Goal: Task Accomplishment & Management: Use online tool/utility

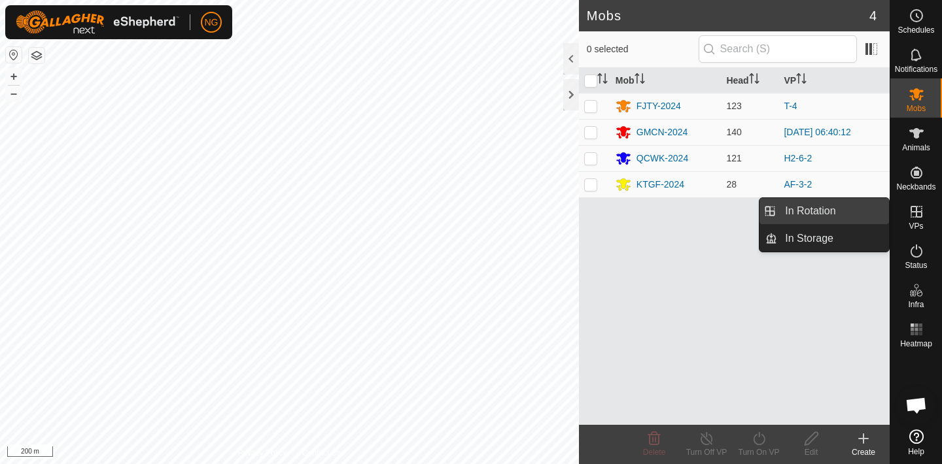
click at [817, 207] on link "In Rotation" at bounding box center [833, 211] width 112 height 26
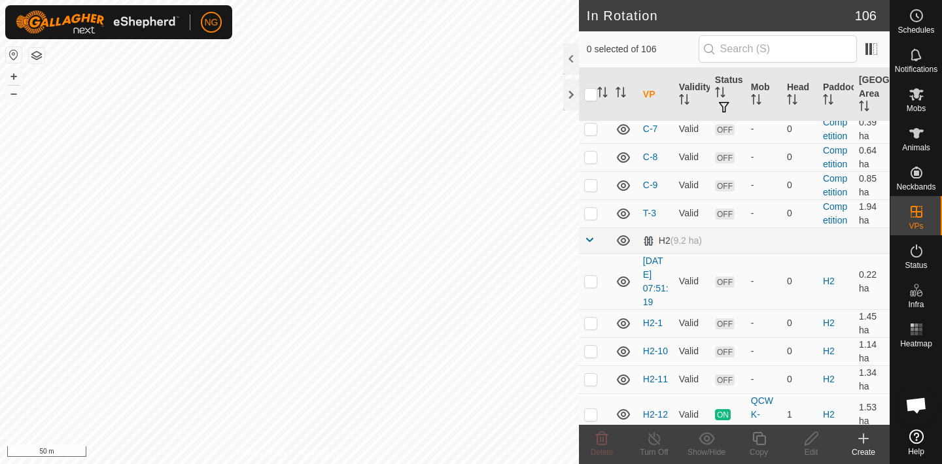
scroll to position [1677, 0]
click at [591, 212] on p-checkbox at bounding box center [590, 214] width 13 height 10
checkbox input "false"
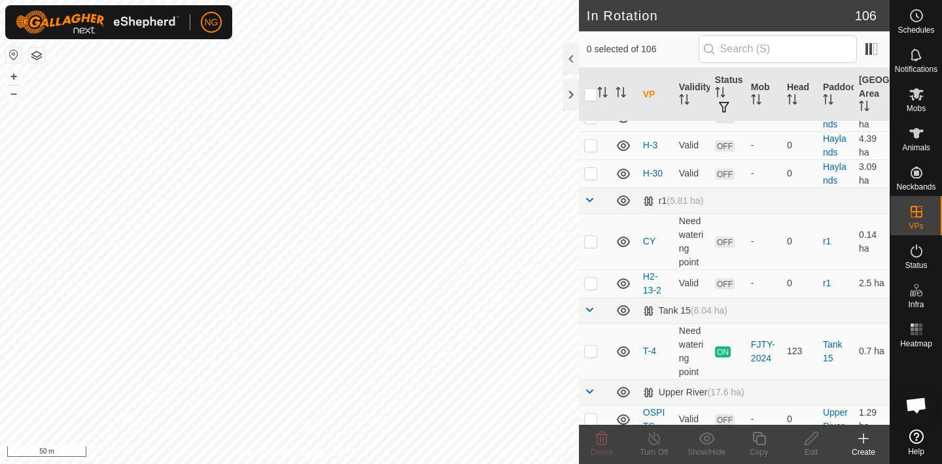
scroll to position [3478, 0]
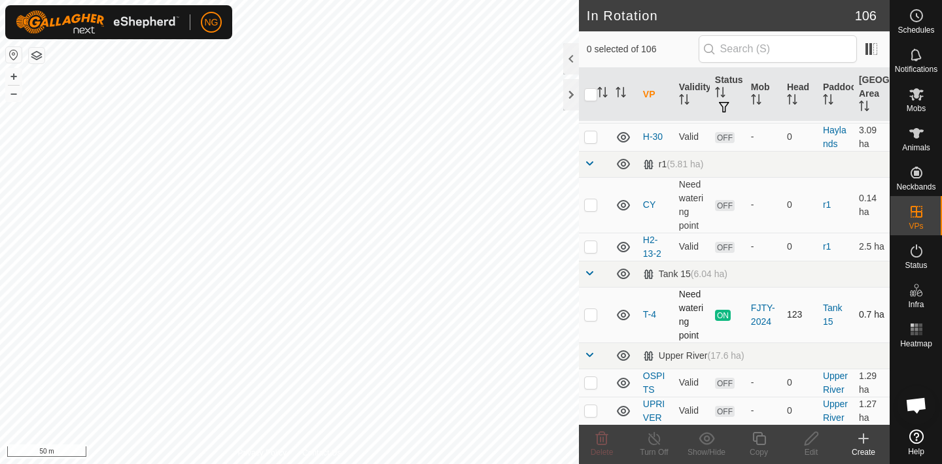
click at [592, 316] on p-checkbox at bounding box center [590, 314] width 13 height 10
checkbox input "true"
click at [761, 440] on icon at bounding box center [759, 439] width 16 height 16
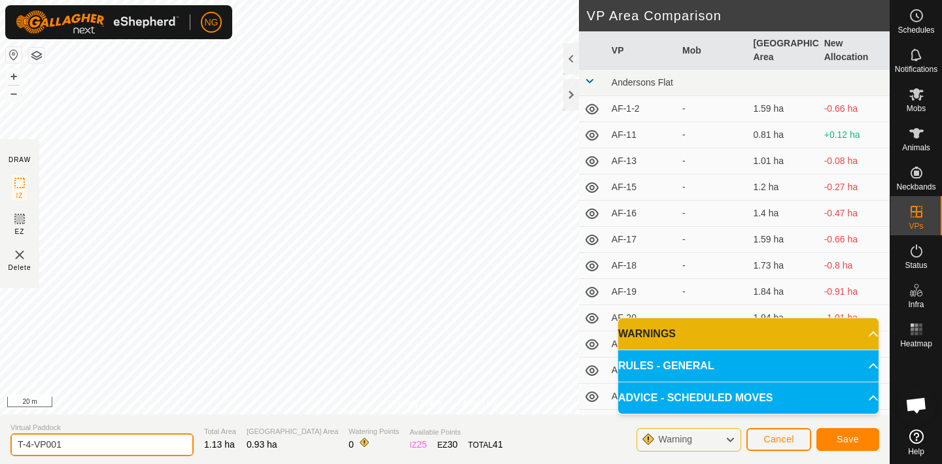
click at [71, 445] on input "T-4-VP001" at bounding box center [101, 445] width 183 height 23
type input "T-5"
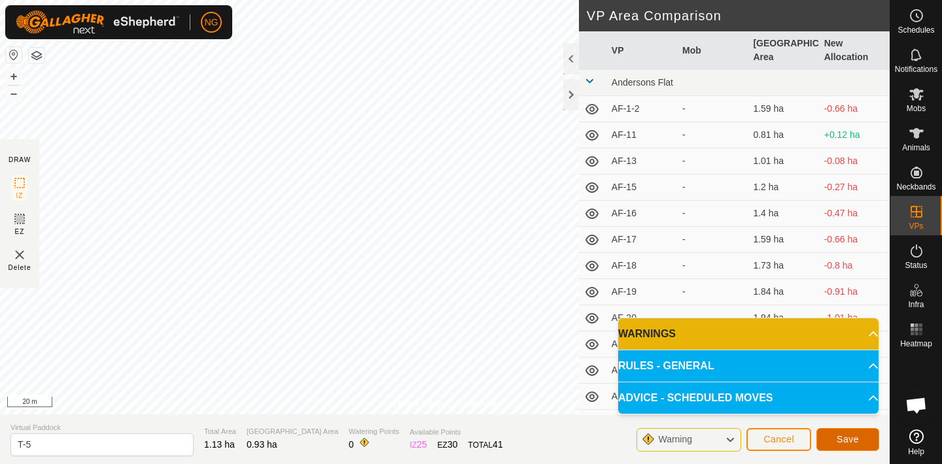
click at [834, 436] on button "Save" at bounding box center [847, 439] width 63 height 23
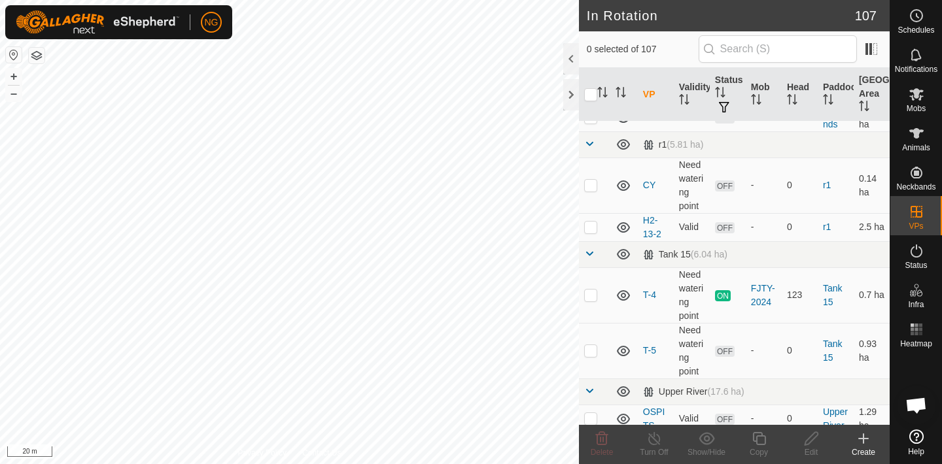
scroll to position [3533, 0]
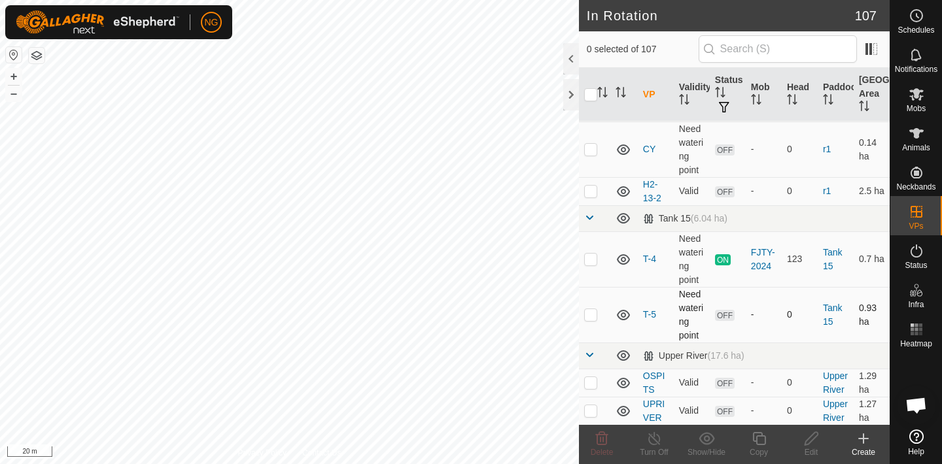
click at [592, 313] on p-checkbox at bounding box center [590, 314] width 13 height 10
checkbox input "true"
click at [761, 439] on icon at bounding box center [759, 439] width 16 height 16
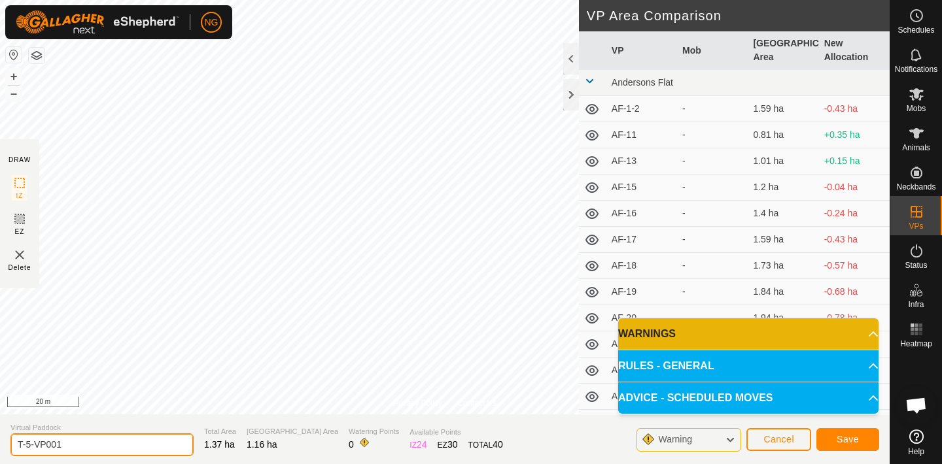
click at [75, 447] on input "T-5-VP001" at bounding box center [101, 445] width 183 height 23
type input "T-6"
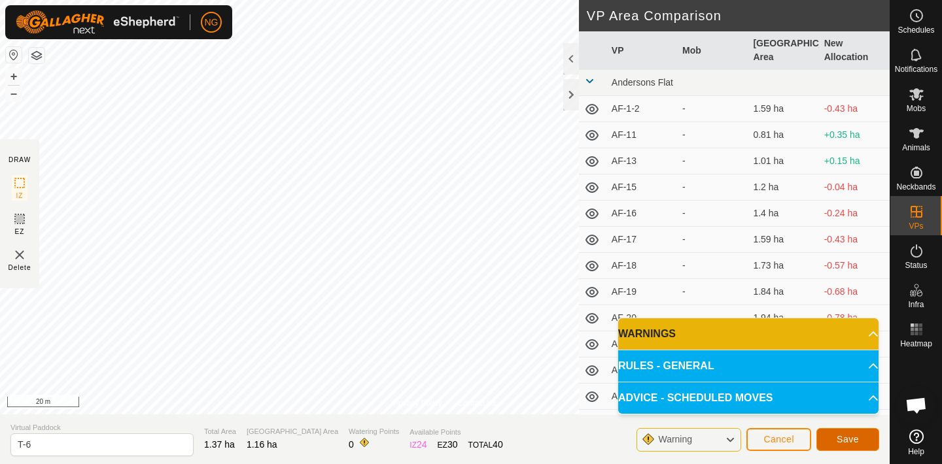
click at [839, 434] on span "Save" at bounding box center [847, 439] width 22 height 10
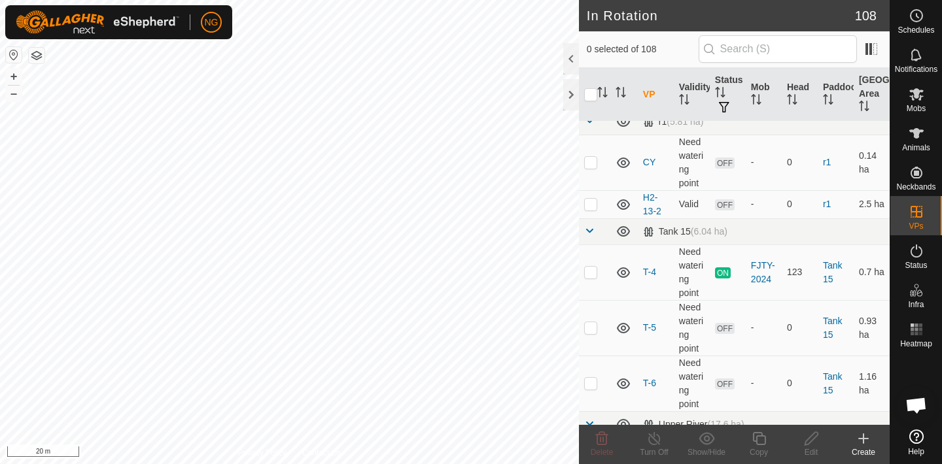
scroll to position [3571, 0]
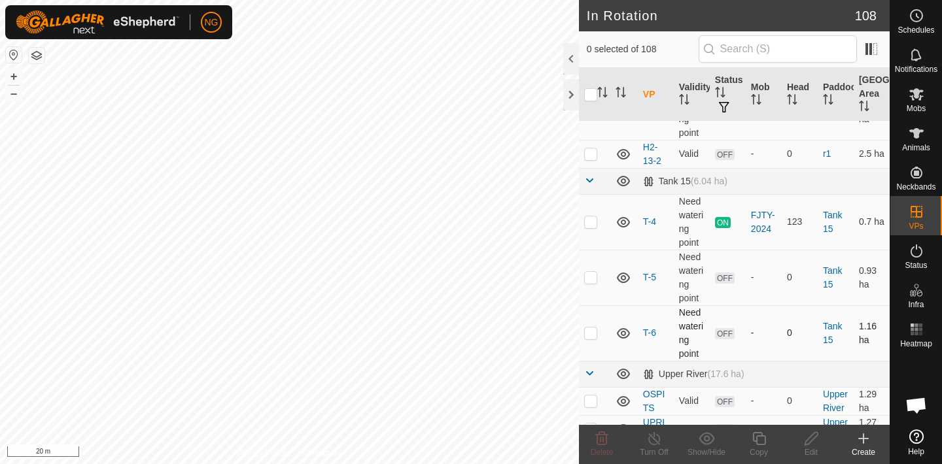
click at [589, 332] on p-checkbox at bounding box center [590, 333] width 13 height 10
checkbox input "true"
click at [759, 439] on icon at bounding box center [759, 439] width 16 height 16
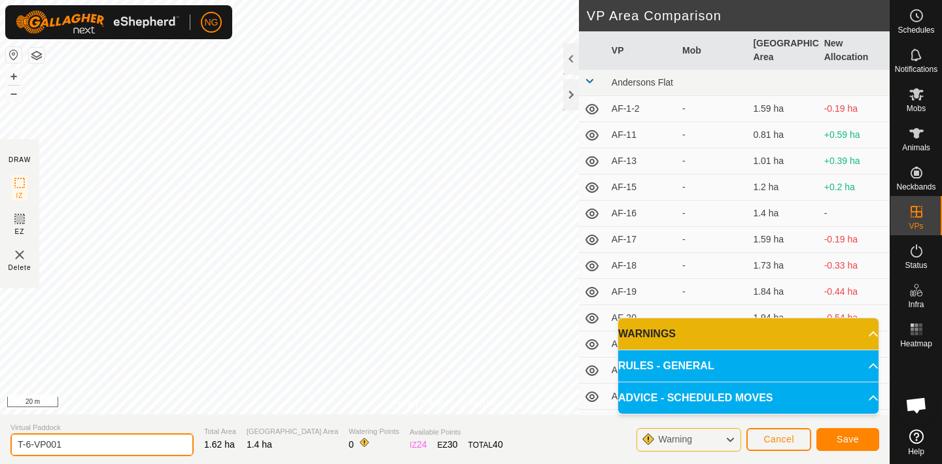
click at [86, 447] on input "T-6-VP001" at bounding box center [101, 445] width 183 height 23
type input "T-7"
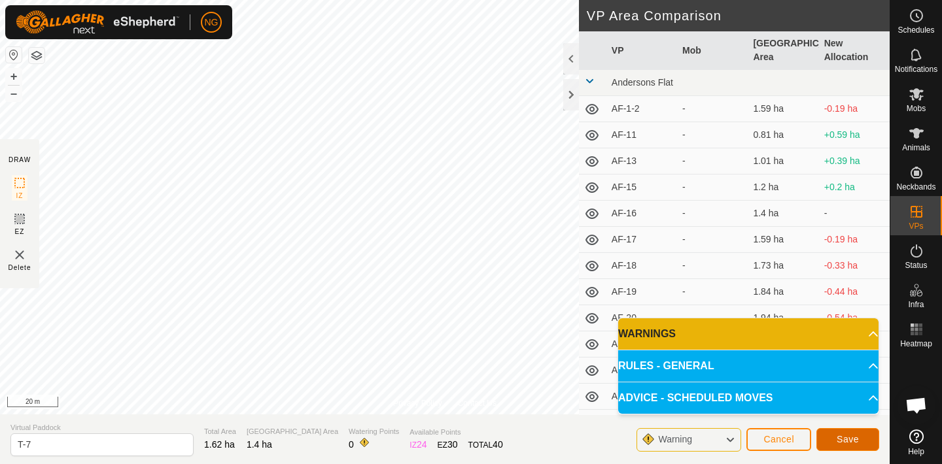
click at [851, 437] on span "Save" at bounding box center [847, 439] width 22 height 10
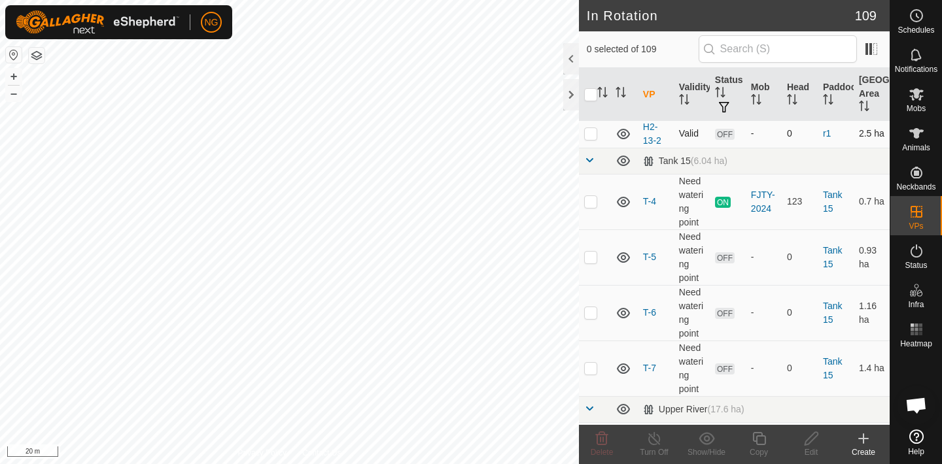
scroll to position [3644, 0]
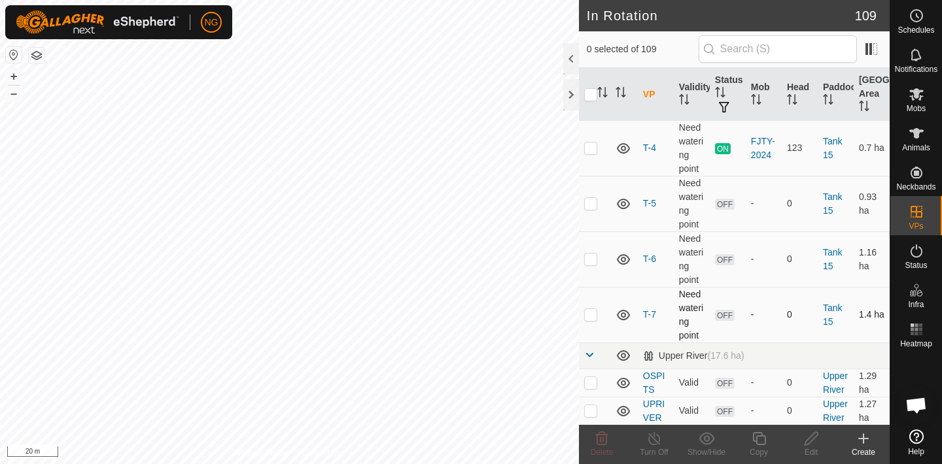
click at [590, 315] on p-checkbox at bounding box center [590, 314] width 13 height 10
checkbox input "true"
click at [759, 443] on icon at bounding box center [759, 439] width 16 height 16
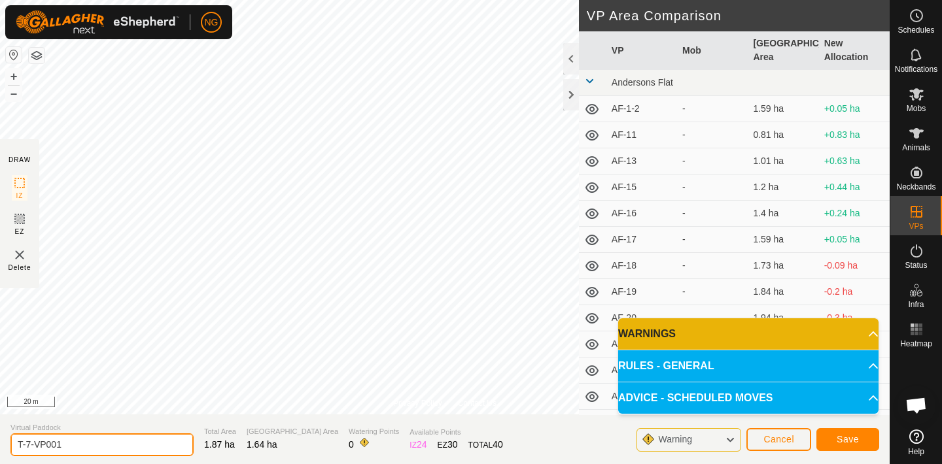
click at [69, 447] on input "T-7-VP001" at bounding box center [101, 445] width 183 height 23
type input "T-8"
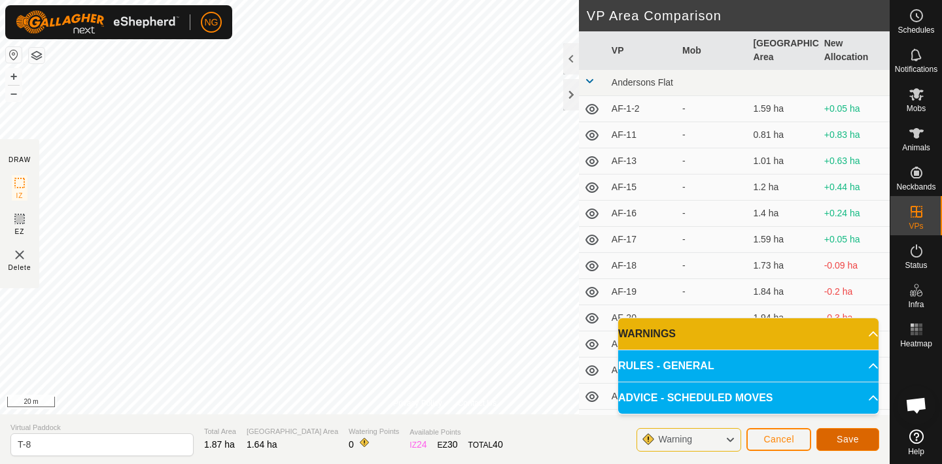
click at [838, 439] on span "Save" at bounding box center [847, 439] width 22 height 10
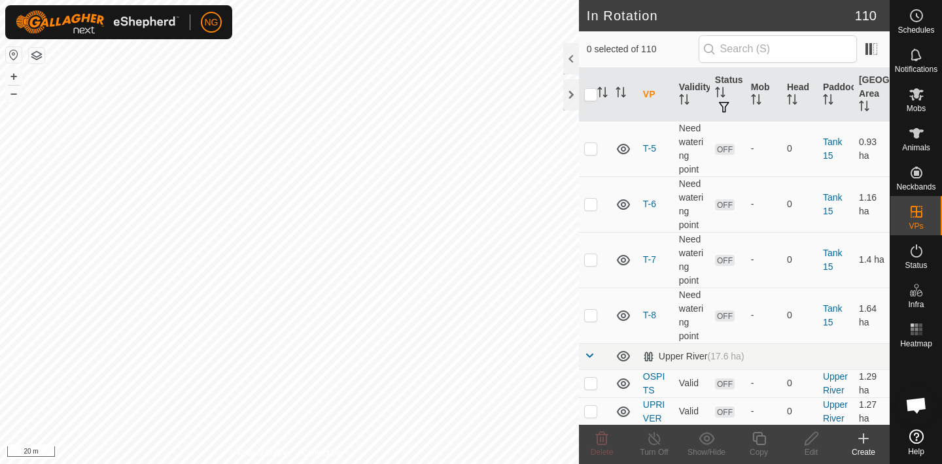
scroll to position [3700, 0]
click at [592, 313] on p-checkbox at bounding box center [590, 314] width 13 height 10
checkbox input "true"
click at [761, 439] on icon at bounding box center [759, 439] width 16 height 16
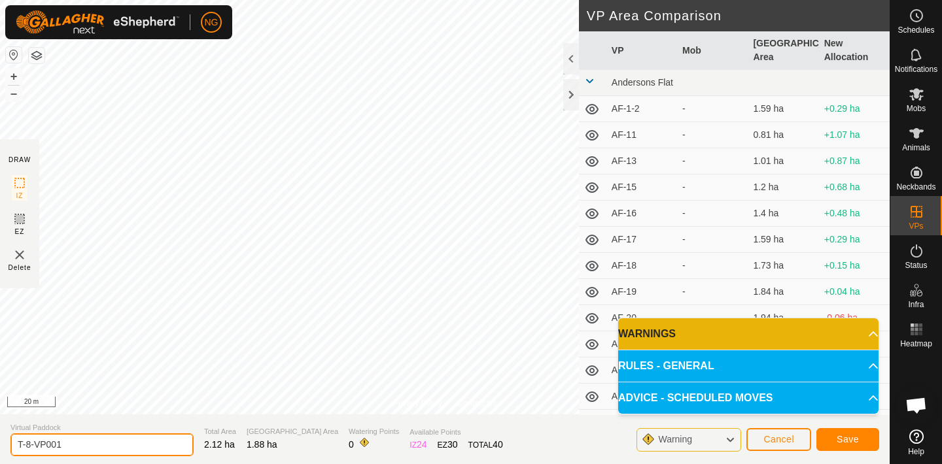
click at [75, 443] on input "T-8-VP001" at bounding box center [101, 445] width 183 height 23
type input "T-9"
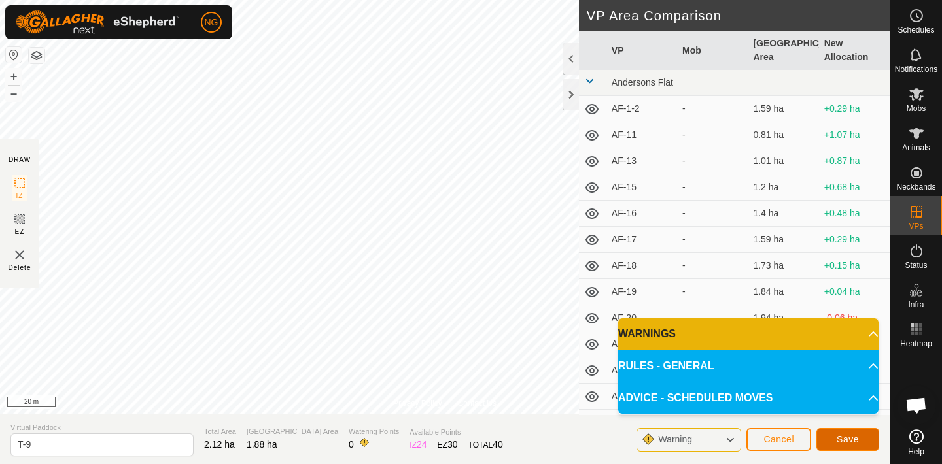
click at [829, 436] on button "Save" at bounding box center [847, 439] width 63 height 23
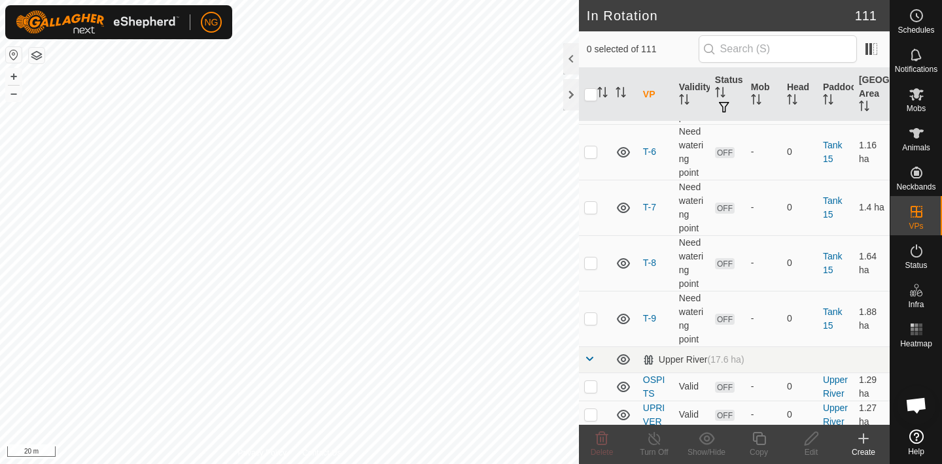
scroll to position [3756, 0]
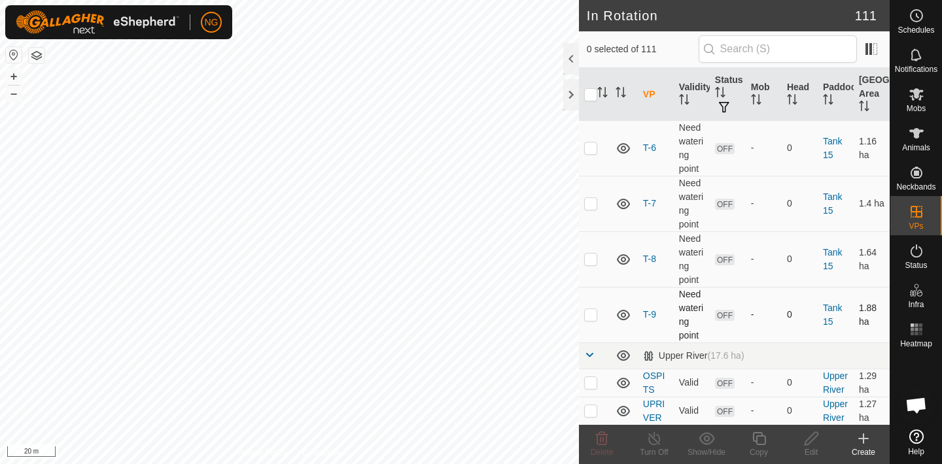
click at [591, 315] on p-checkbox at bounding box center [590, 314] width 13 height 10
checkbox input "true"
click at [762, 435] on icon at bounding box center [759, 439] width 16 height 16
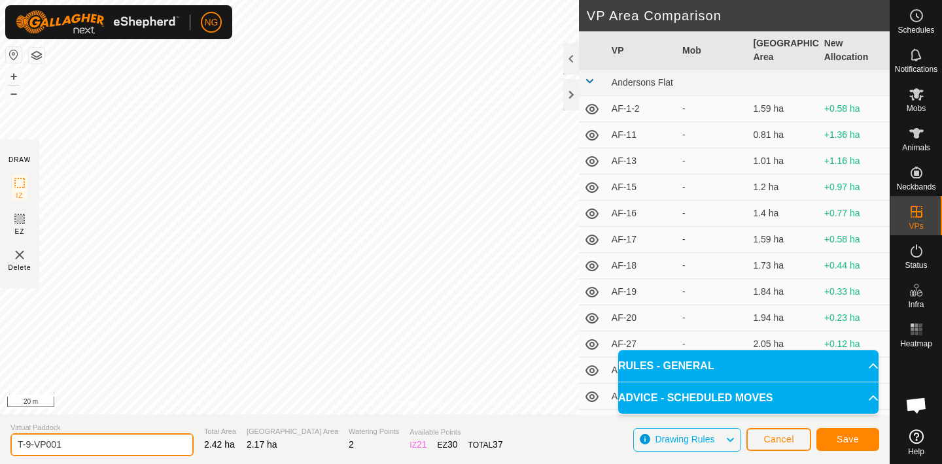
click at [74, 448] on input "T-9-VP001" at bounding box center [101, 445] width 183 height 23
type input "T-10"
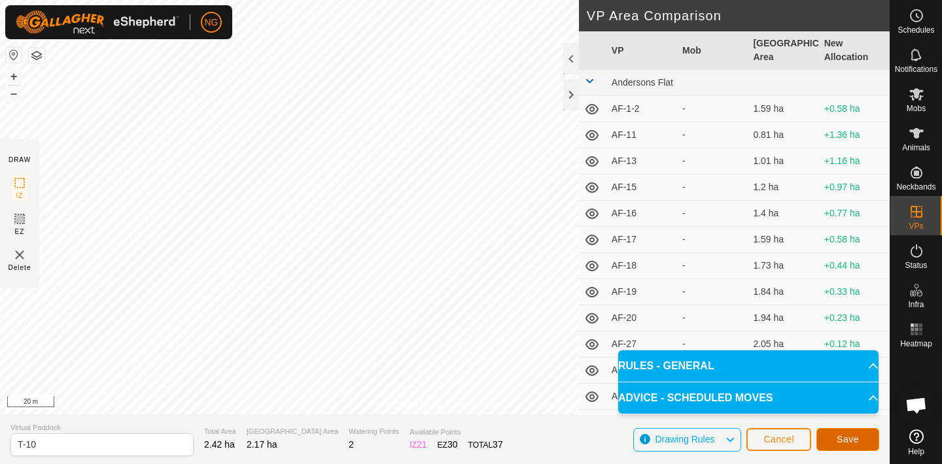
click at [845, 439] on span "Save" at bounding box center [847, 439] width 22 height 10
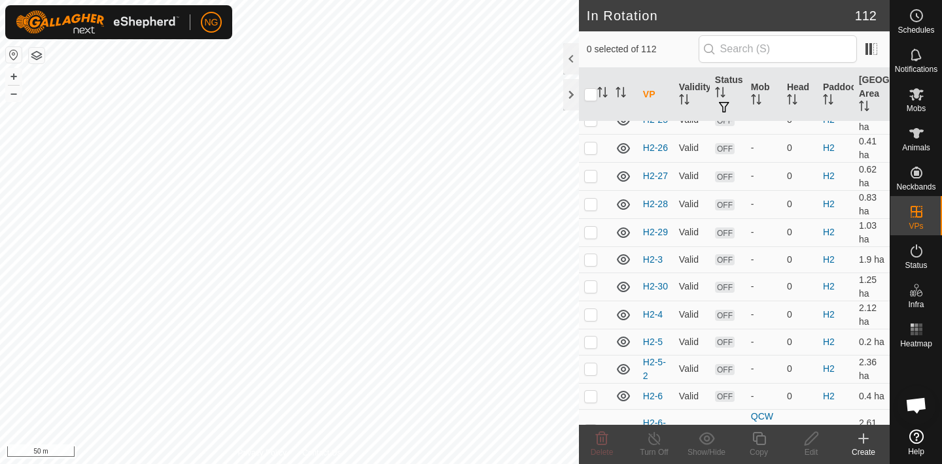
scroll to position [1680, 0]
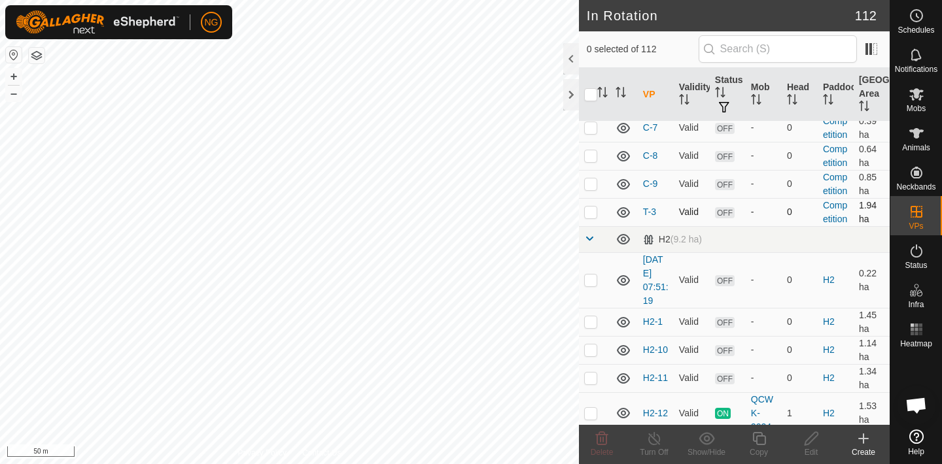
click at [592, 210] on p-checkbox at bounding box center [590, 212] width 13 height 10
click at [602, 437] on icon at bounding box center [602, 439] width 16 height 16
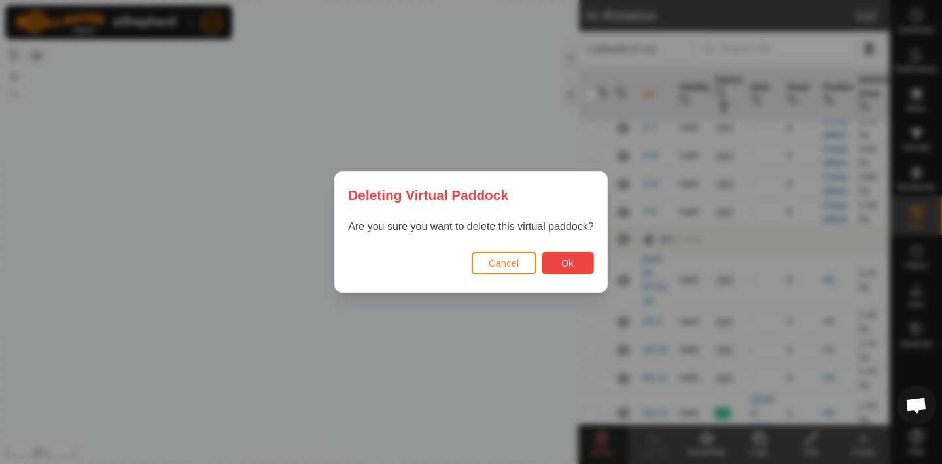
click at [569, 262] on span "Ok" at bounding box center [567, 263] width 12 height 10
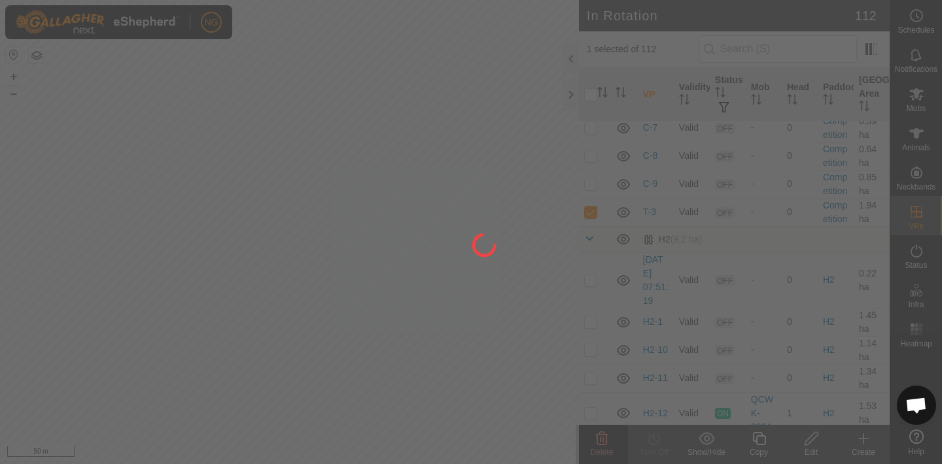
checkbox input "false"
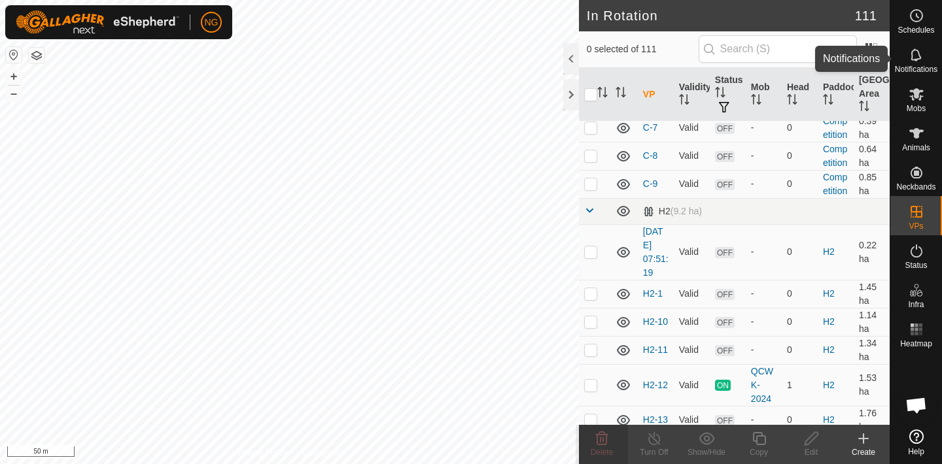
click at [913, 52] on icon at bounding box center [916, 55] width 16 height 16
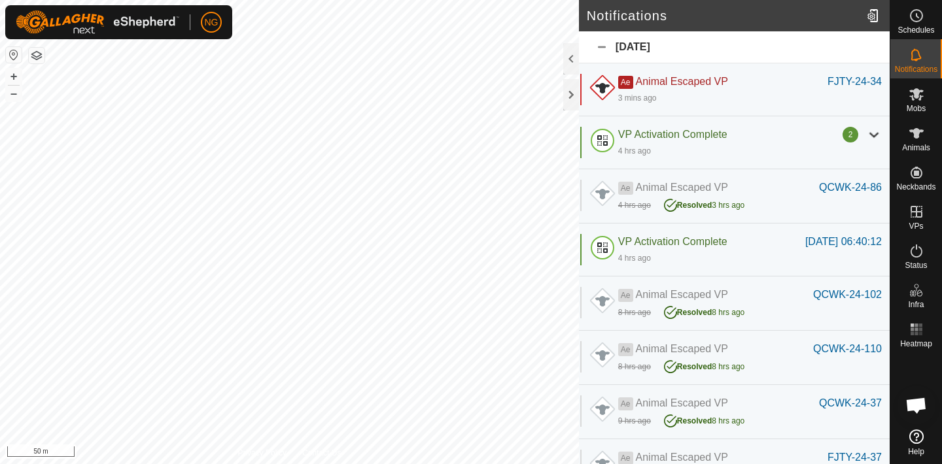
click at [917, 436] on icon at bounding box center [916, 437] width 14 height 14
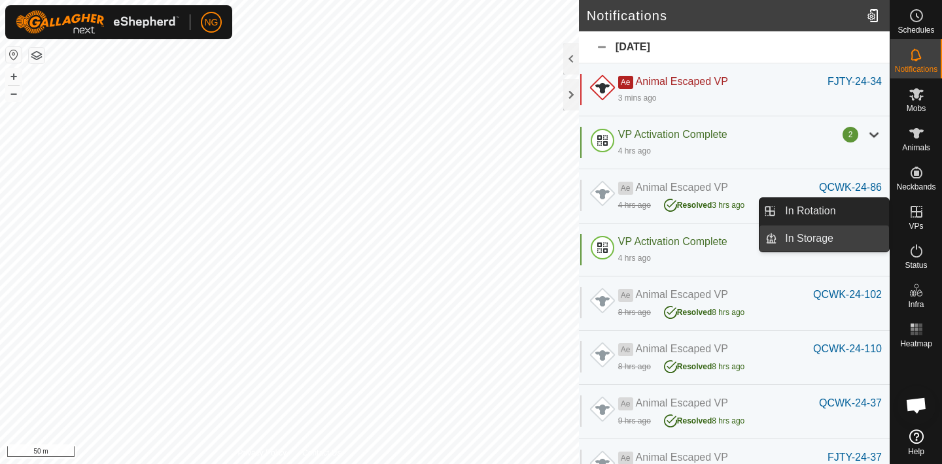
click at [852, 233] on link "In Storage" at bounding box center [833, 239] width 112 height 26
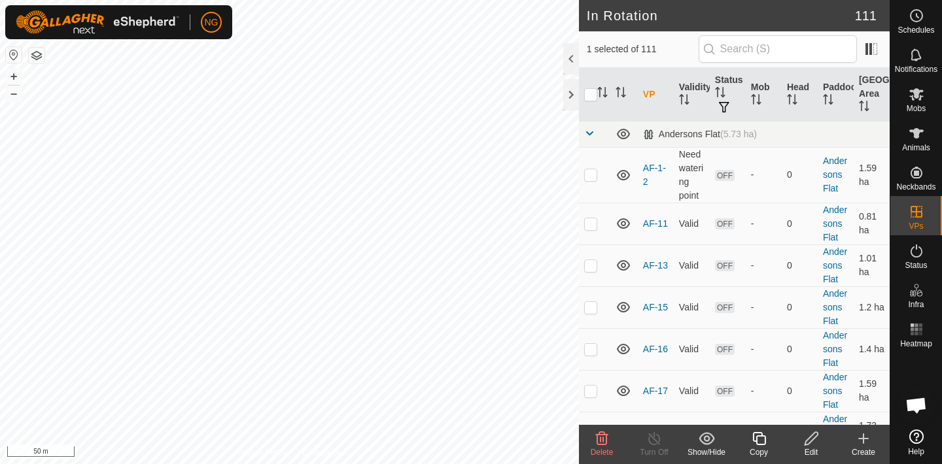
checkbox input "false"
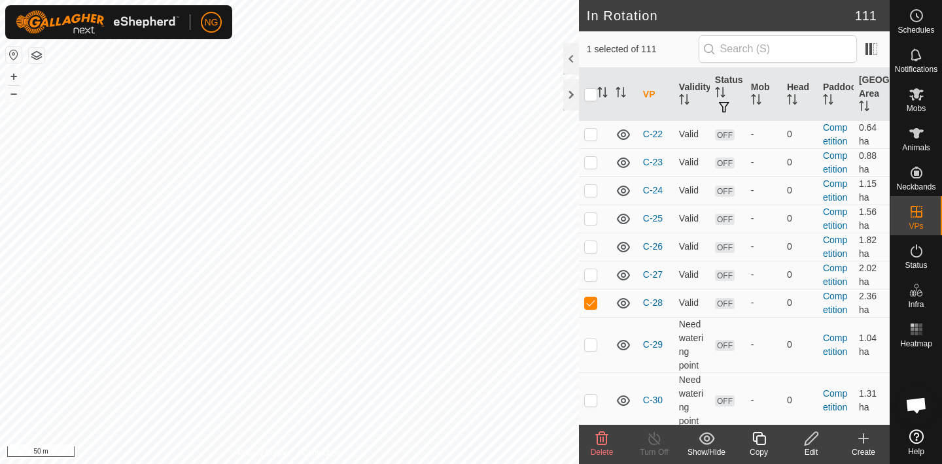
scroll to position [1371, 0]
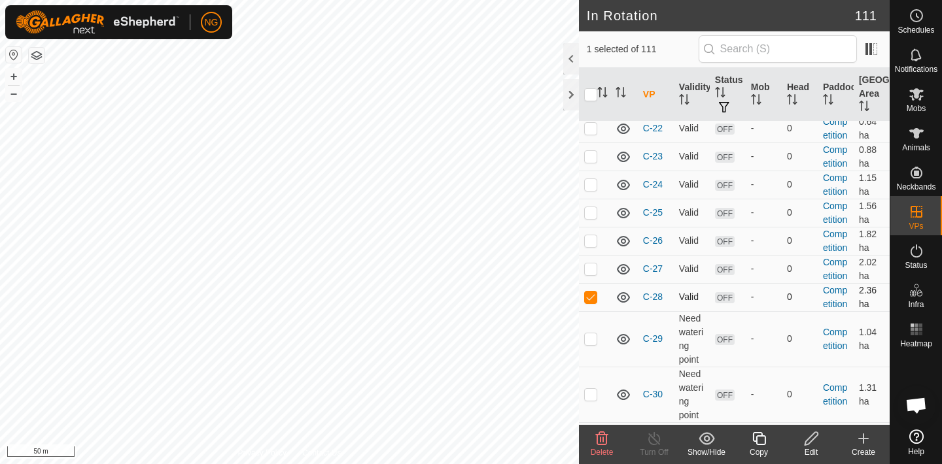
click at [593, 296] on p-checkbox at bounding box center [590, 297] width 13 height 10
checkbox input "false"
click at [876, 54] on span at bounding box center [871, 49] width 21 height 21
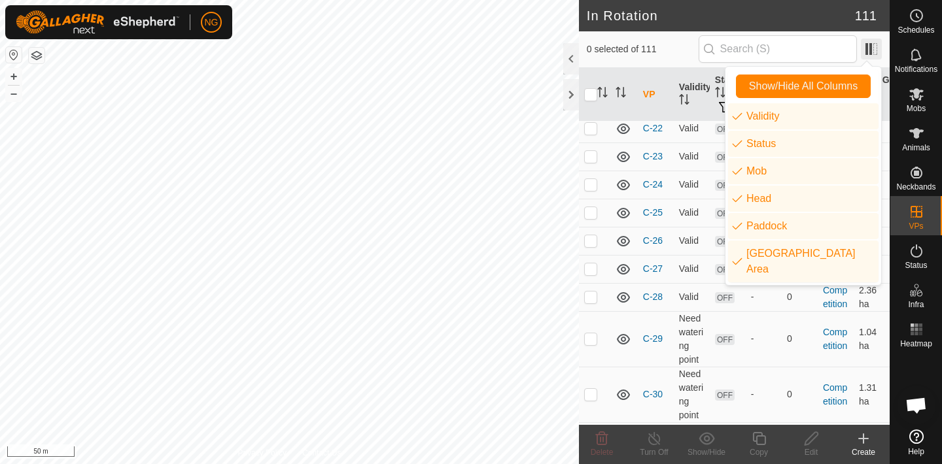
click at [876, 54] on span at bounding box center [871, 49] width 21 height 21
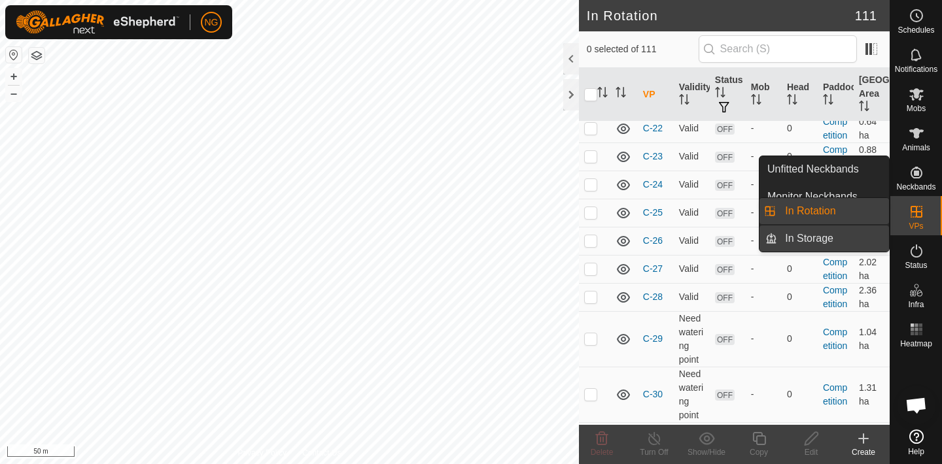
click at [855, 233] on link "In Storage" at bounding box center [833, 239] width 112 height 26
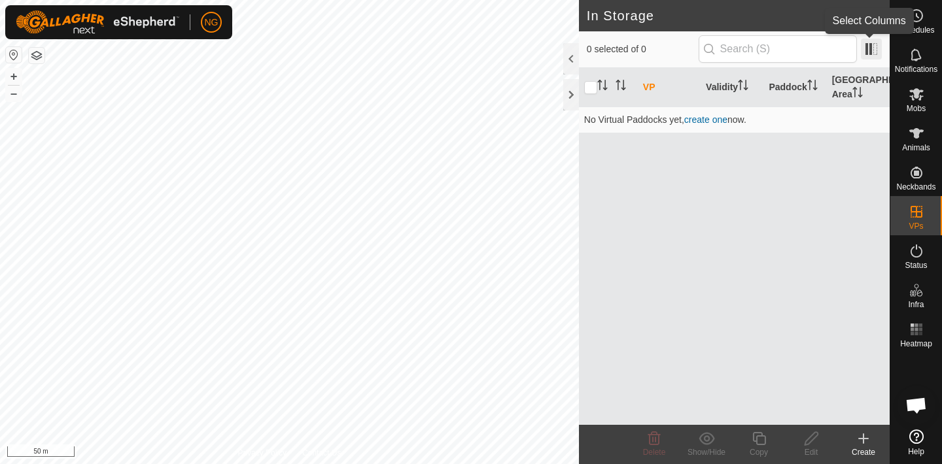
click at [865, 56] on span at bounding box center [871, 49] width 21 height 21
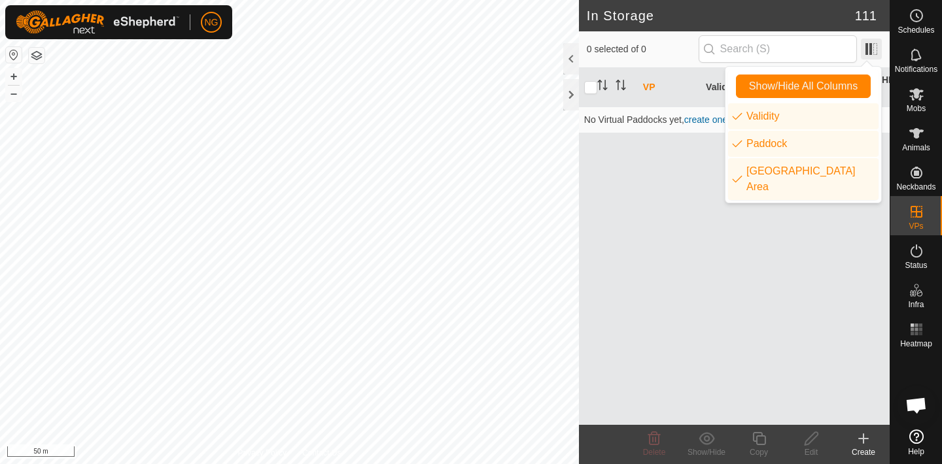
click at [865, 56] on span at bounding box center [871, 49] width 21 height 21
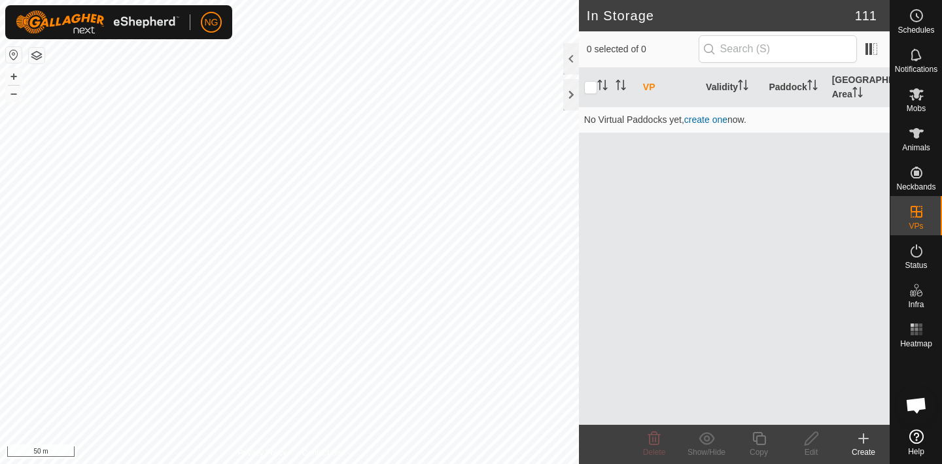
click at [914, 435] on icon at bounding box center [916, 437] width 14 height 14
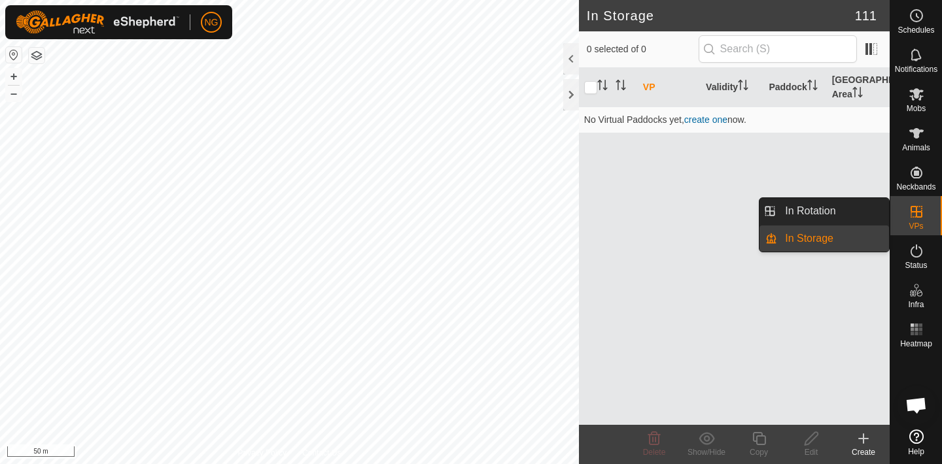
click at [916, 209] on icon at bounding box center [916, 212] width 12 height 12
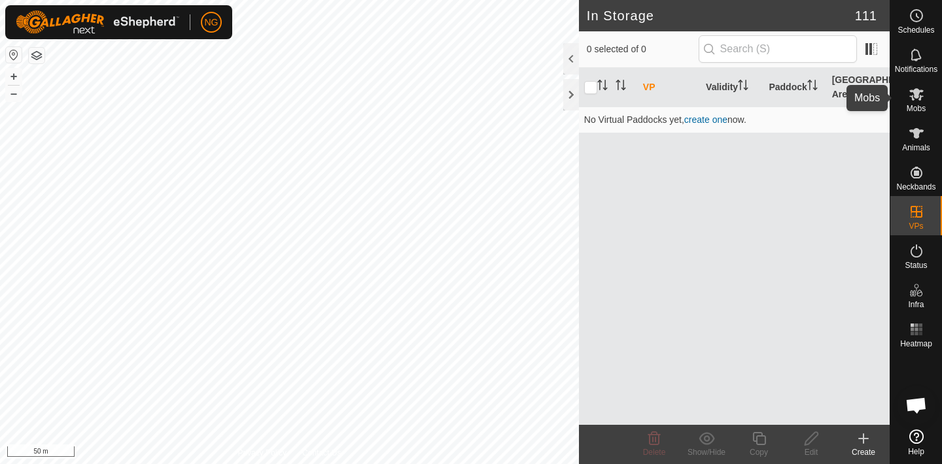
click at [917, 94] on icon at bounding box center [916, 94] width 14 height 12
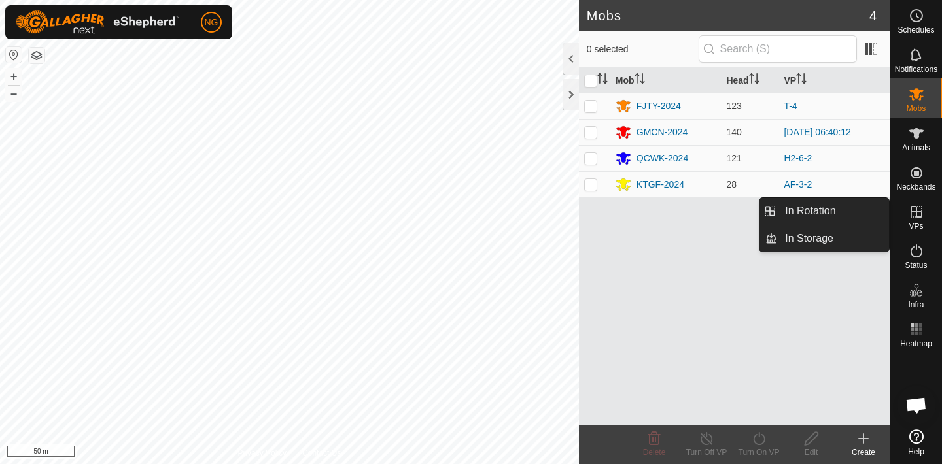
click at [914, 218] on icon at bounding box center [916, 212] width 16 height 16
click at [913, 212] on icon at bounding box center [916, 212] width 12 height 12
click at [849, 207] on link "In Rotation" at bounding box center [833, 211] width 112 height 26
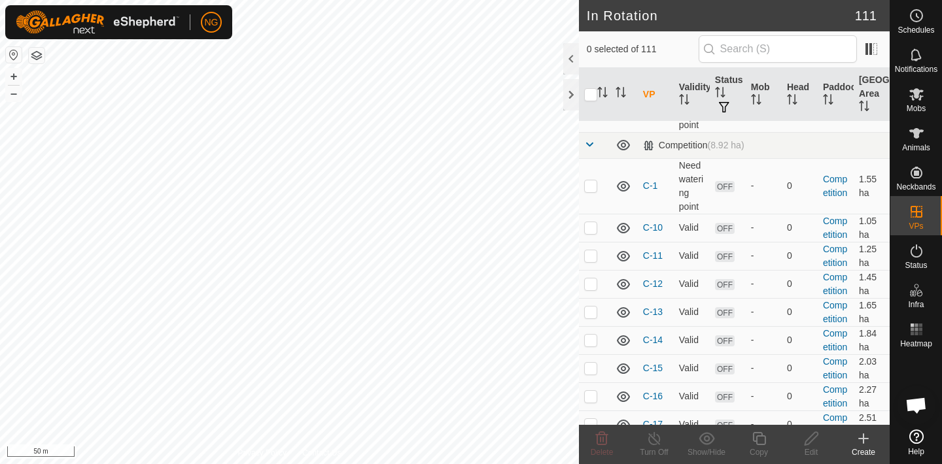
scroll to position [910, 0]
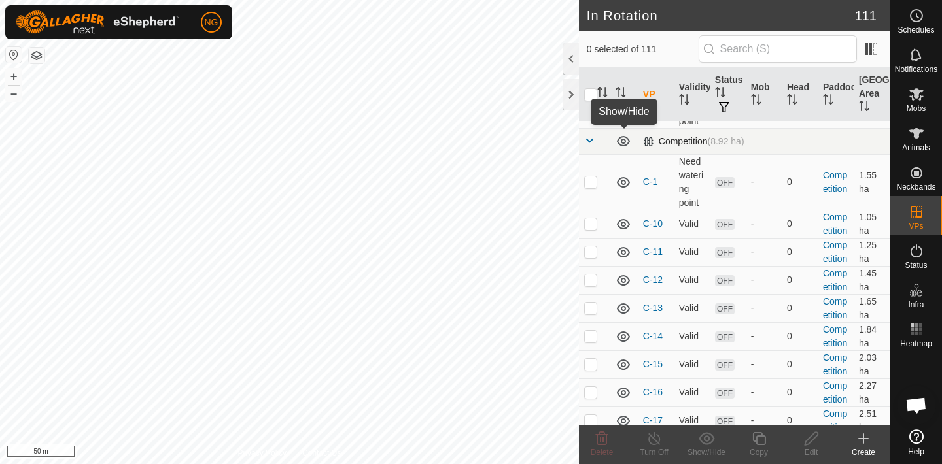
click at [621, 141] on icon at bounding box center [623, 141] width 13 height 10
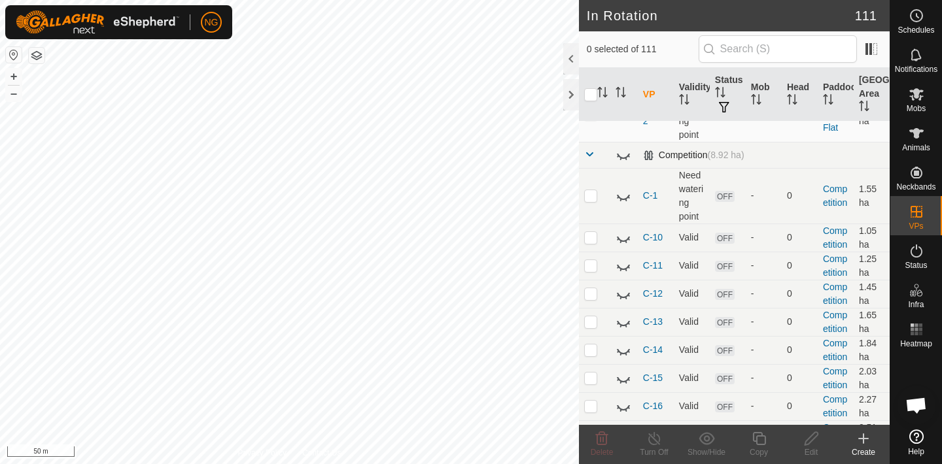
scroll to position [900, 0]
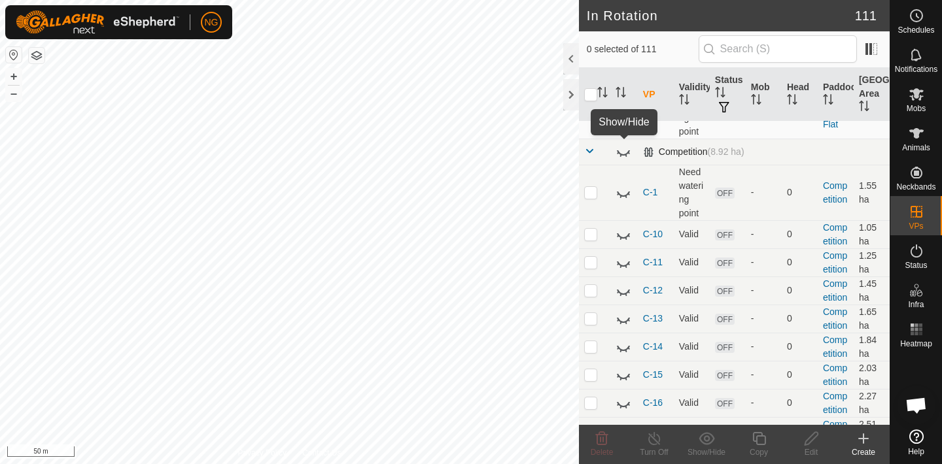
click at [621, 157] on icon at bounding box center [623, 152] width 16 height 16
click at [644, 154] on div "Competition (8.92 ha)" at bounding box center [693, 151] width 101 height 11
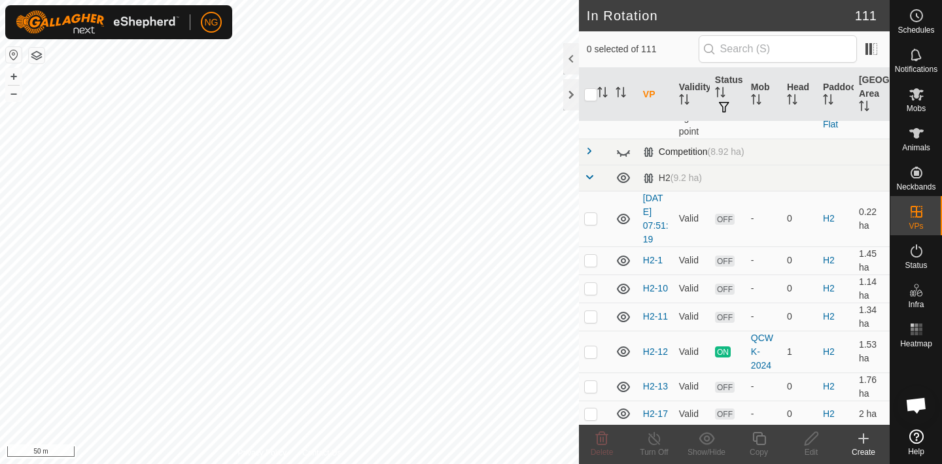
click at [644, 154] on div "Competition (8.92 ha)" at bounding box center [693, 151] width 101 height 11
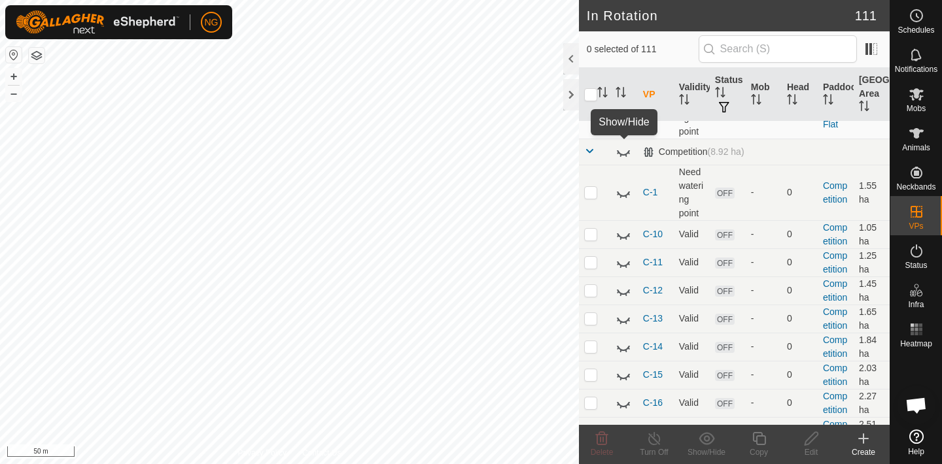
click at [623, 152] on icon at bounding box center [623, 152] width 16 height 16
click at [623, 153] on icon at bounding box center [623, 152] width 16 height 16
click at [623, 153] on icon at bounding box center [623, 151] width 13 height 10
click at [647, 149] on div "Competition (8.92 ha)" at bounding box center [693, 151] width 101 height 11
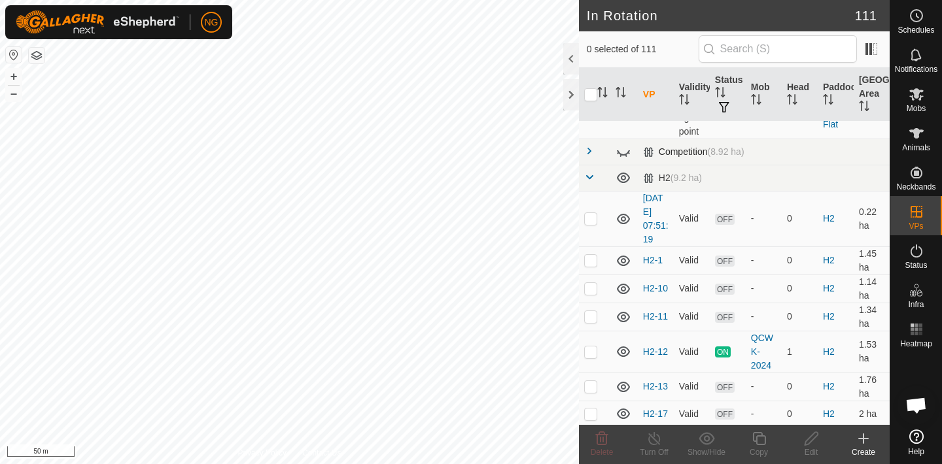
click at [649, 152] on div "Competition (8.92 ha)" at bounding box center [693, 151] width 101 height 11
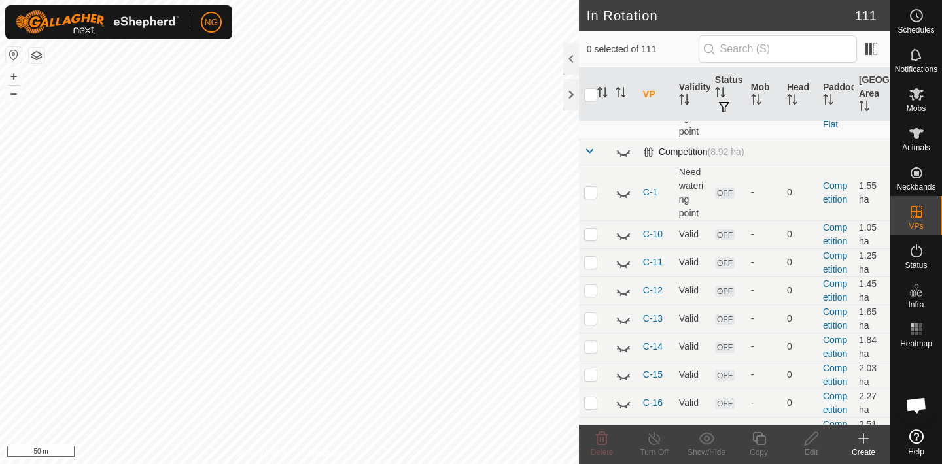
click at [649, 152] on div "Competition (8.92 ha)" at bounding box center [693, 151] width 101 height 11
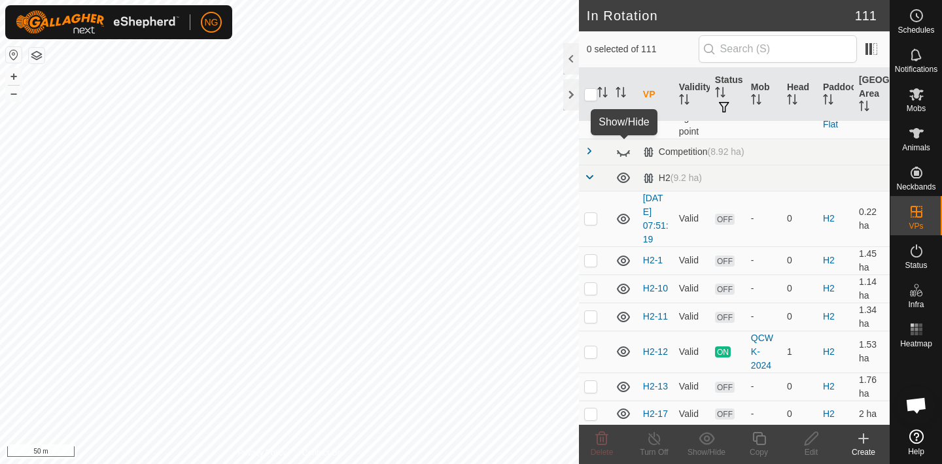
click at [622, 154] on icon at bounding box center [623, 152] width 13 height 5
click at [624, 151] on icon at bounding box center [623, 151] width 13 height 10
click at [620, 154] on icon at bounding box center [620, 155] width 2 height 3
click at [620, 154] on icon at bounding box center [623, 151] width 13 height 10
click at [588, 150] on span at bounding box center [589, 151] width 10 height 10
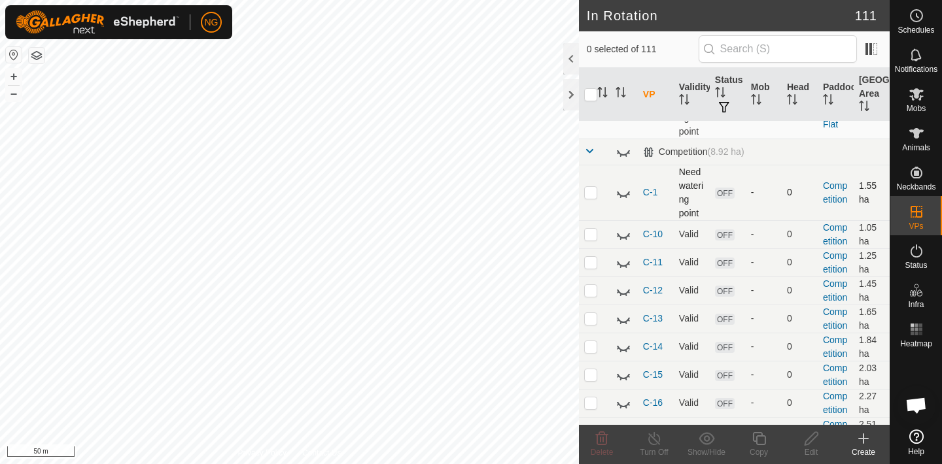
click at [592, 194] on p-checkbox at bounding box center [590, 192] width 13 height 10
checkbox input "true"
click at [592, 236] on p-checkbox at bounding box center [590, 234] width 13 height 10
checkbox input "true"
click at [587, 265] on p-checkbox at bounding box center [590, 262] width 13 height 10
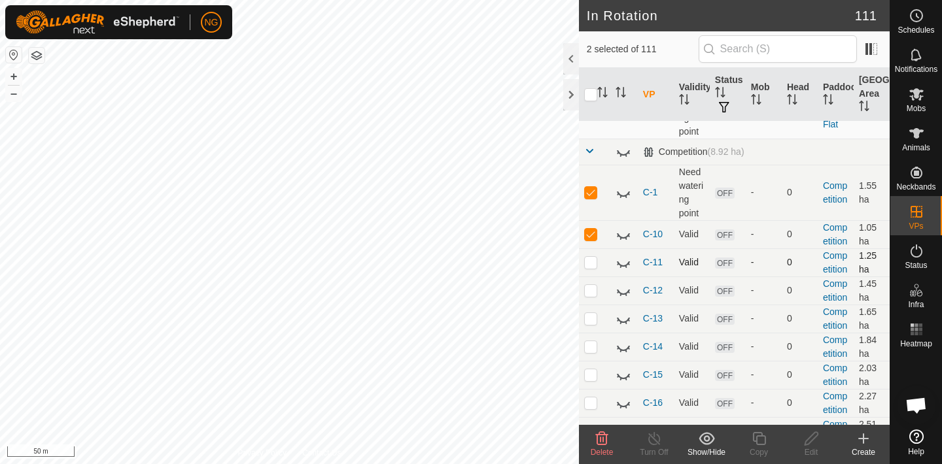
checkbox input "true"
click at [706, 441] on icon at bounding box center [706, 438] width 16 height 12
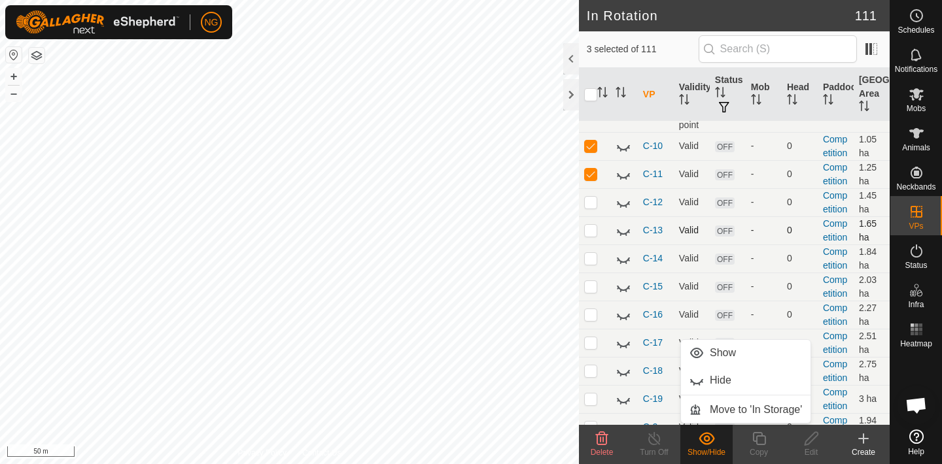
scroll to position [987, 0]
click at [591, 205] on p-checkbox at bounding box center [590, 203] width 13 height 10
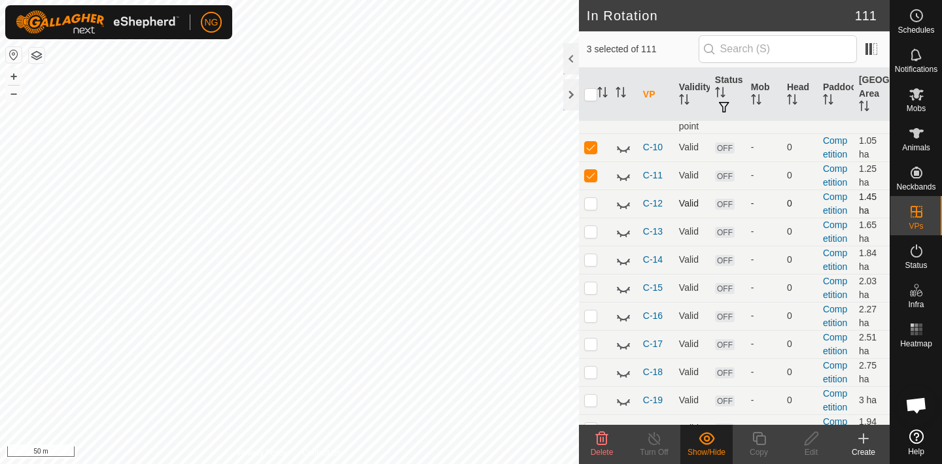
checkbox input "true"
click at [591, 234] on p-checkbox at bounding box center [590, 231] width 13 height 10
checkbox input "true"
click at [589, 258] on p-checkbox at bounding box center [590, 259] width 13 height 10
checkbox input "true"
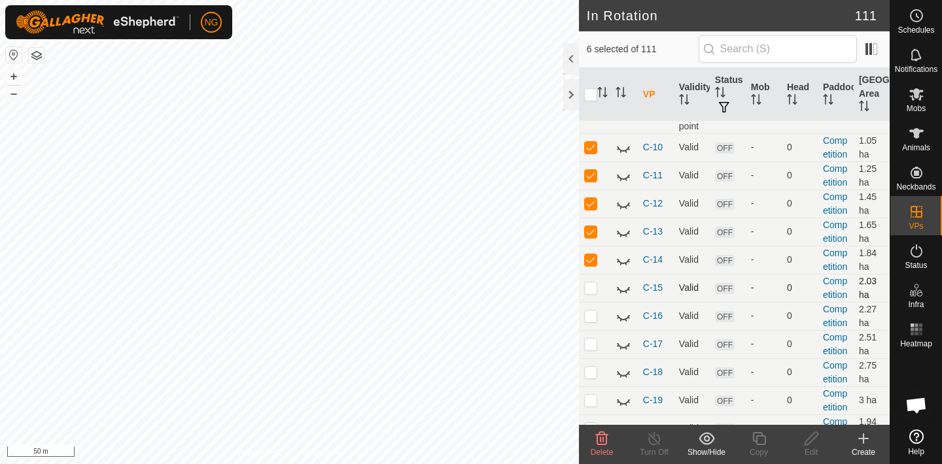
click at [591, 287] on p-checkbox at bounding box center [590, 288] width 13 height 10
checkbox input "true"
click at [590, 317] on p-checkbox at bounding box center [590, 316] width 13 height 10
checkbox input "true"
click at [590, 342] on p-checkbox at bounding box center [590, 344] width 13 height 10
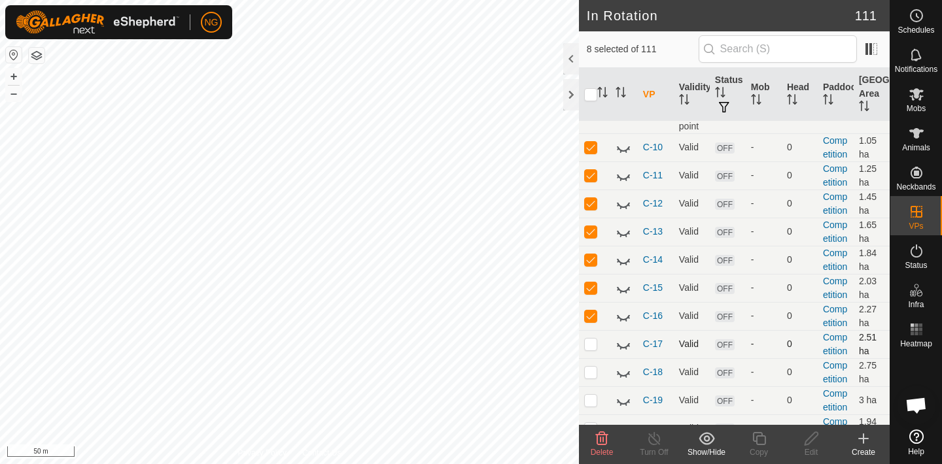
checkbox input "true"
click at [592, 366] on td at bounding box center [594, 372] width 31 height 28
checkbox input "true"
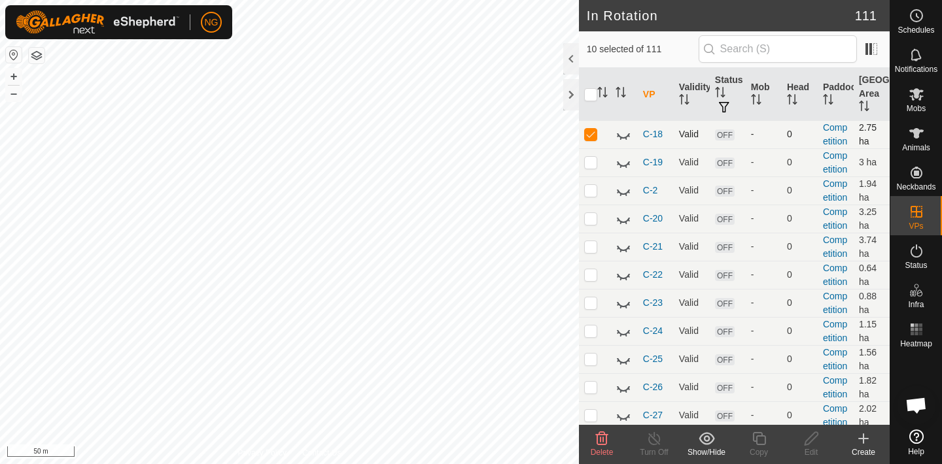
scroll to position [1227, 0]
click at [591, 161] on p-checkbox at bounding box center [590, 160] width 13 height 10
checkbox input "true"
click at [590, 190] on p-checkbox at bounding box center [590, 188] width 13 height 10
checkbox input "true"
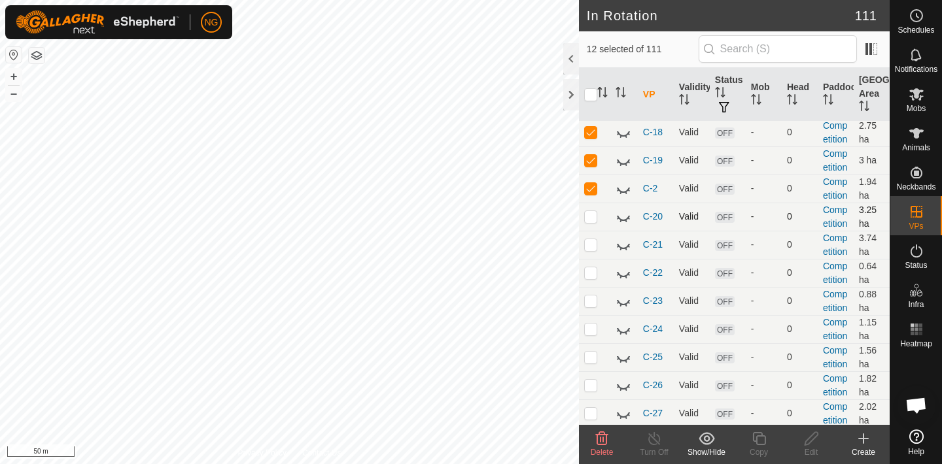
click at [591, 218] on p-checkbox at bounding box center [590, 216] width 13 height 10
checkbox input "true"
click at [592, 240] on p-checkbox at bounding box center [590, 244] width 13 height 10
checkbox input "true"
click at [593, 271] on p-checkbox at bounding box center [590, 272] width 13 height 10
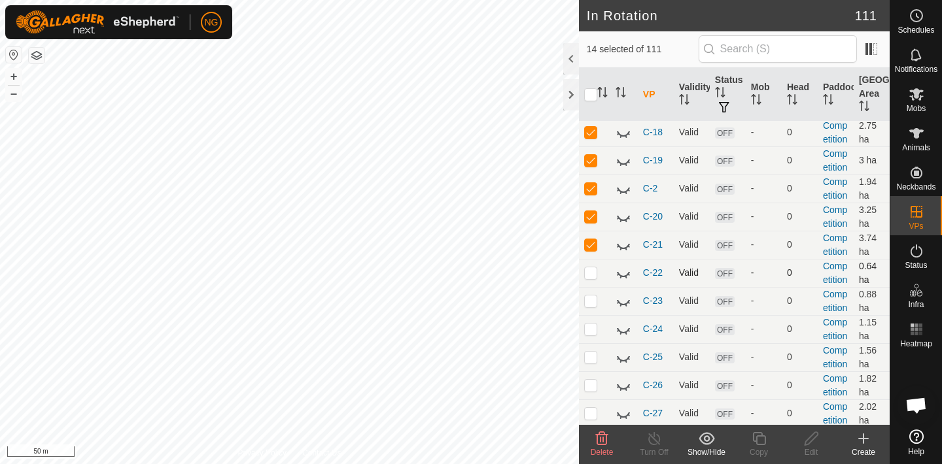
checkbox input "true"
click at [591, 300] on p-checkbox at bounding box center [590, 301] width 13 height 10
checkbox input "true"
click at [591, 330] on p-checkbox at bounding box center [590, 329] width 13 height 10
checkbox input "true"
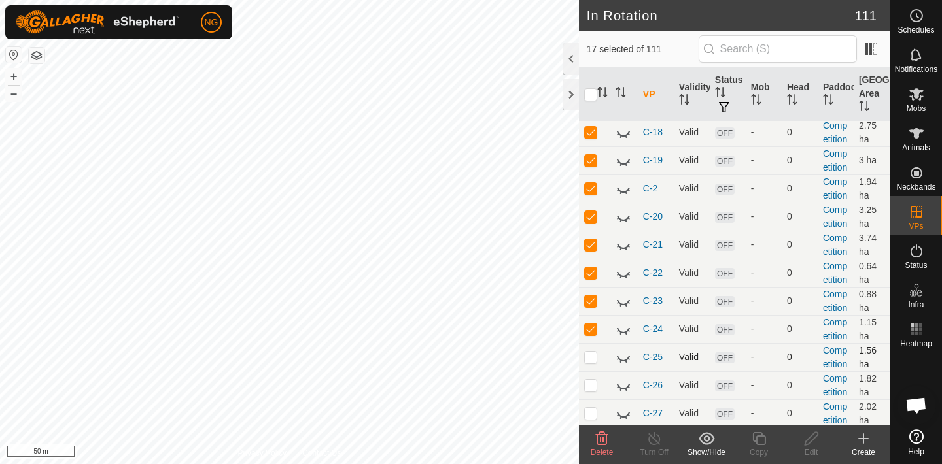
click at [590, 360] on p-checkbox at bounding box center [590, 357] width 13 height 10
checkbox input "true"
click at [589, 383] on p-checkbox at bounding box center [590, 385] width 13 height 10
checkbox input "true"
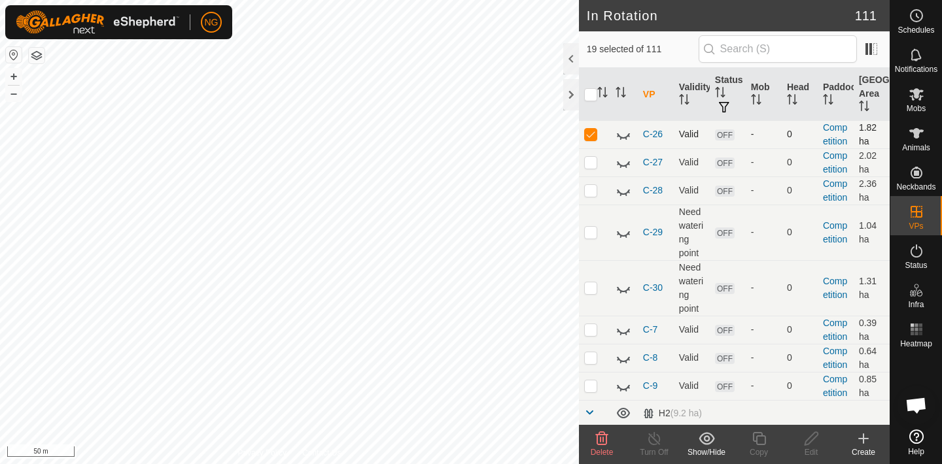
scroll to position [1482, 0]
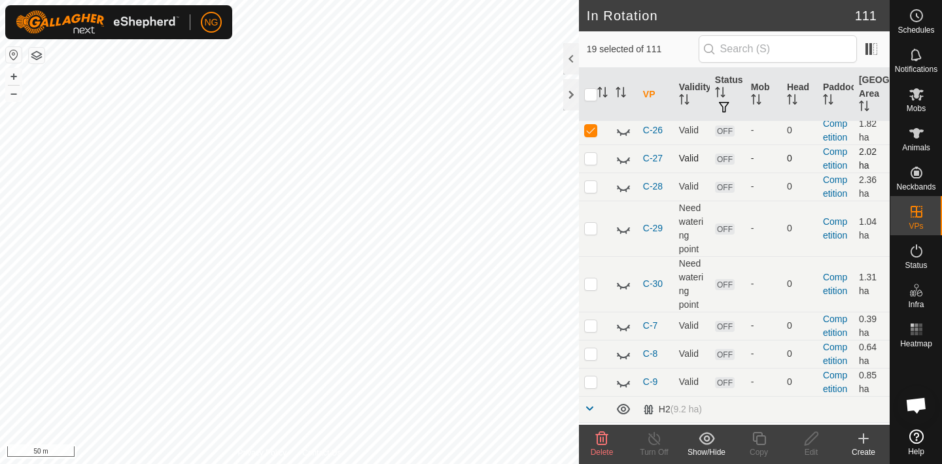
click at [591, 158] on p-checkbox at bounding box center [590, 158] width 13 height 10
checkbox input "true"
click at [590, 189] on p-checkbox at bounding box center [590, 186] width 13 height 10
checkbox input "true"
click at [589, 228] on p-checkbox at bounding box center [590, 228] width 13 height 10
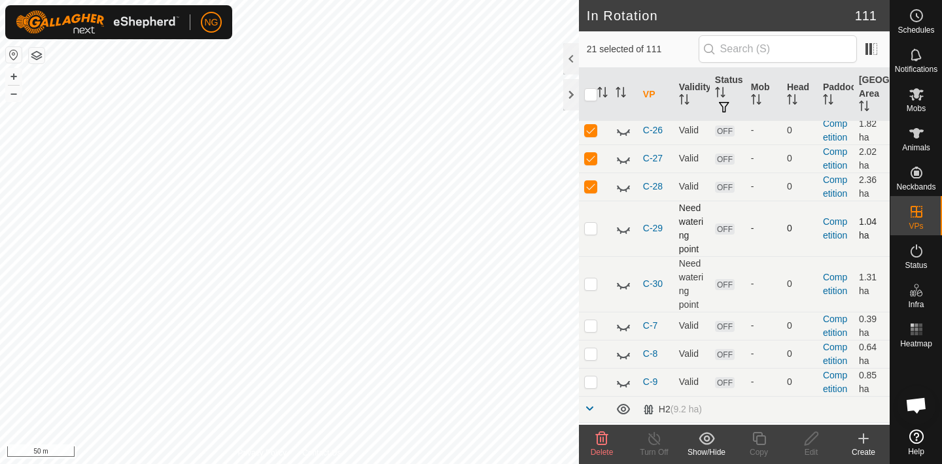
checkbox input "true"
click at [591, 286] on p-checkbox at bounding box center [590, 284] width 13 height 10
checkbox input "true"
click at [589, 326] on p-checkbox at bounding box center [590, 325] width 13 height 10
checkbox input "true"
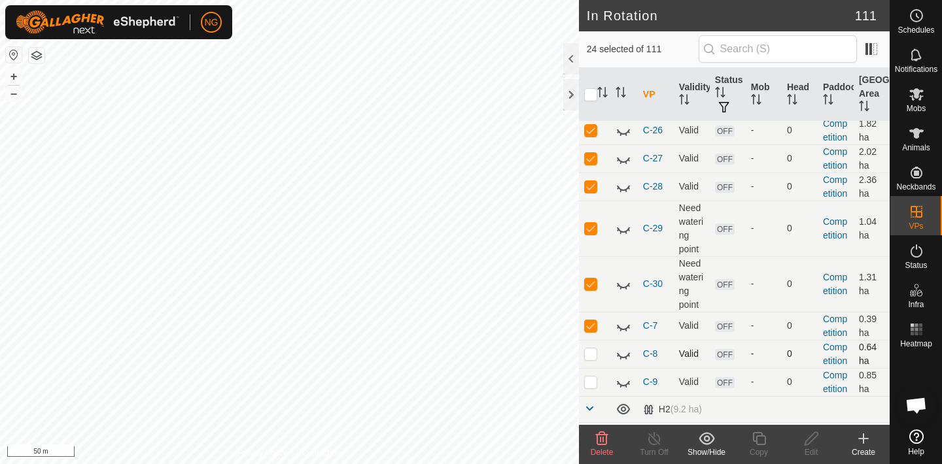
click at [591, 351] on p-checkbox at bounding box center [590, 354] width 13 height 10
checkbox input "true"
click at [591, 386] on p-checkbox at bounding box center [590, 382] width 13 height 10
checkbox input "true"
click at [706, 437] on icon at bounding box center [706, 439] width 16 height 16
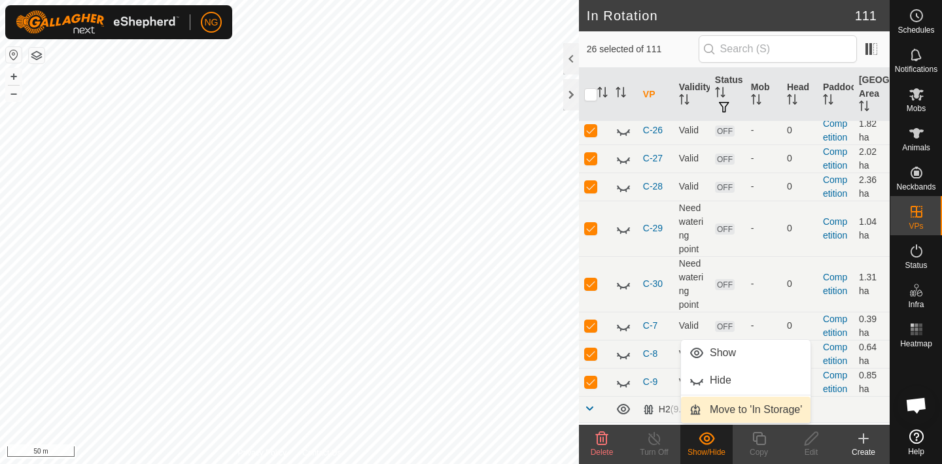
click at [715, 409] on link "Move to 'In Storage'" at bounding box center [745, 410] width 129 height 26
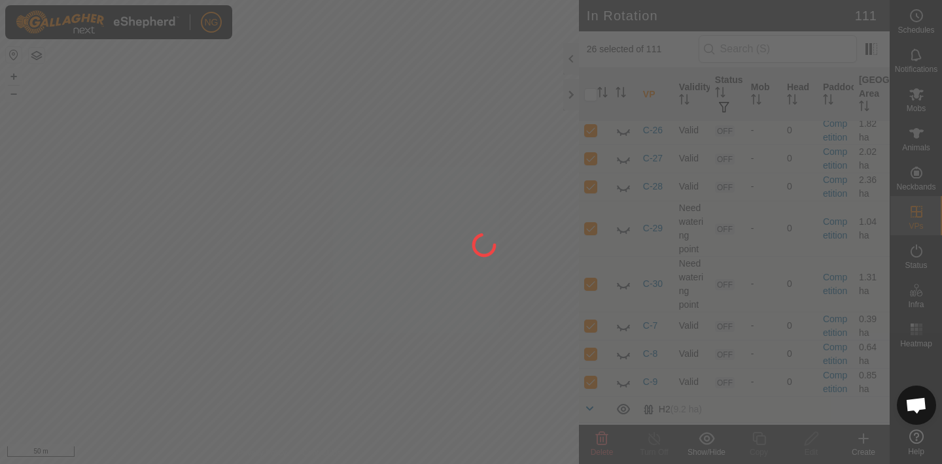
checkbox input "false"
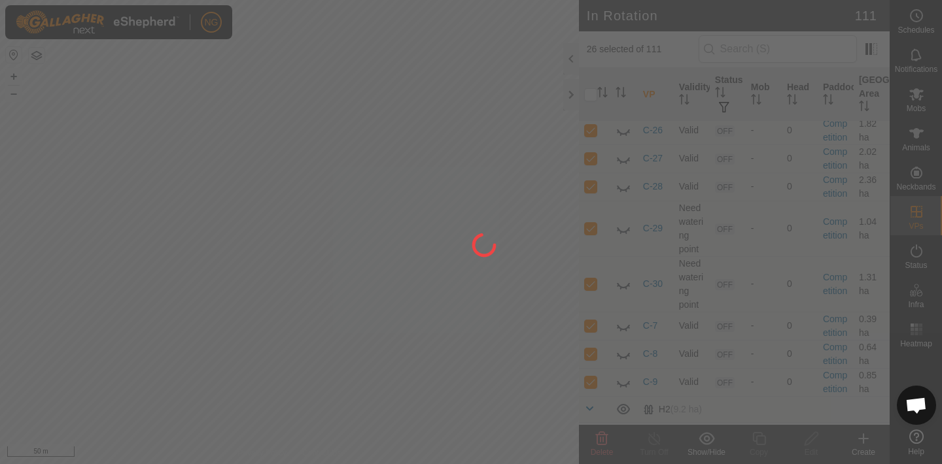
checkbox input "false"
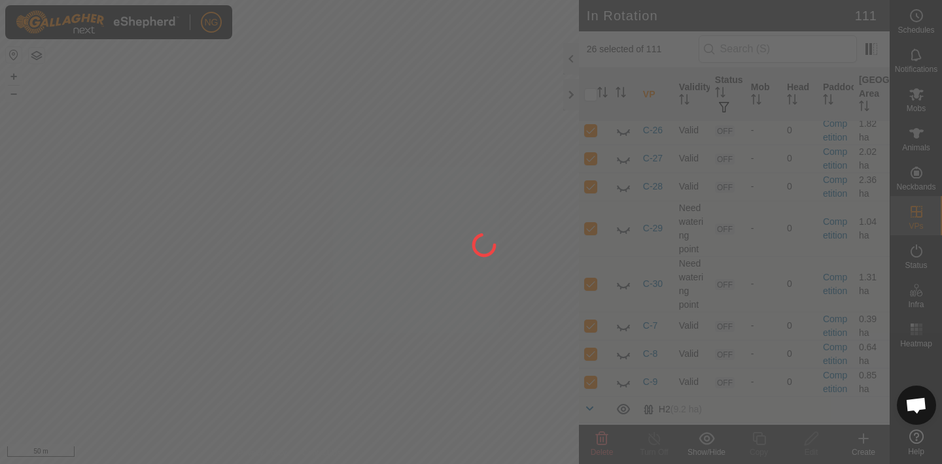
checkbox input "false"
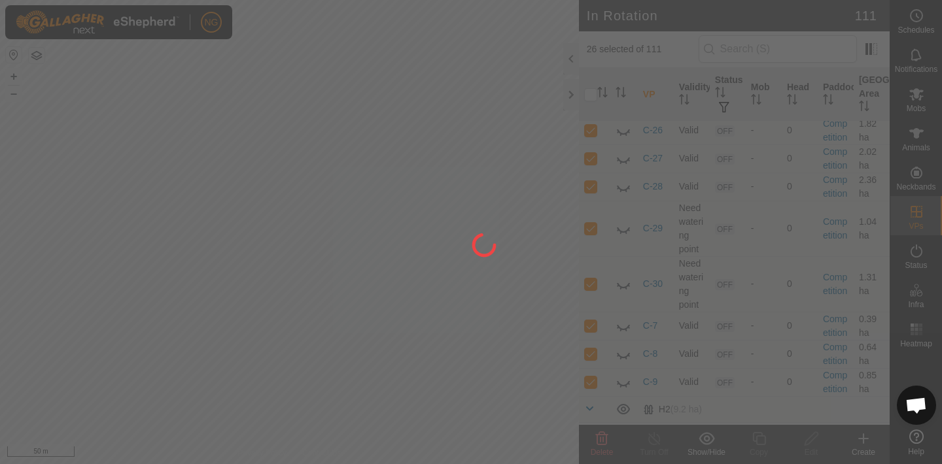
checkbox input "false"
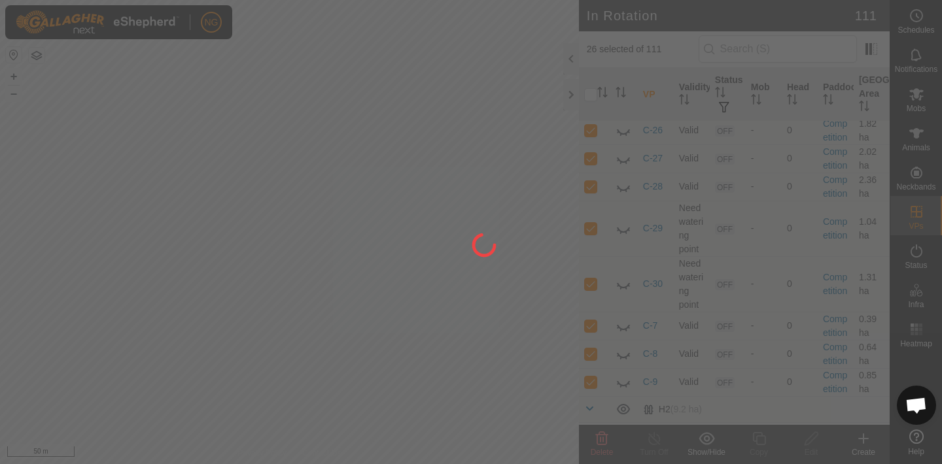
checkbox input "false"
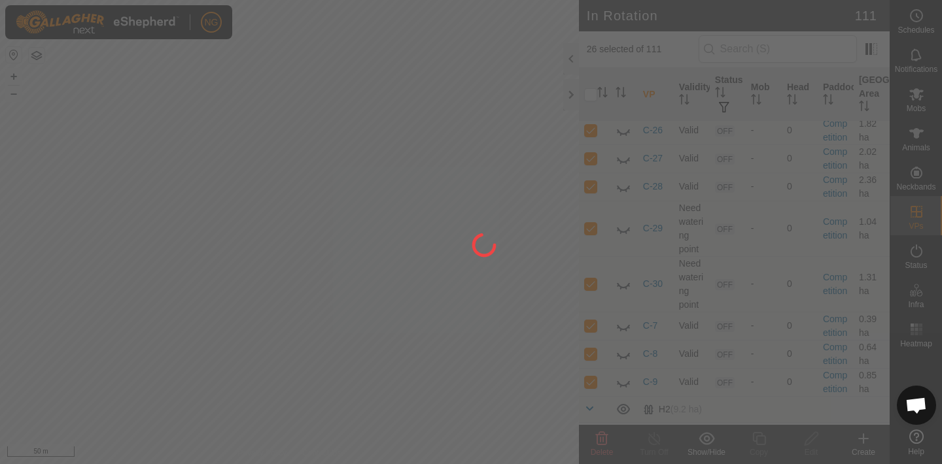
checkbox input "false"
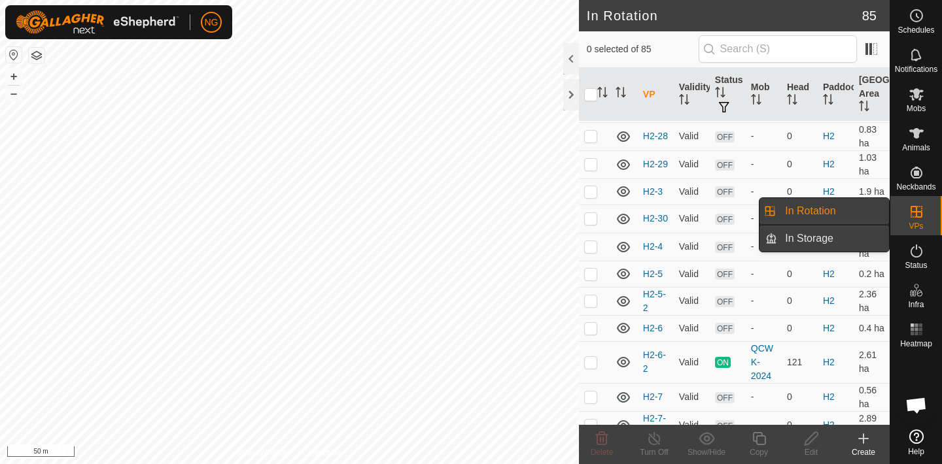
click at [854, 236] on link "In Storage" at bounding box center [833, 239] width 112 height 26
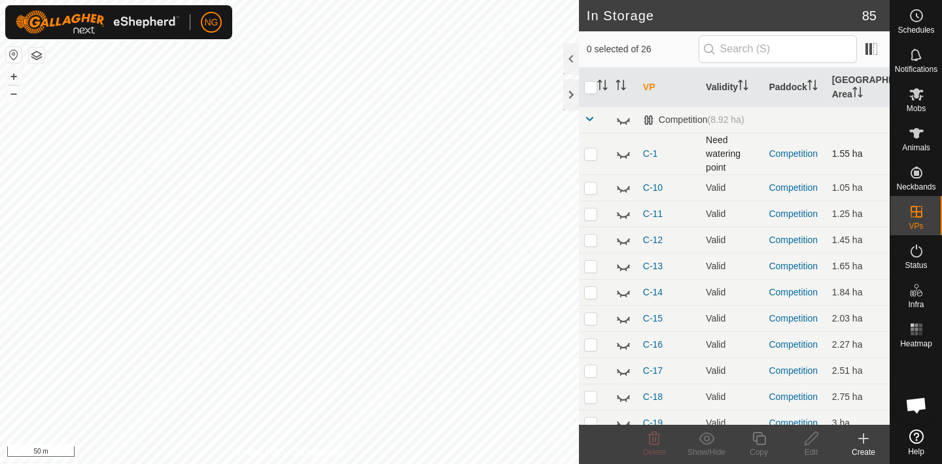
click at [592, 155] on p-checkbox at bounding box center [590, 153] width 13 height 10
click at [707, 436] on icon at bounding box center [706, 438] width 16 height 12
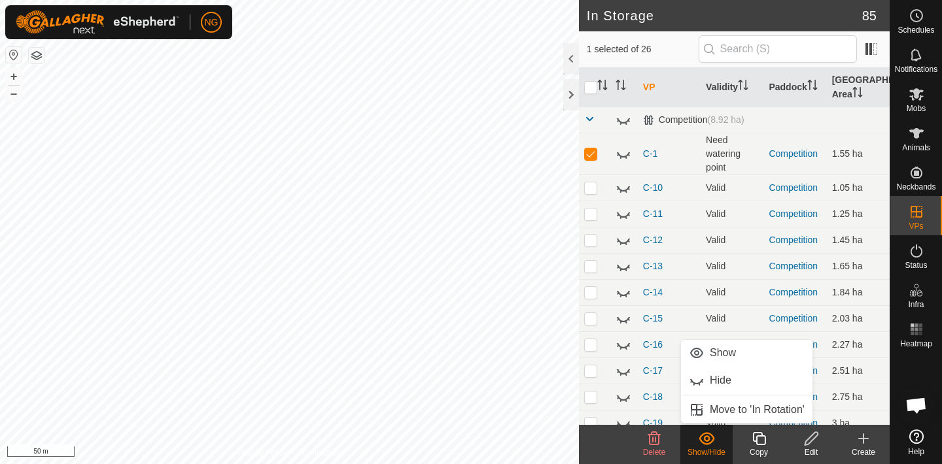
click at [706, 437] on icon at bounding box center [706, 438] width 16 height 12
click at [589, 154] on p-checkbox at bounding box center [590, 153] width 13 height 10
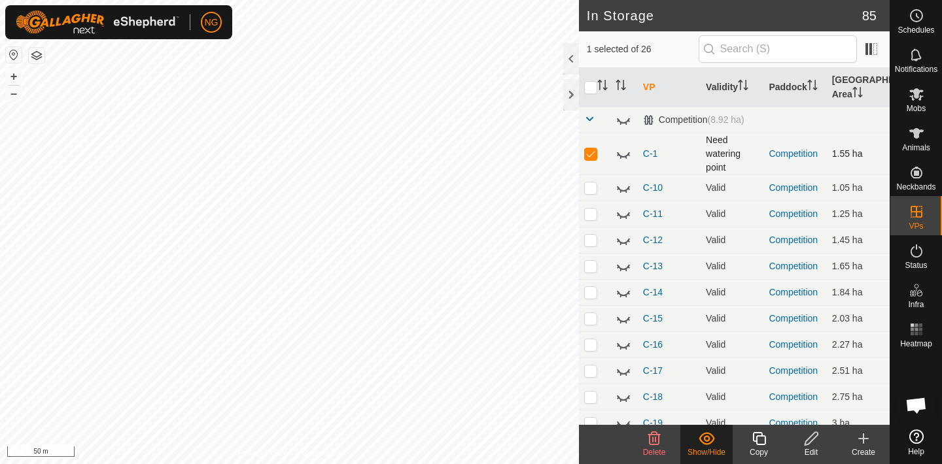
checkbox input "false"
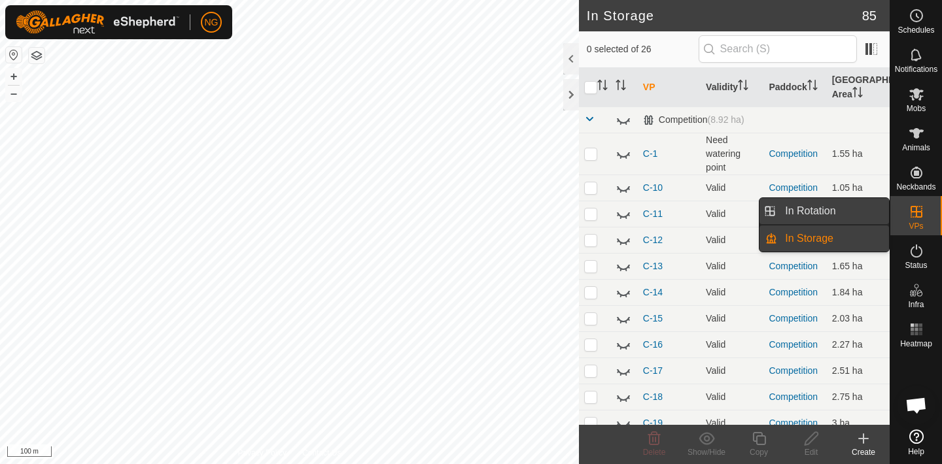
click at [863, 210] on link "In Rotation" at bounding box center [833, 211] width 112 height 26
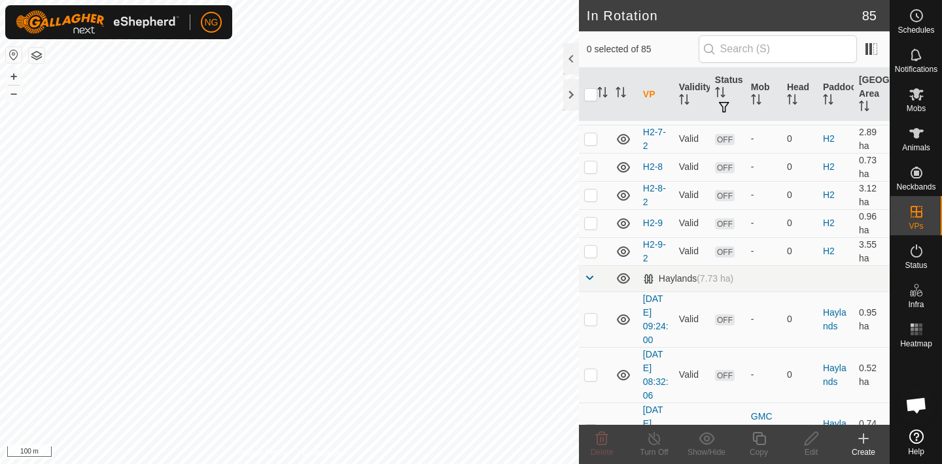
scroll to position [1765, 0]
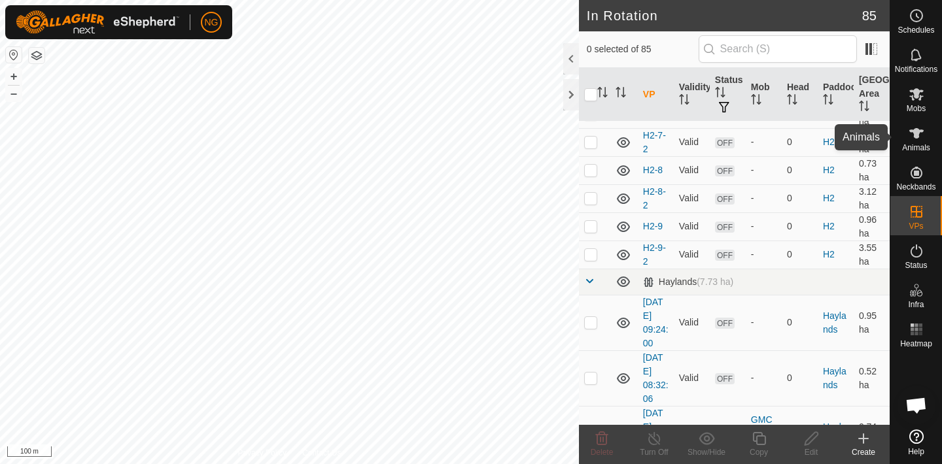
click at [916, 134] on icon at bounding box center [916, 133] width 14 height 10
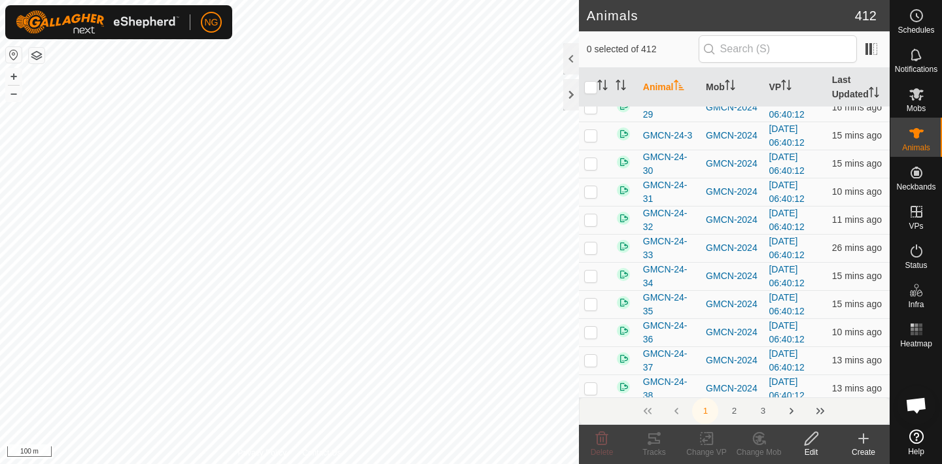
scroll to position [5143, 0]
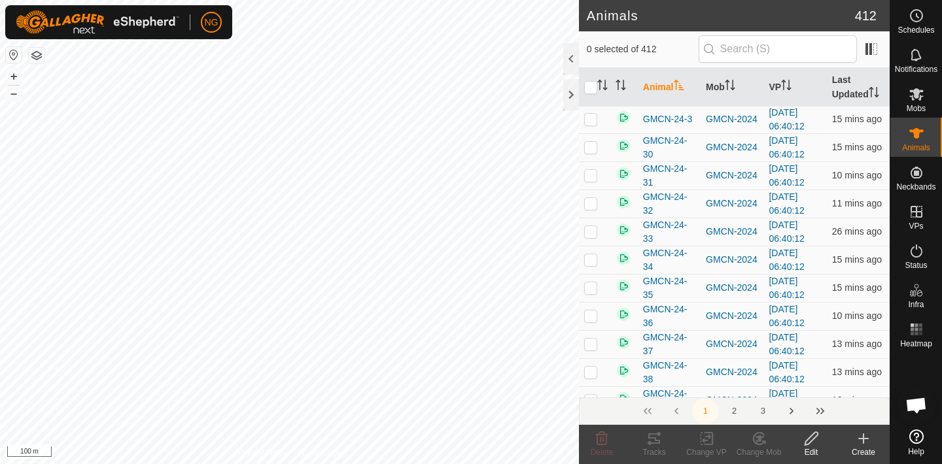
click at [734, 409] on button "2" at bounding box center [734, 411] width 26 height 26
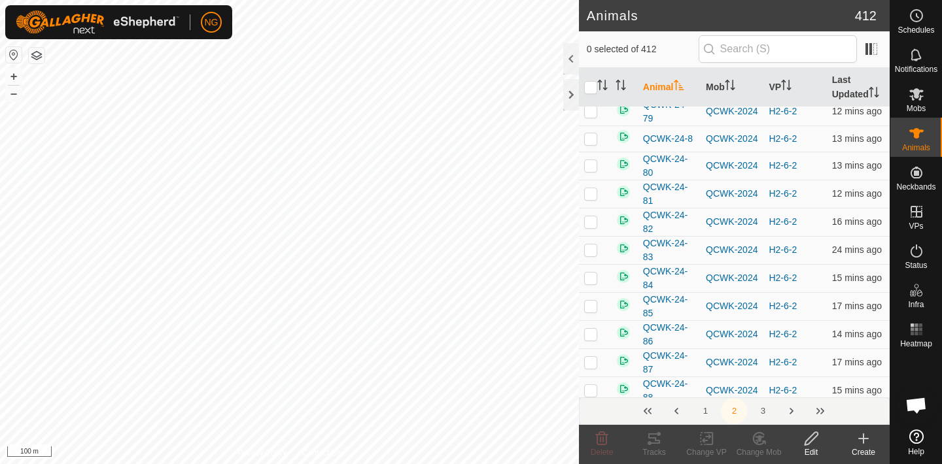
scroll to position [5304, 0]
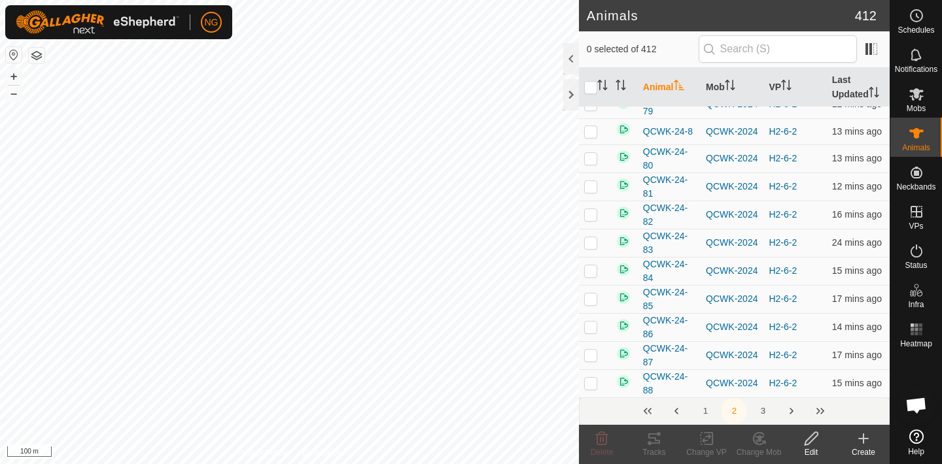
click at [764, 410] on button "3" at bounding box center [762, 411] width 26 height 26
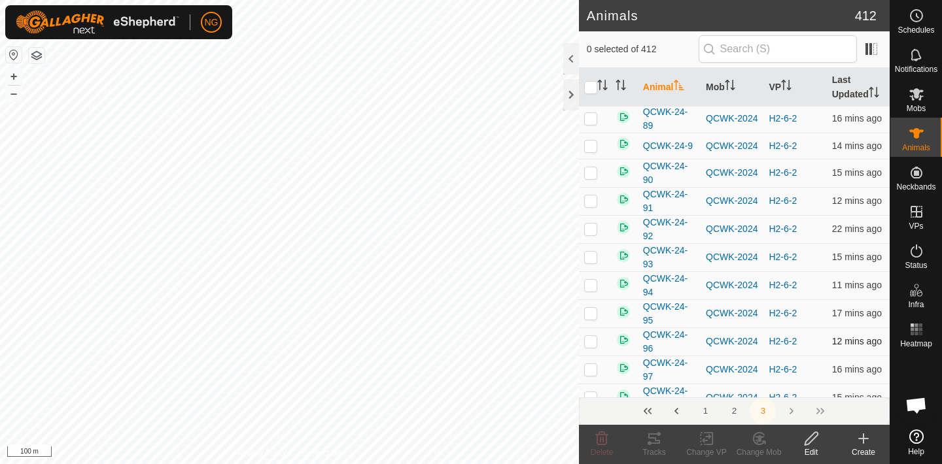
scroll to position [0, 0]
click at [707, 406] on button "1" at bounding box center [705, 411] width 26 height 26
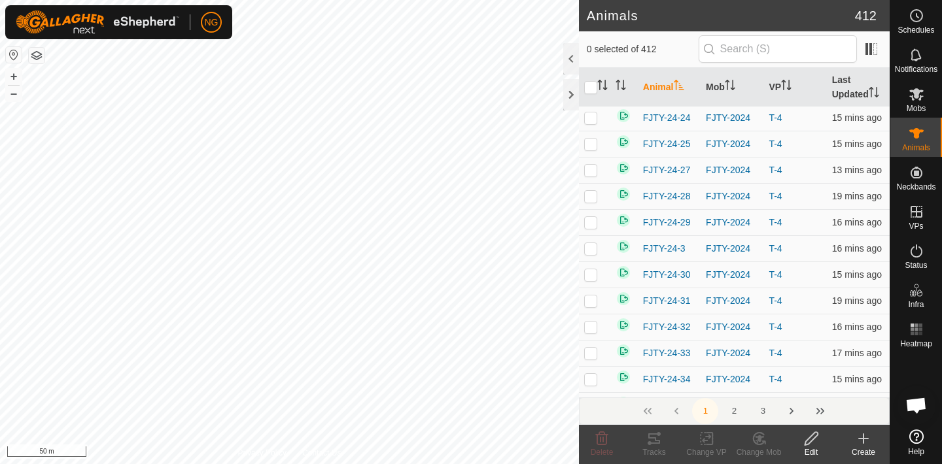
scroll to position [1313, 0]
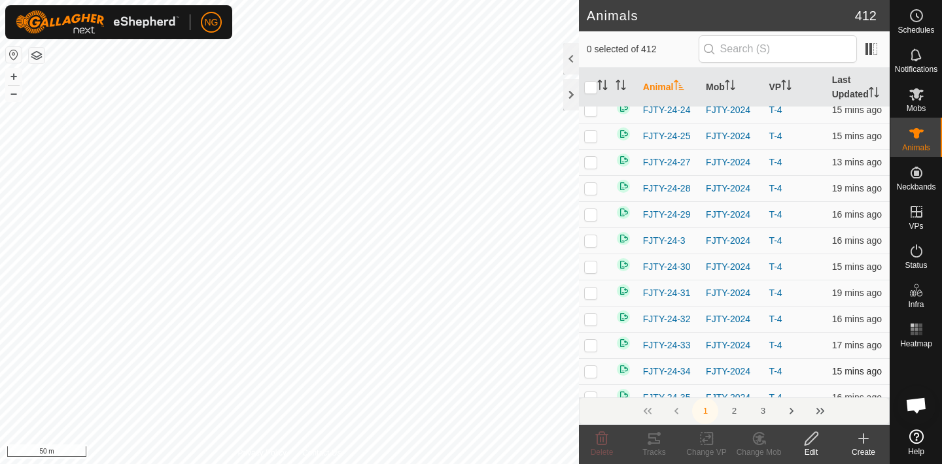
click at [590, 366] on p-checkbox at bounding box center [590, 371] width 13 height 10
checkbox input "false"
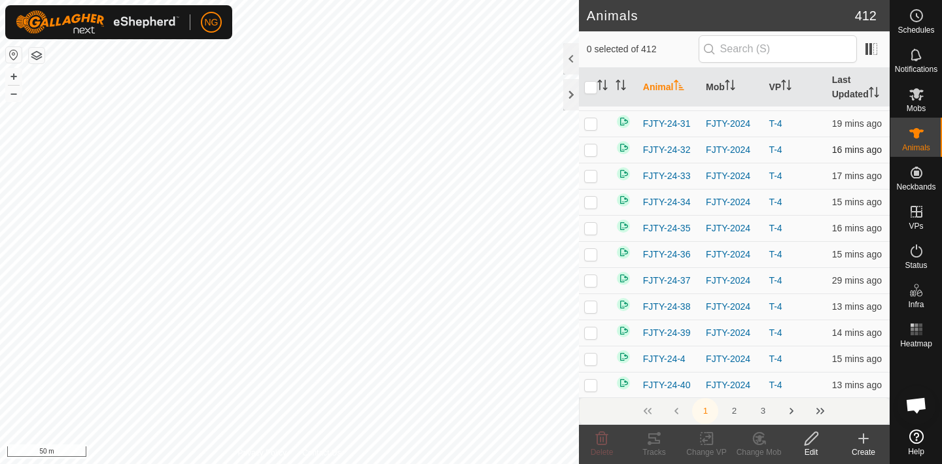
scroll to position [1486, 0]
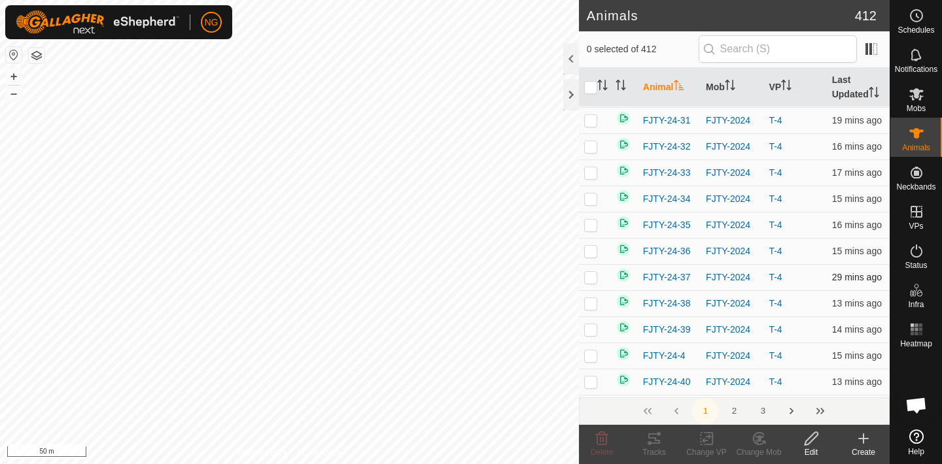
click at [589, 272] on p-checkbox at bounding box center [590, 277] width 13 height 10
checkbox input "false"
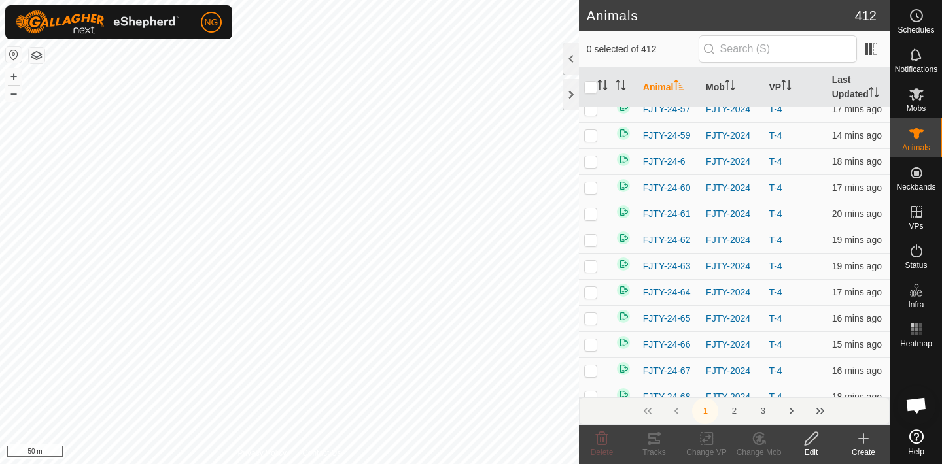
scroll to position [2229, 0]
click at [589, 209] on p-checkbox at bounding box center [590, 214] width 13 height 10
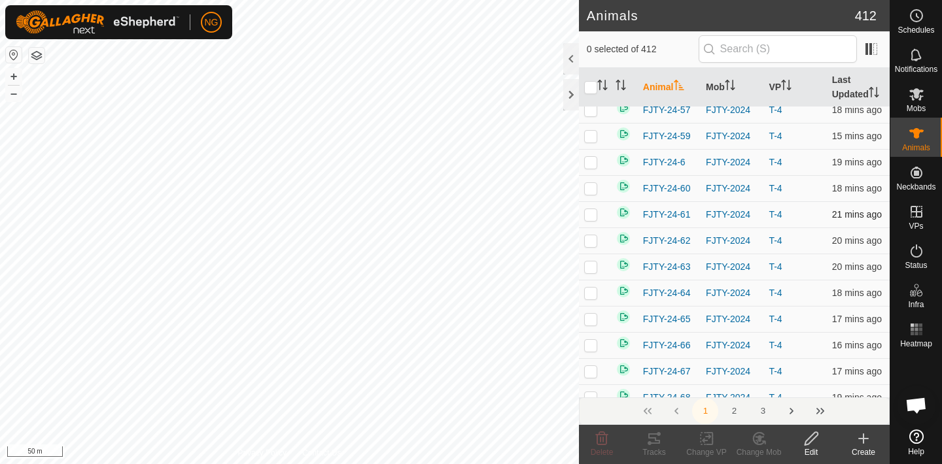
checkbox input "false"
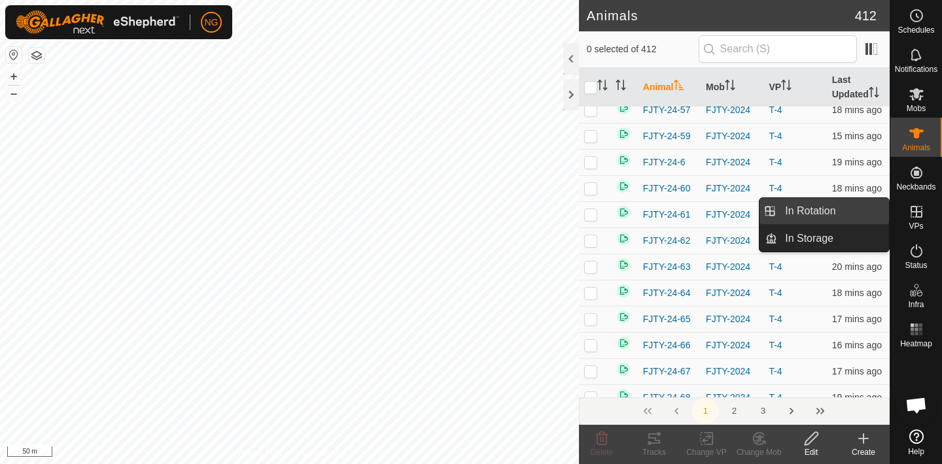
click at [849, 205] on link "In Rotation" at bounding box center [833, 211] width 112 height 26
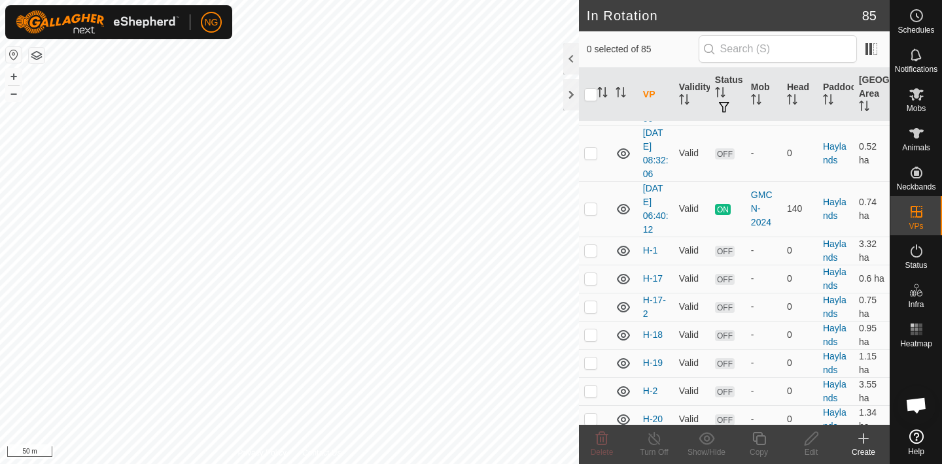
scroll to position [1995, 0]
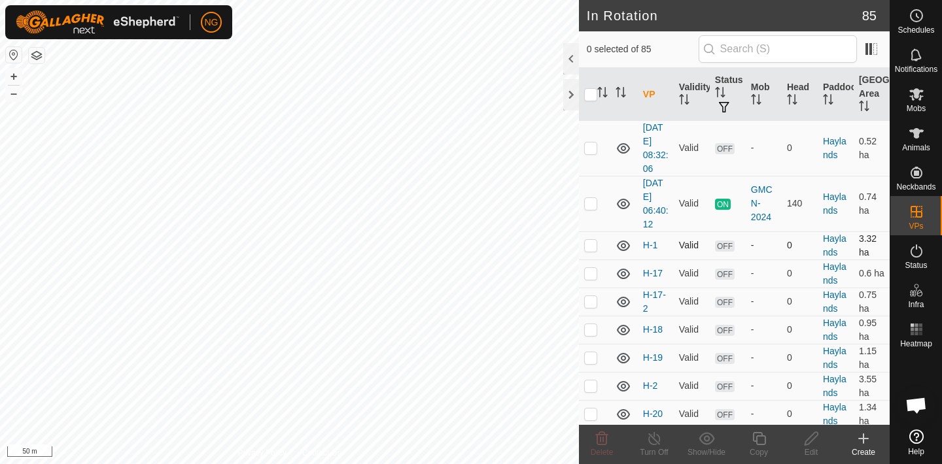
click at [591, 246] on p-checkbox at bounding box center [590, 245] width 13 height 10
checkbox input "false"
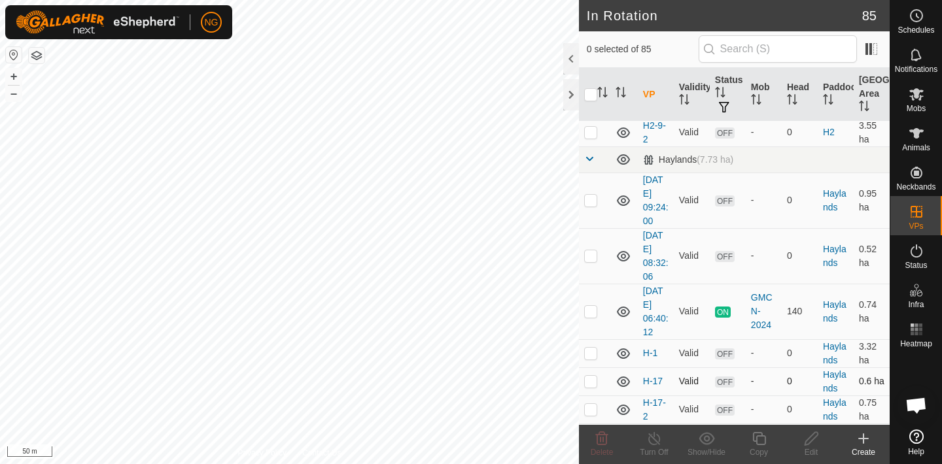
scroll to position [1879, 0]
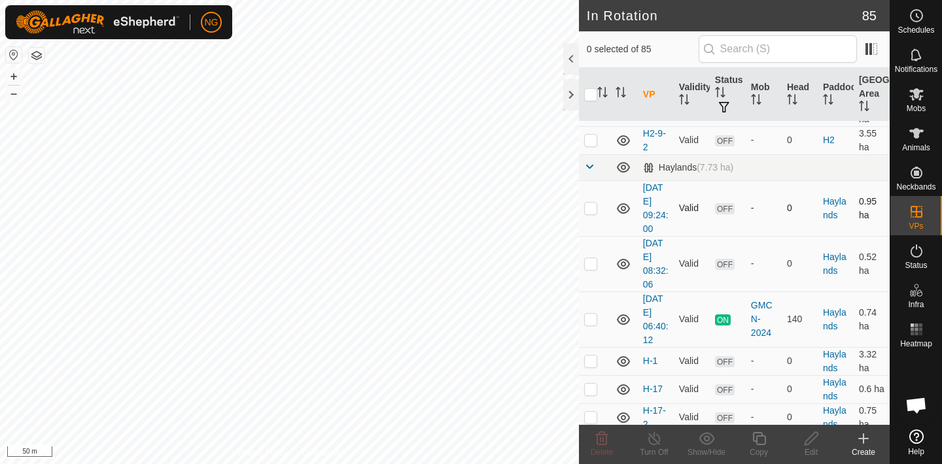
click at [592, 208] on p-checkbox at bounding box center [590, 208] width 13 height 10
checkbox input "false"
click at [588, 260] on p-checkbox at bounding box center [590, 263] width 13 height 10
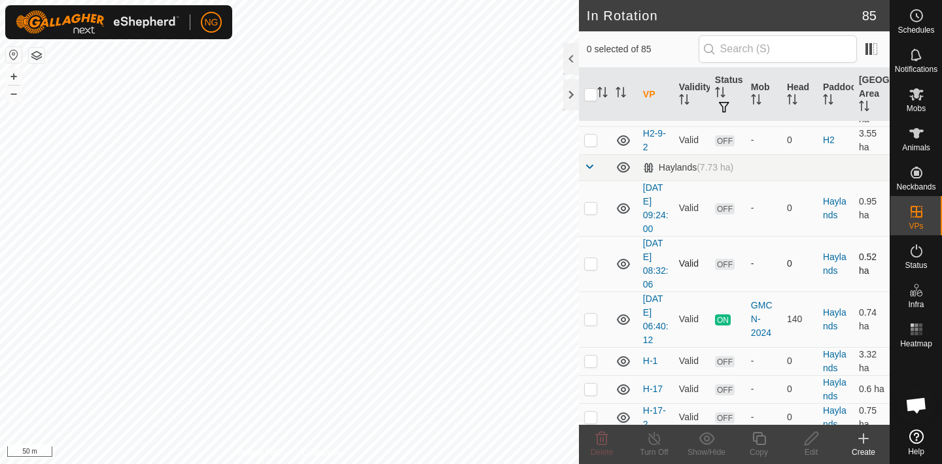
click at [591, 264] on p-checkbox at bounding box center [590, 263] width 13 height 10
checkbox input "true"
click at [808, 438] on icon at bounding box center [810, 438] width 13 height 13
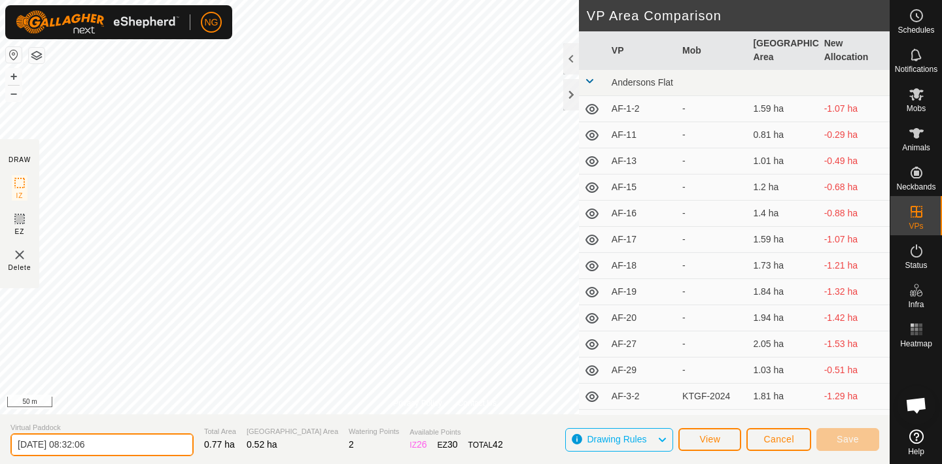
click at [116, 445] on input "[DATE] 08:32:06" at bounding box center [101, 445] width 183 height 23
type input "2"
type input "H-"
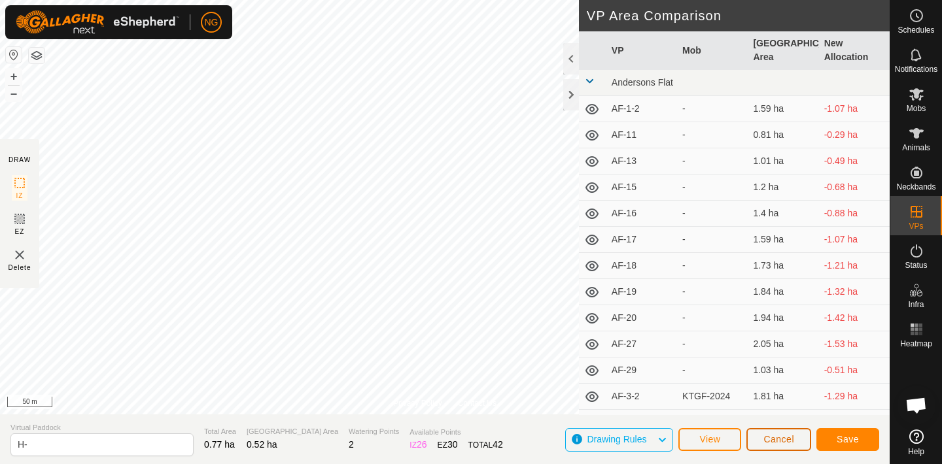
click at [769, 437] on span "Cancel" at bounding box center [778, 439] width 31 height 10
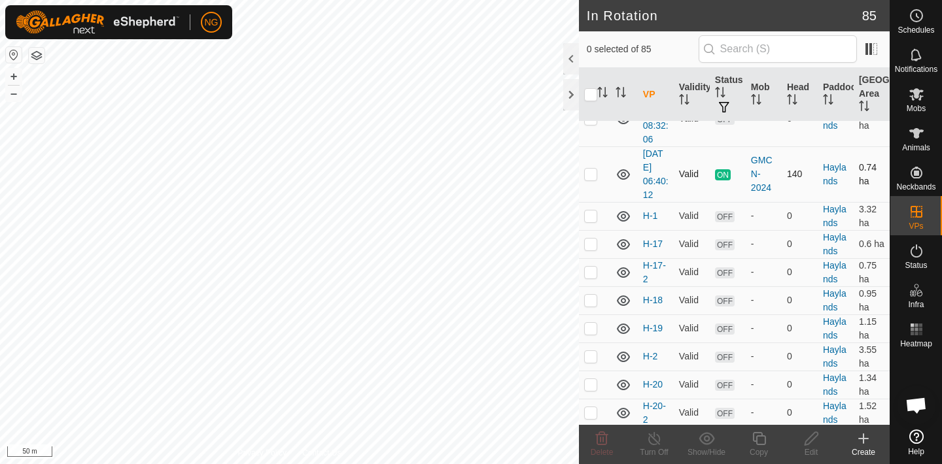
scroll to position [2031, 0]
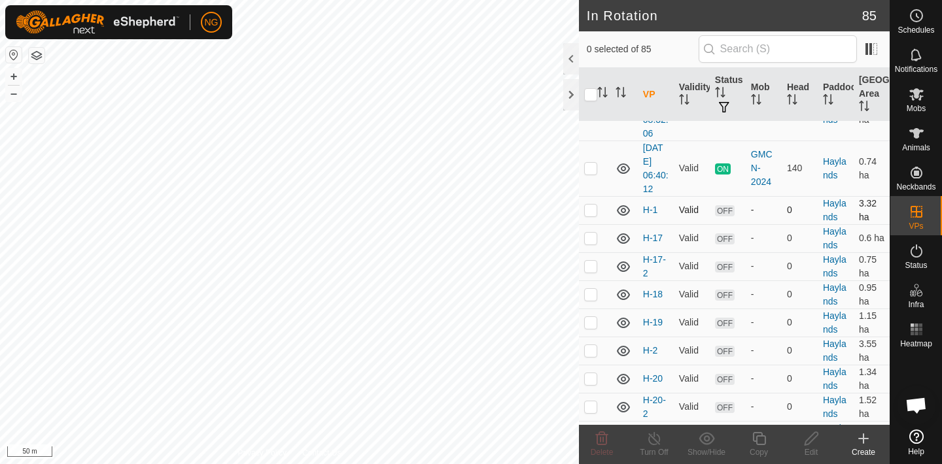
click at [591, 209] on p-checkbox at bounding box center [590, 210] width 13 height 10
click at [592, 207] on p-checkbox at bounding box center [590, 210] width 13 height 10
checkbox input "false"
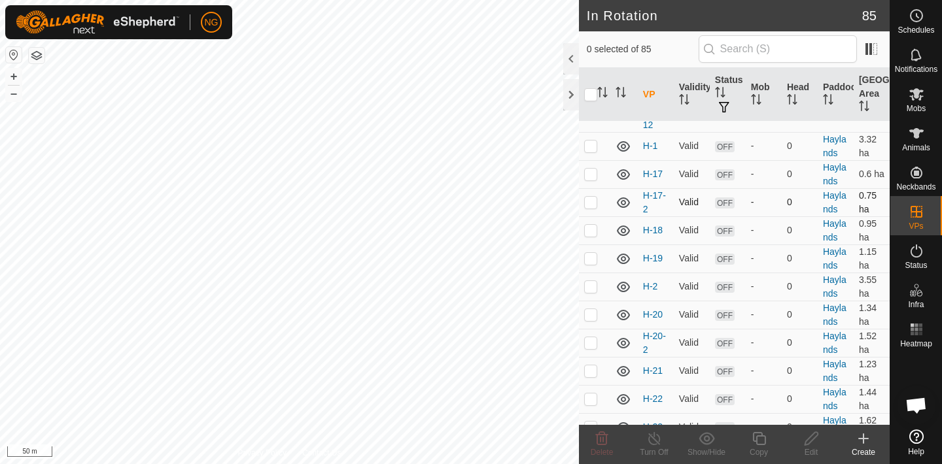
scroll to position [2099, 0]
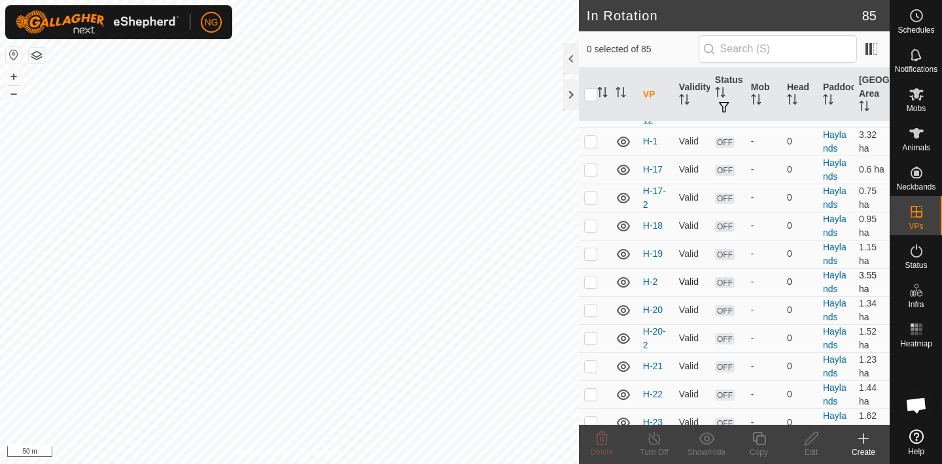
click at [592, 283] on p-checkbox at bounding box center [590, 282] width 13 height 10
click at [590, 283] on p-checkbox at bounding box center [590, 282] width 13 height 10
checkbox input "false"
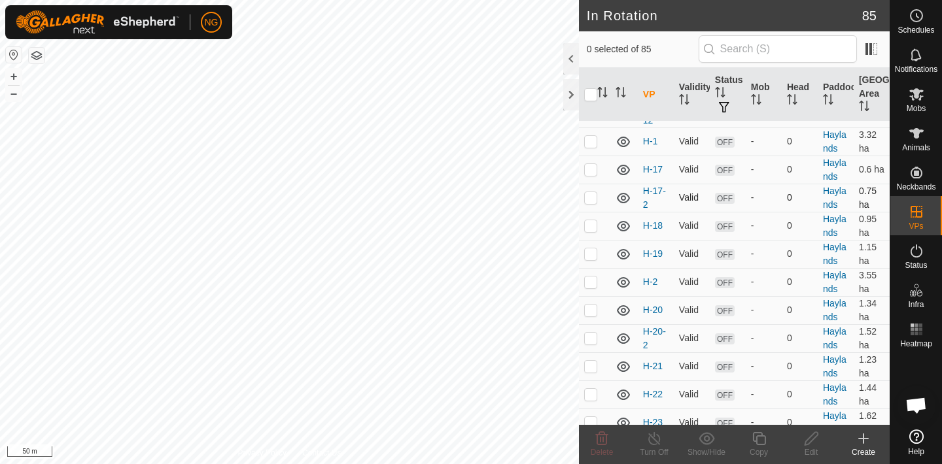
click at [590, 199] on p-checkbox at bounding box center [590, 197] width 13 height 10
click at [591, 197] on p-checkbox at bounding box center [590, 197] width 13 height 10
checkbox input "false"
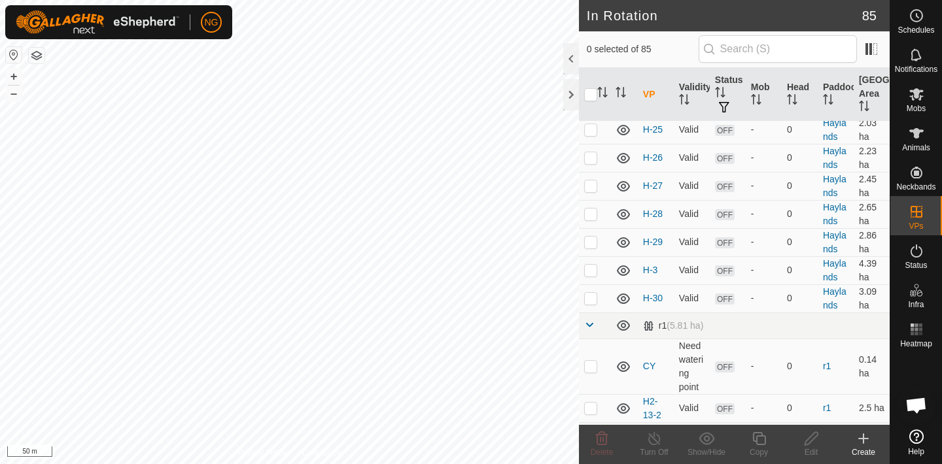
scroll to position [2453, 0]
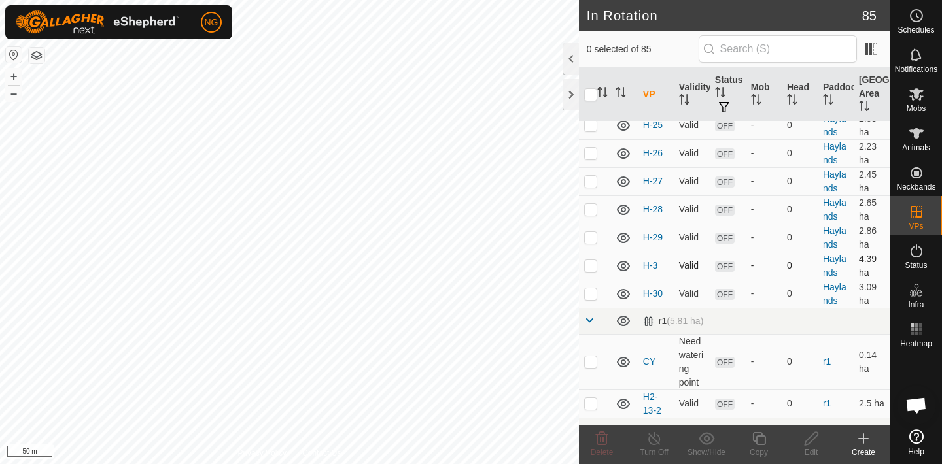
click at [591, 265] on p-checkbox at bounding box center [590, 265] width 13 height 10
checkbox input "false"
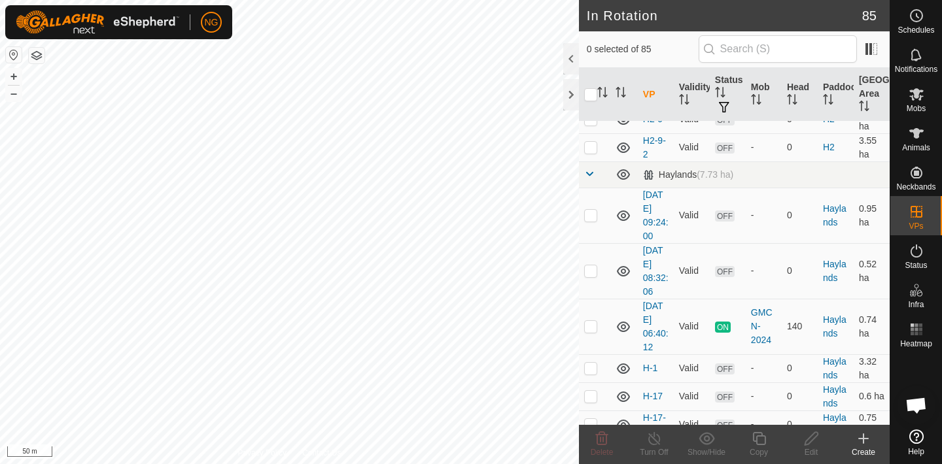
scroll to position [1874, 0]
click at [591, 273] on p-checkbox at bounding box center [590, 269] width 13 height 10
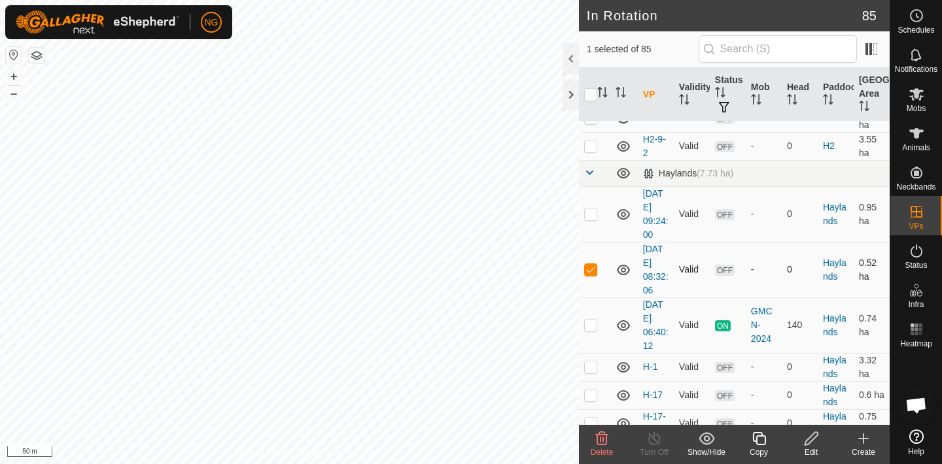
checkbox input "false"
click at [590, 213] on p-checkbox at bounding box center [590, 214] width 13 height 10
click at [592, 213] on p-checkbox at bounding box center [590, 214] width 13 height 10
checkbox input "false"
click at [589, 267] on p-checkbox at bounding box center [590, 269] width 13 height 10
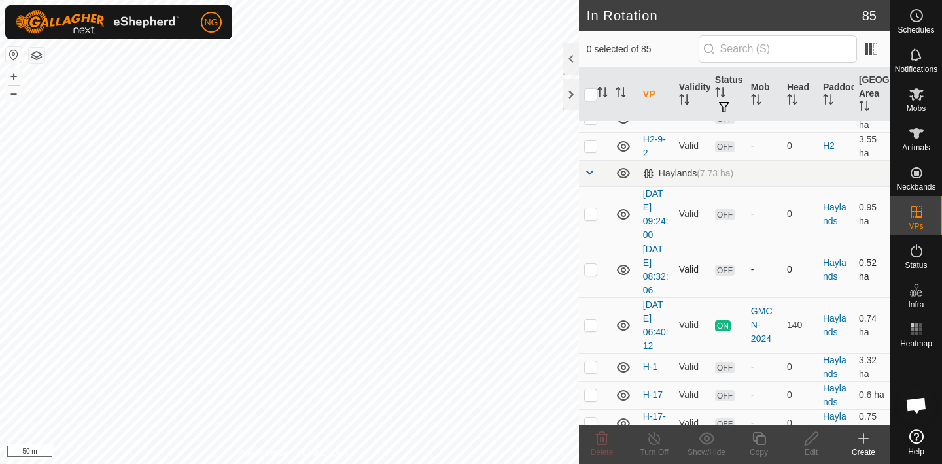
checkbox input "true"
click at [811, 441] on icon at bounding box center [810, 438] width 13 height 13
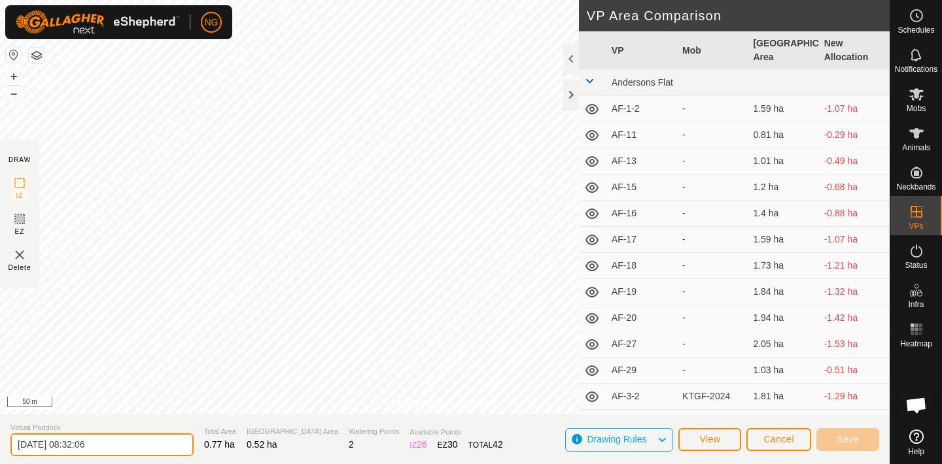
click at [125, 440] on input "[DATE] 08:32:06" at bounding box center [101, 445] width 183 height 23
type input "2"
type input "H-3-2"
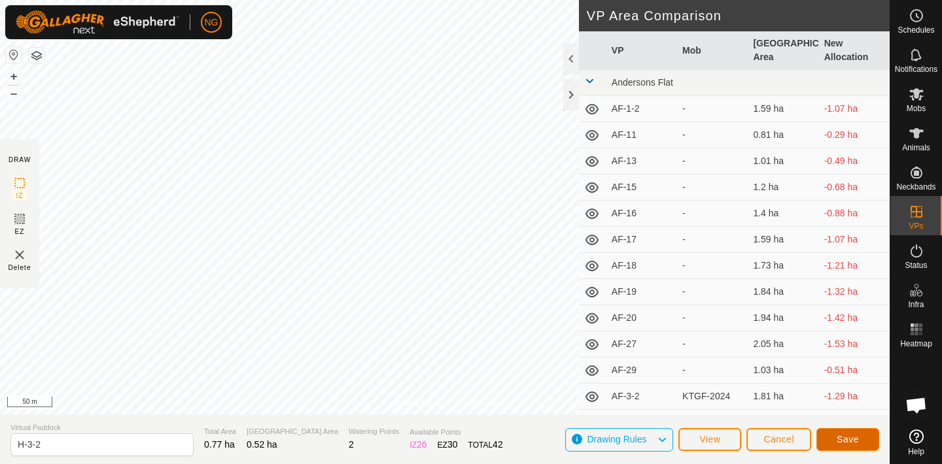
click at [845, 437] on span "Save" at bounding box center [847, 439] width 22 height 10
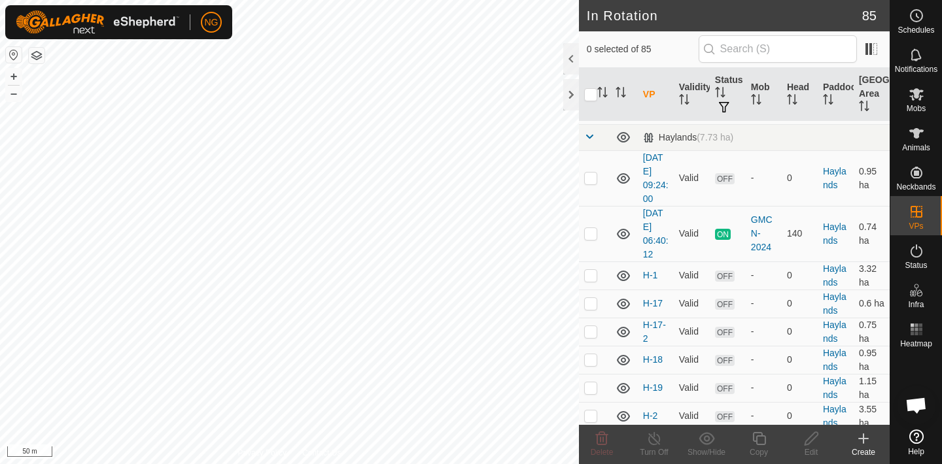
scroll to position [1906, 0]
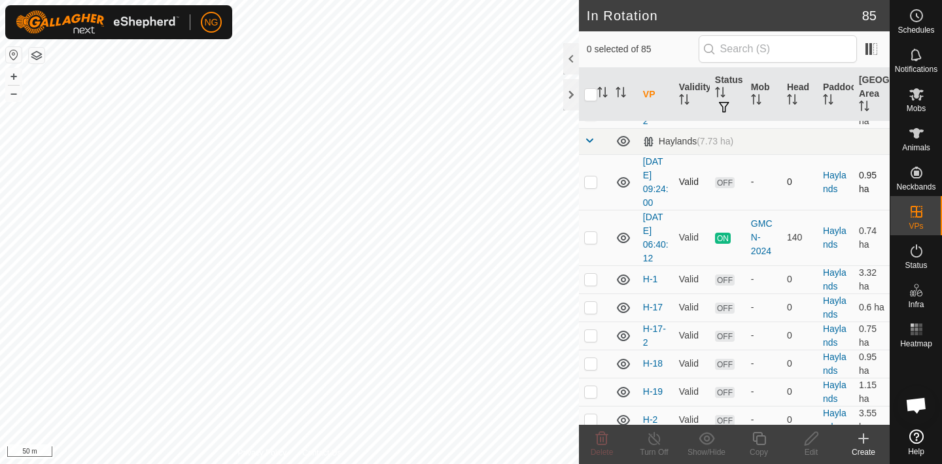
click at [588, 184] on p-checkbox at bounding box center [590, 182] width 13 height 10
click at [589, 181] on p-checkbox at bounding box center [590, 182] width 13 height 10
checkbox input "false"
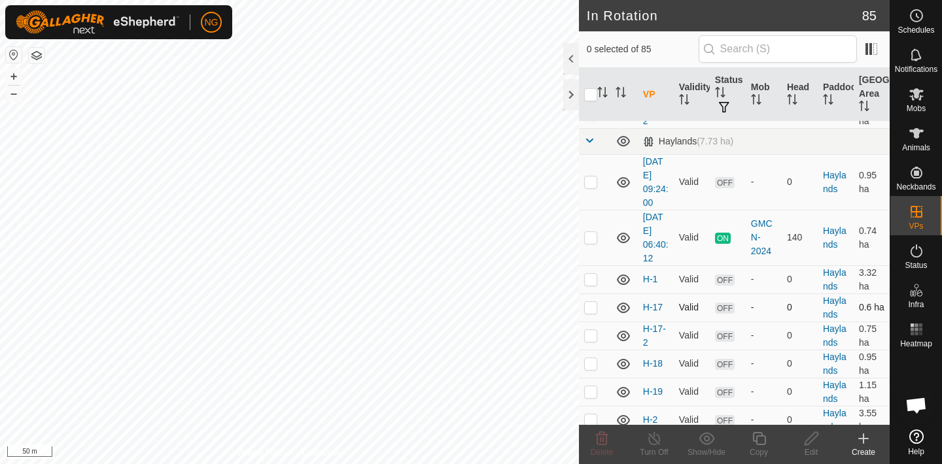
click at [591, 311] on p-checkbox at bounding box center [590, 307] width 13 height 10
checkbox input "true"
click at [590, 178] on p-checkbox at bounding box center [590, 182] width 13 height 10
checkbox input "true"
click at [591, 334] on p-checkbox at bounding box center [590, 335] width 13 height 10
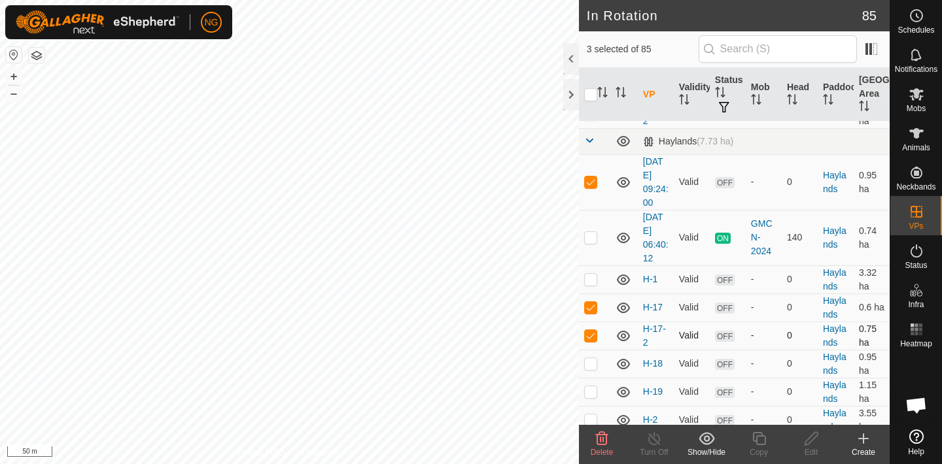
click at [591, 334] on p-checkbox at bounding box center [590, 335] width 13 height 10
checkbox input "false"
click at [592, 366] on p-checkbox at bounding box center [590, 363] width 13 height 10
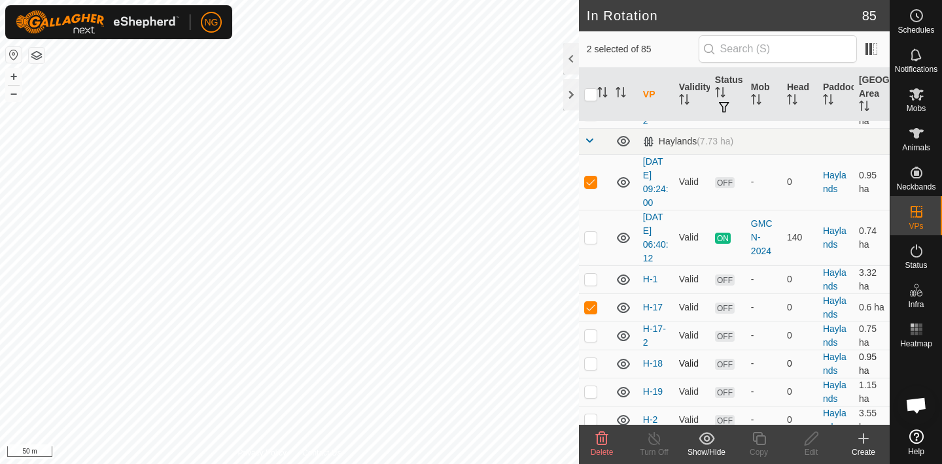
checkbox input "true"
click at [591, 305] on p-checkbox at bounding box center [590, 307] width 13 height 10
checkbox input "false"
click at [593, 177] on p-checkbox at bounding box center [590, 182] width 13 height 10
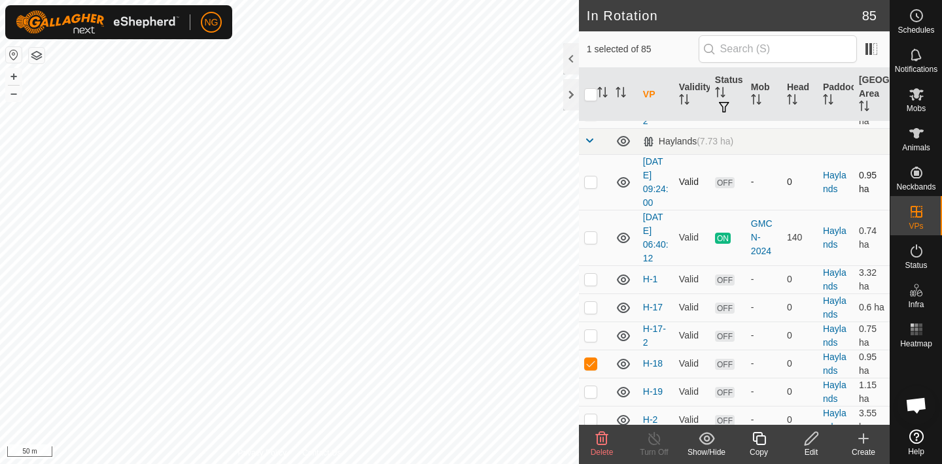
checkbox input "true"
click at [591, 392] on p-checkbox at bounding box center [590, 391] width 13 height 10
checkbox input "false"
click at [591, 182] on p-checkbox at bounding box center [590, 182] width 13 height 10
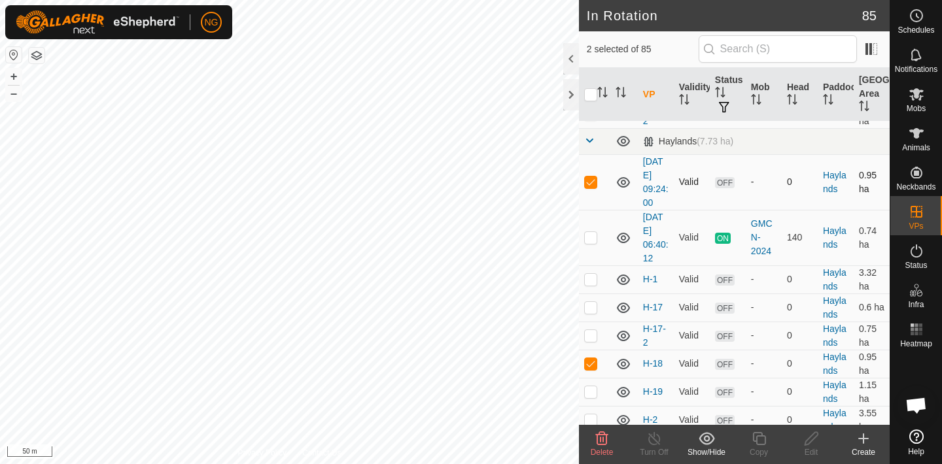
checkbox input "false"
click at [601, 441] on icon at bounding box center [602, 439] width 16 height 16
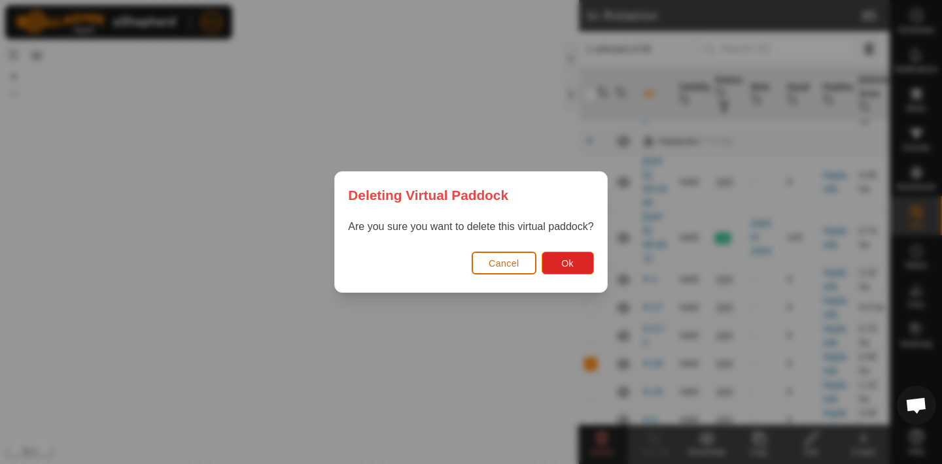
click at [500, 264] on span "Cancel" at bounding box center [504, 263] width 31 height 10
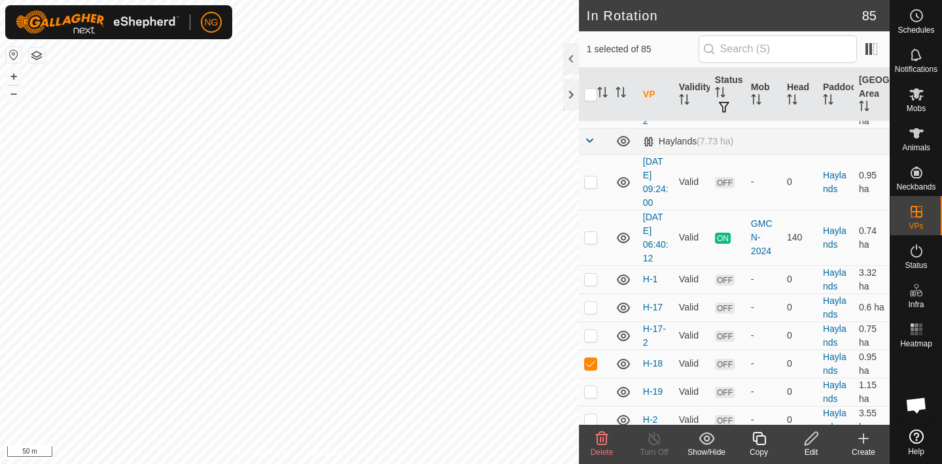
click at [600, 438] on icon at bounding box center [602, 438] width 12 height 13
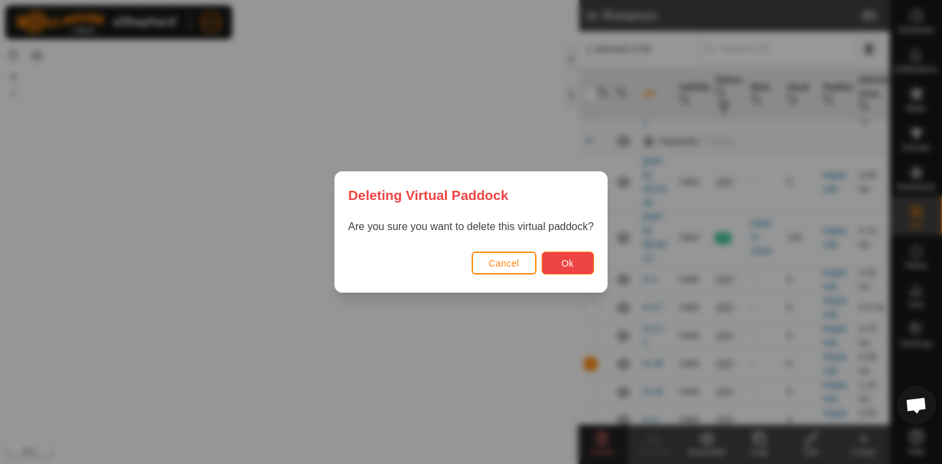
click at [561, 266] on span "Ok" at bounding box center [567, 263] width 12 height 10
checkbox input "false"
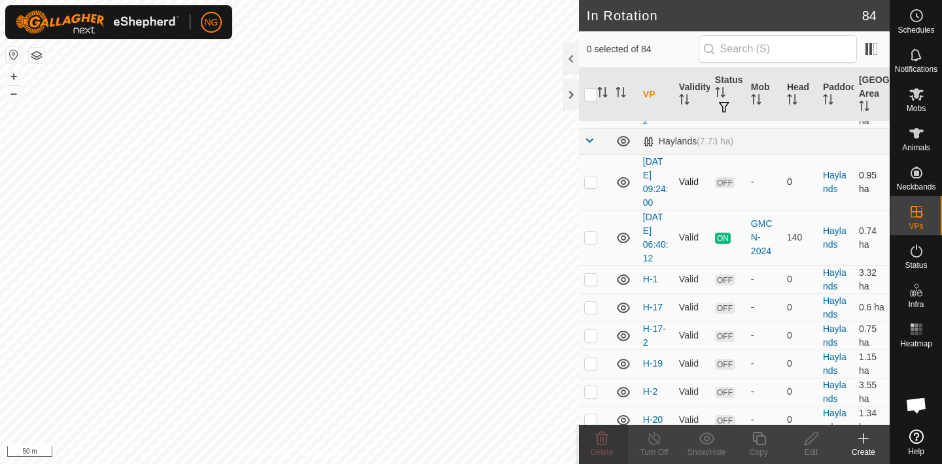
click at [592, 181] on p-checkbox at bounding box center [590, 182] width 13 height 10
checkbox input "true"
click at [809, 442] on icon at bounding box center [810, 438] width 13 height 13
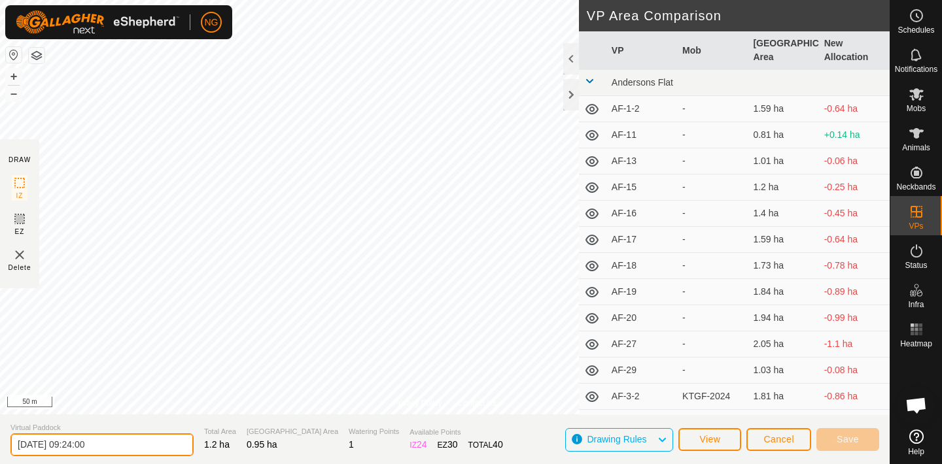
click at [116, 444] on input "[DATE] 09:24:00" at bounding box center [101, 445] width 183 height 23
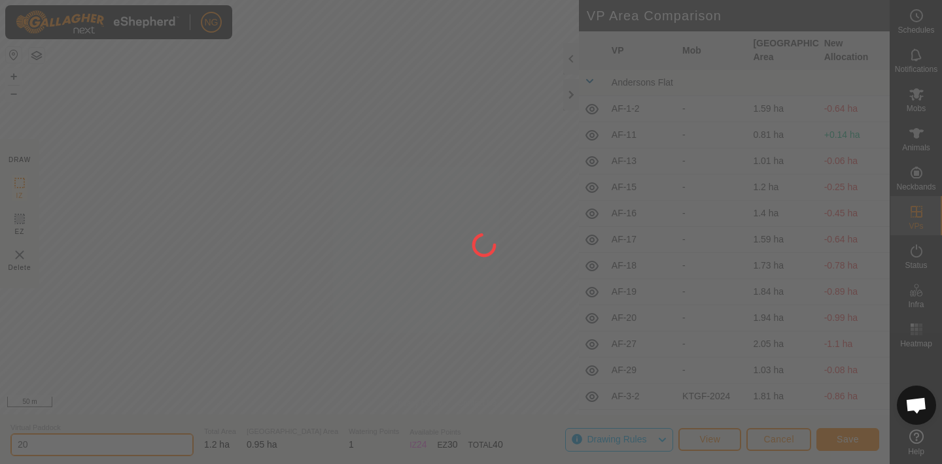
type input "2"
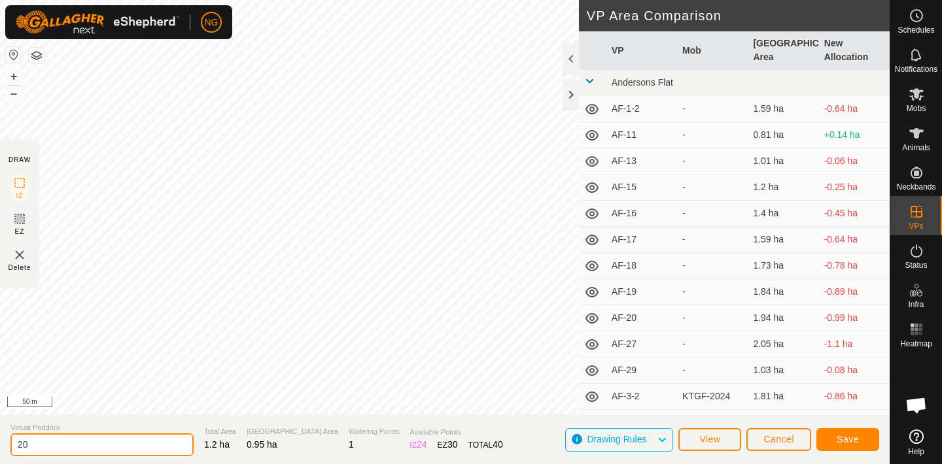
type input "2"
type input "H-18"
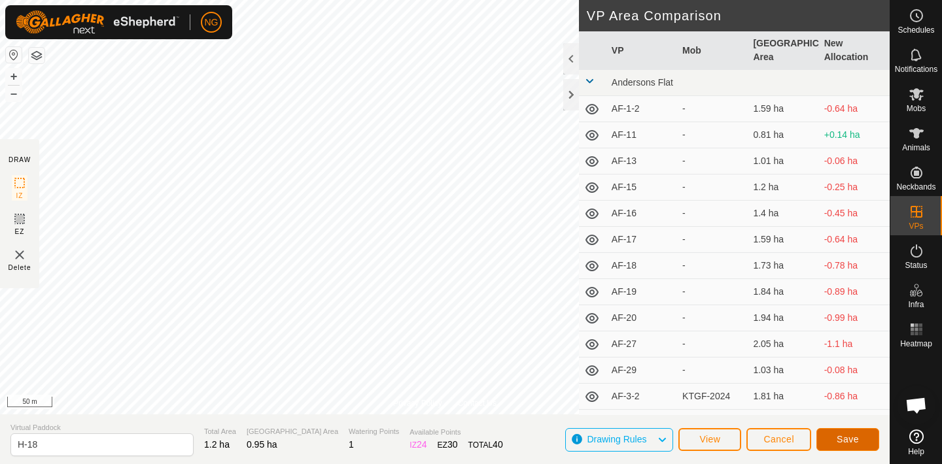
click at [831, 434] on button "Save" at bounding box center [847, 439] width 63 height 23
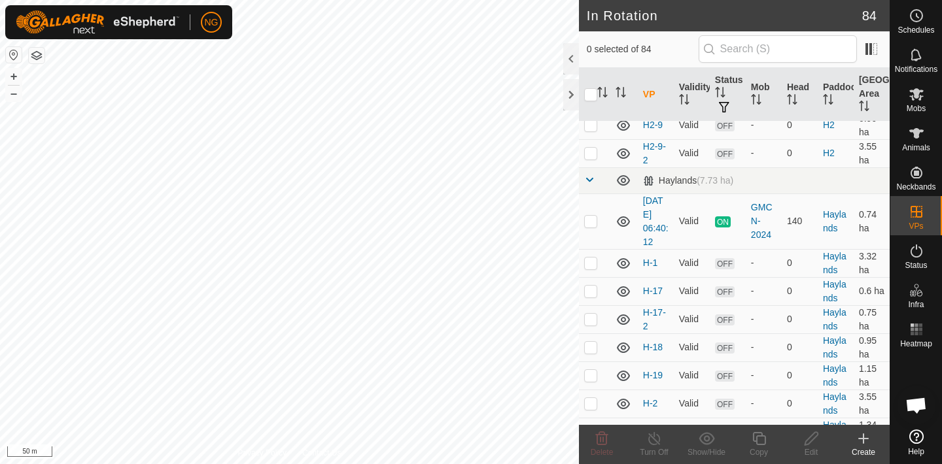
scroll to position [1867, 0]
click at [592, 219] on p-checkbox at bounding box center [590, 220] width 13 height 10
checkbox input "true"
click at [757, 439] on icon at bounding box center [759, 439] width 16 height 16
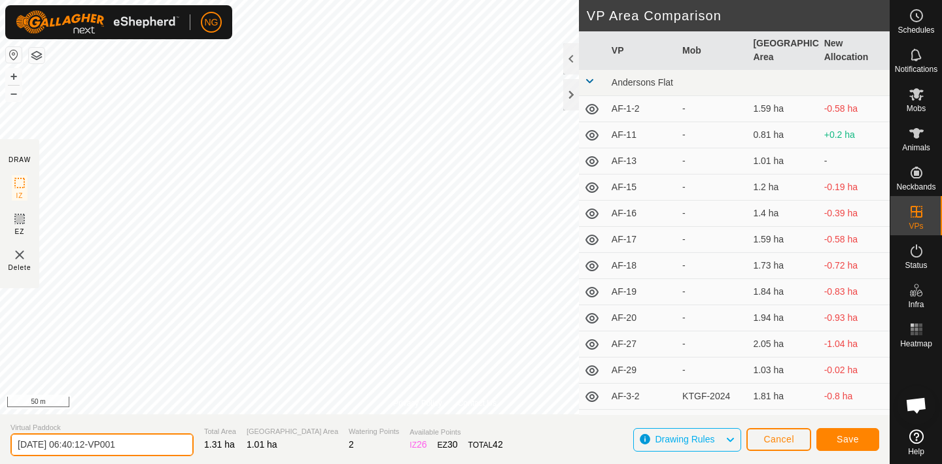
click at [139, 445] on input "[DATE] 06:40:12-VP001" at bounding box center [101, 445] width 183 height 23
type input "2"
type input "H-5"
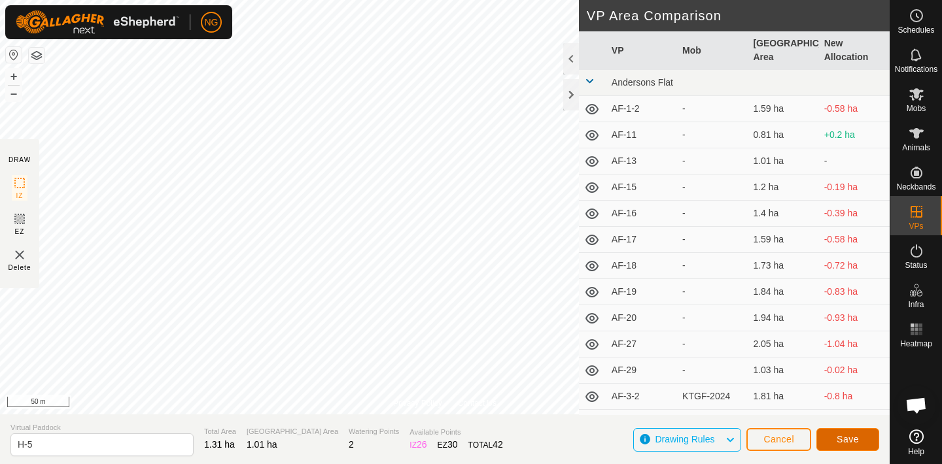
click at [840, 439] on span "Save" at bounding box center [847, 439] width 22 height 10
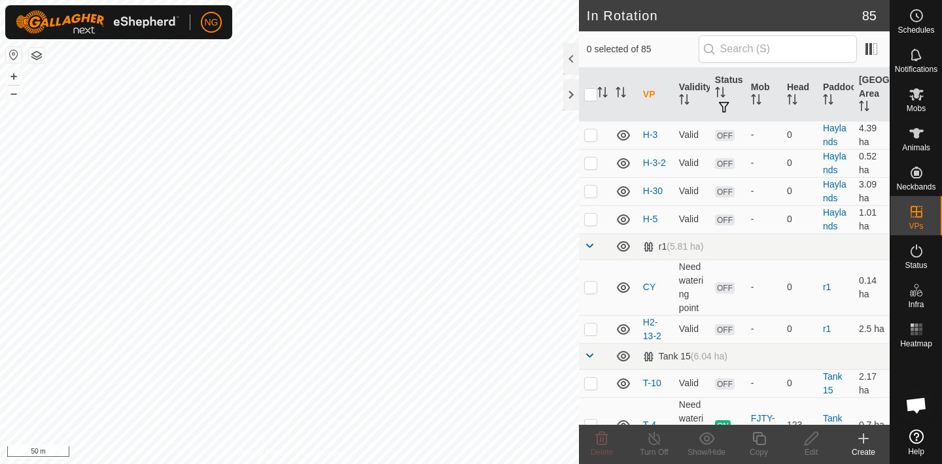
scroll to position [2475, 0]
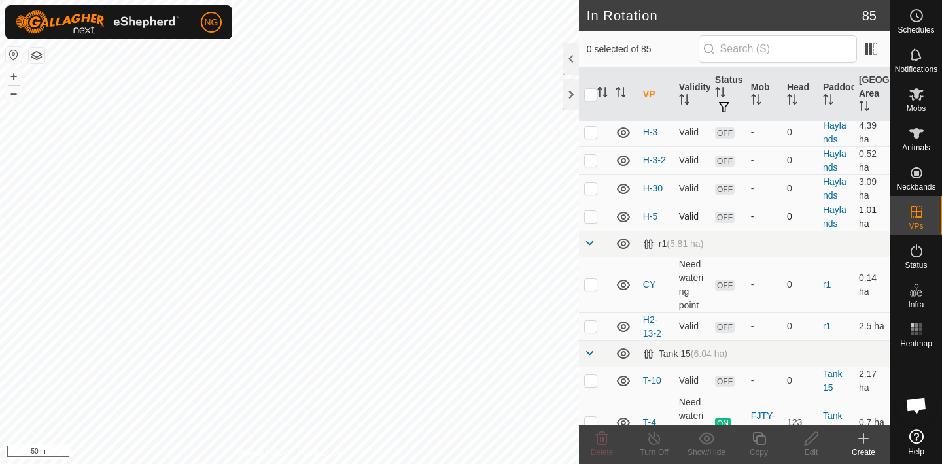
click at [591, 218] on p-checkbox at bounding box center [590, 216] width 13 height 10
checkbox input "true"
click at [763, 442] on icon at bounding box center [759, 439] width 16 height 16
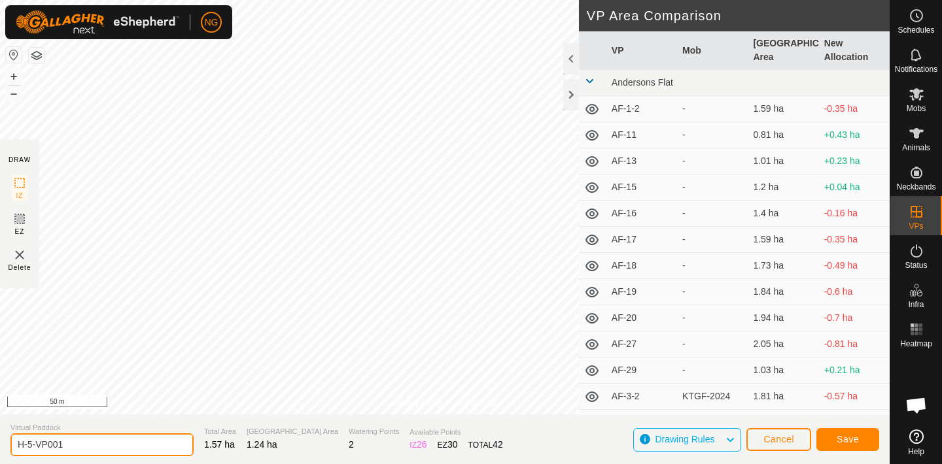
click at [77, 447] on input "H-5-VP001" at bounding box center [101, 445] width 183 height 23
type input "H-6"
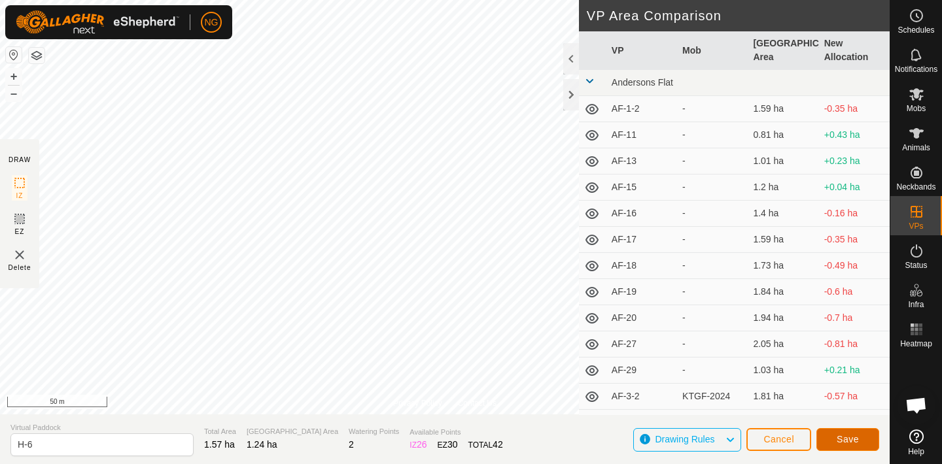
click at [855, 434] on span "Save" at bounding box center [847, 439] width 22 height 10
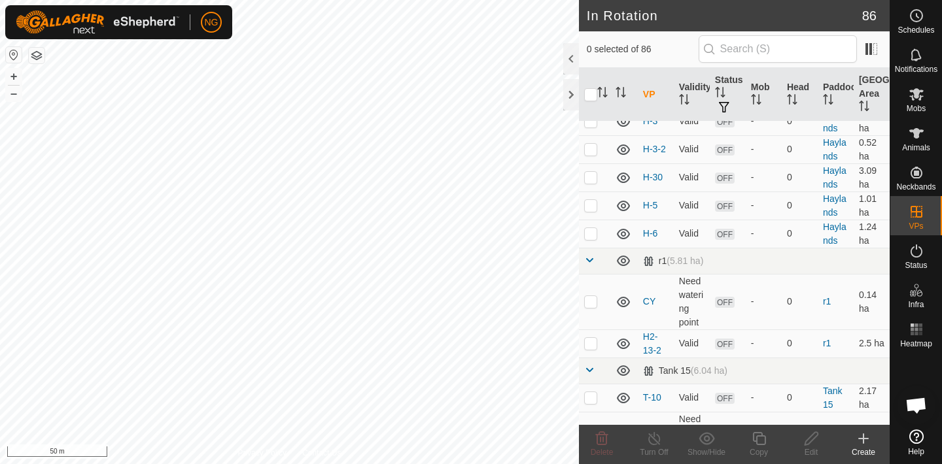
scroll to position [2492, 0]
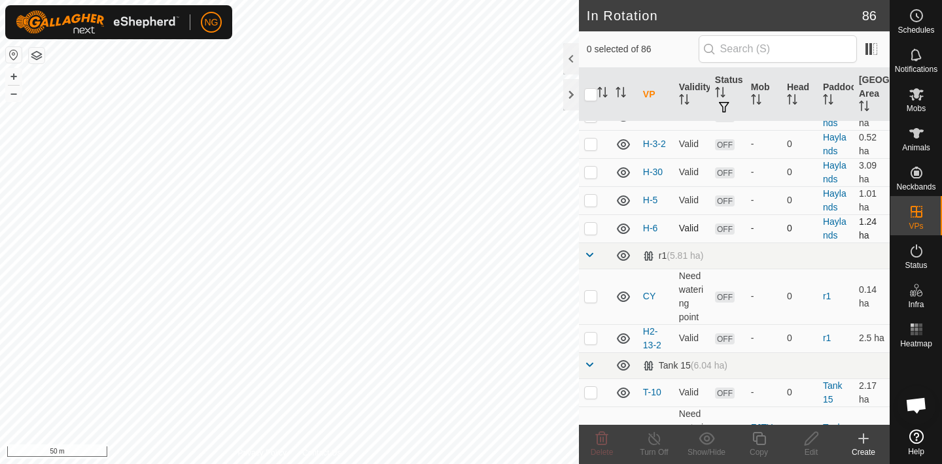
click at [592, 229] on p-checkbox at bounding box center [590, 228] width 13 height 10
checkbox input "true"
click at [760, 438] on icon at bounding box center [759, 439] width 16 height 16
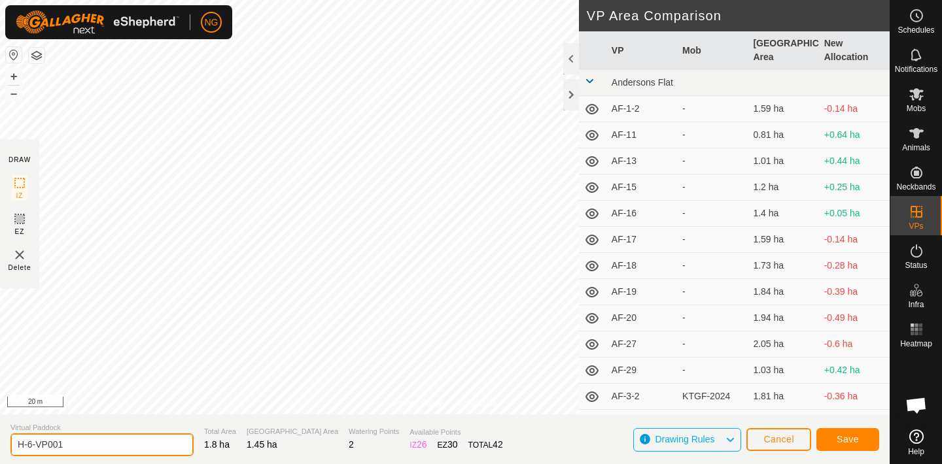
click at [82, 446] on input "H-6-VP001" at bounding box center [101, 445] width 183 height 23
type input "H-7"
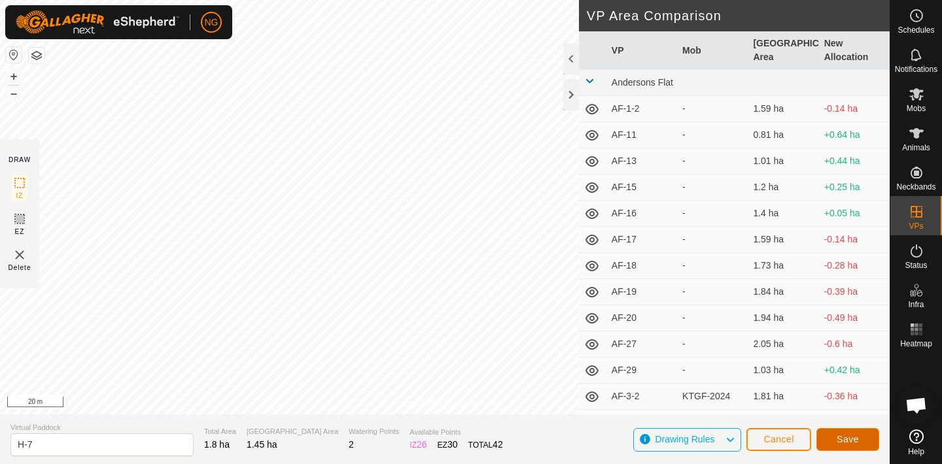
click at [857, 434] on span "Save" at bounding box center [847, 439] width 22 height 10
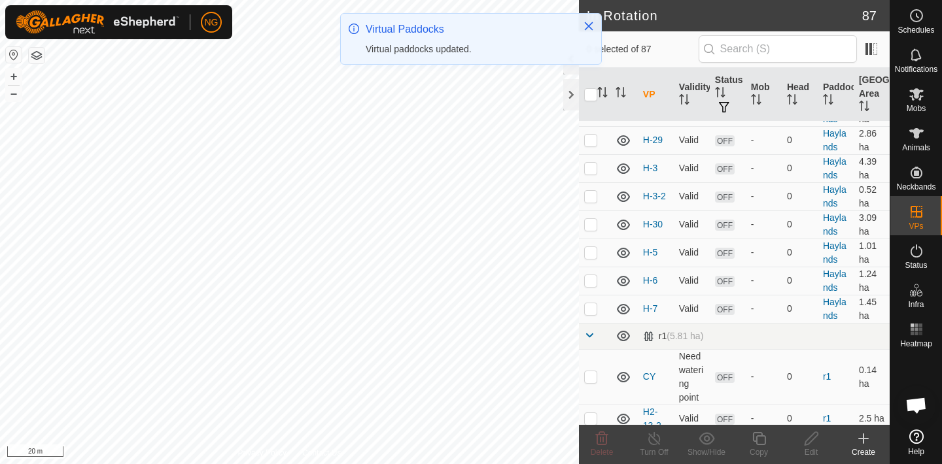
scroll to position [2456, 0]
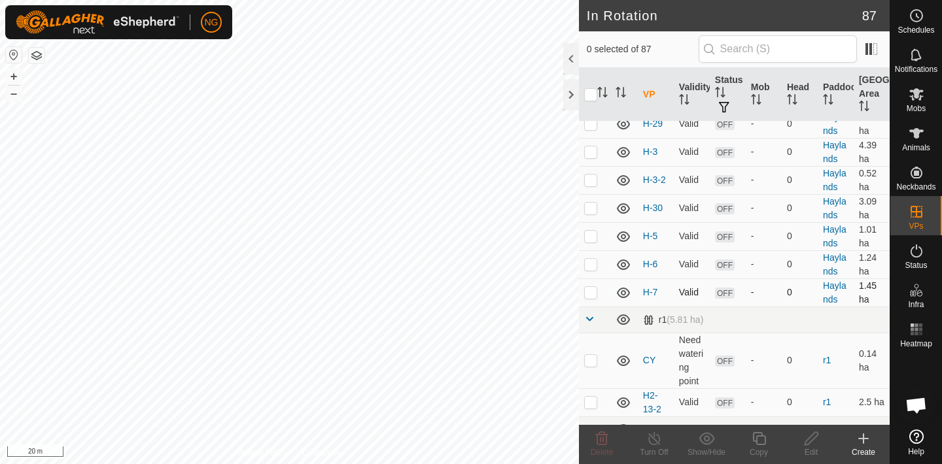
click at [591, 293] on p-checkbox at bounding box center [590, 292] width 13 height 10
checkbox input "true"
click at [758, 439] on icon at bounding box center [759, 439] width 16 height 16
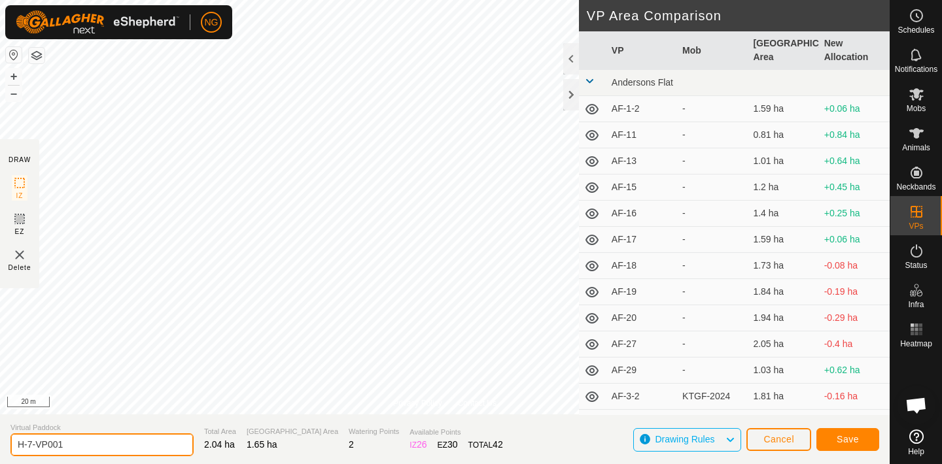
click at [73, 446] on input "H-7-VP001" at bounding box center [101, 445] width 183 height 23
type input "H-8"
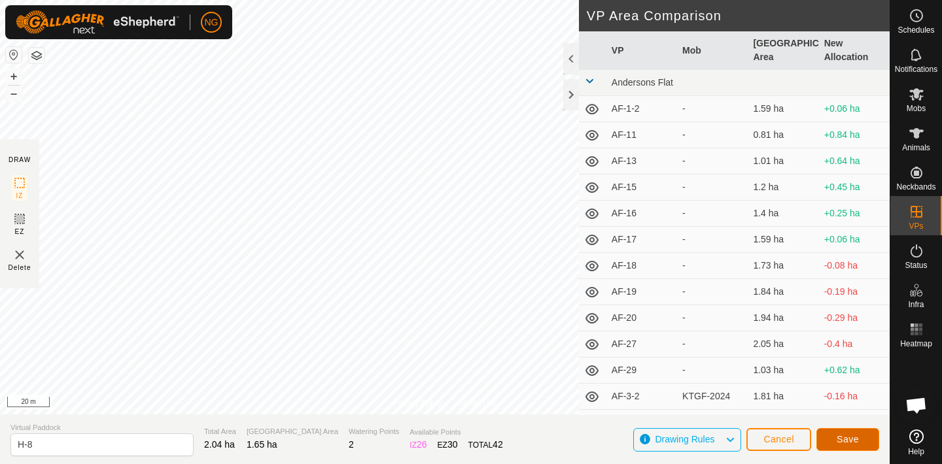
click at [844, 436] on span "Save" at bounding box center [847, 439] width 22 height 10
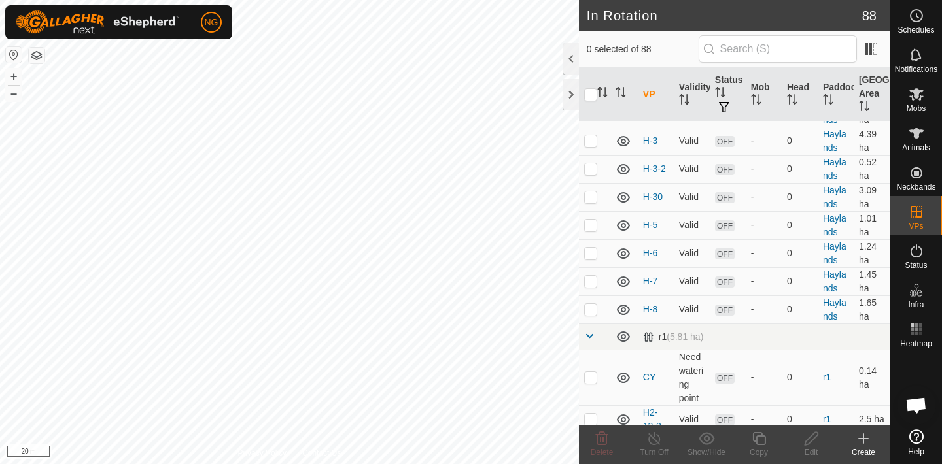
scroll to position [2469, 0]
click at [589, 305] on p-checkbox at bounding box center [590, 307] width 13 height 10
checkbox input "true"
click at [761, 439] on icon at bounding box center [759, 439] width 16 height 16
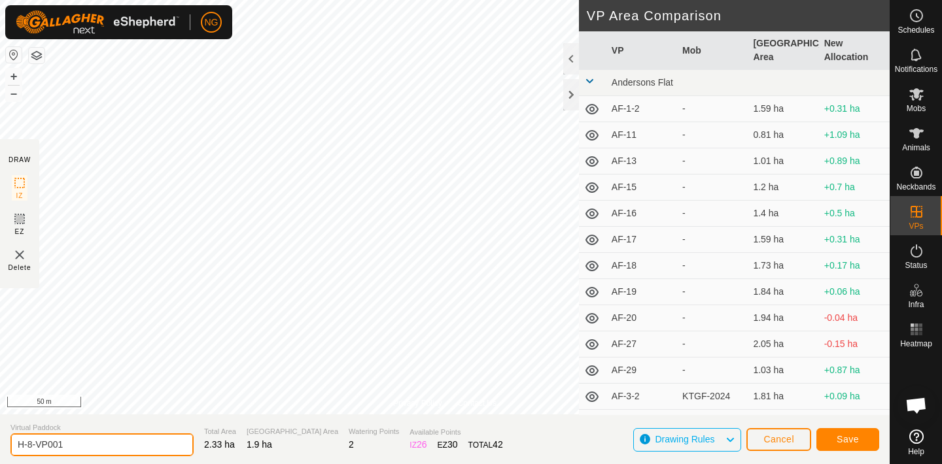
click at [77, 446] on input "H-8-VP001" at bounding box center [101, 445] width 183 height 23
type input "H-9"
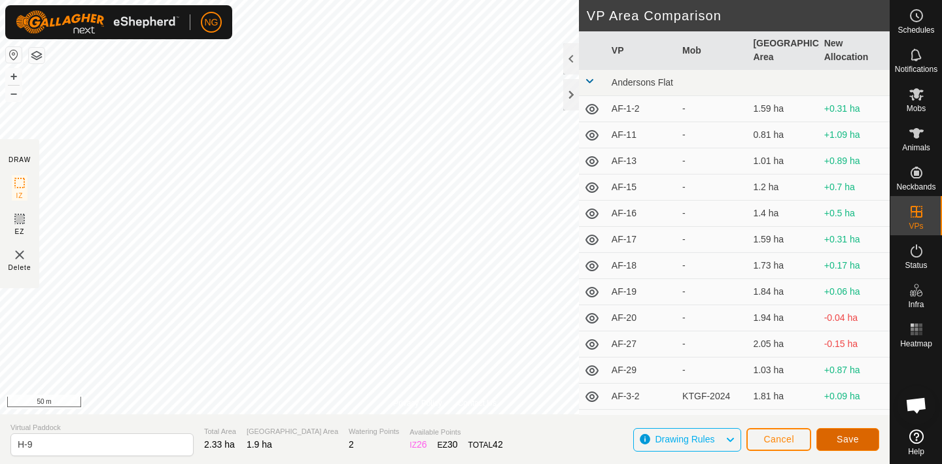
click at [839, 437] on span "Save" at bounding box center [847, 439] width 22 height 10
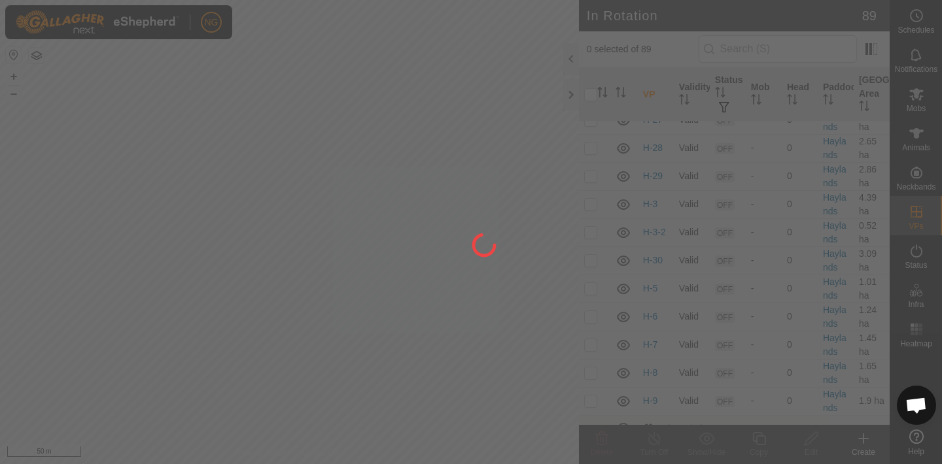
scroll to position [2416, 0]
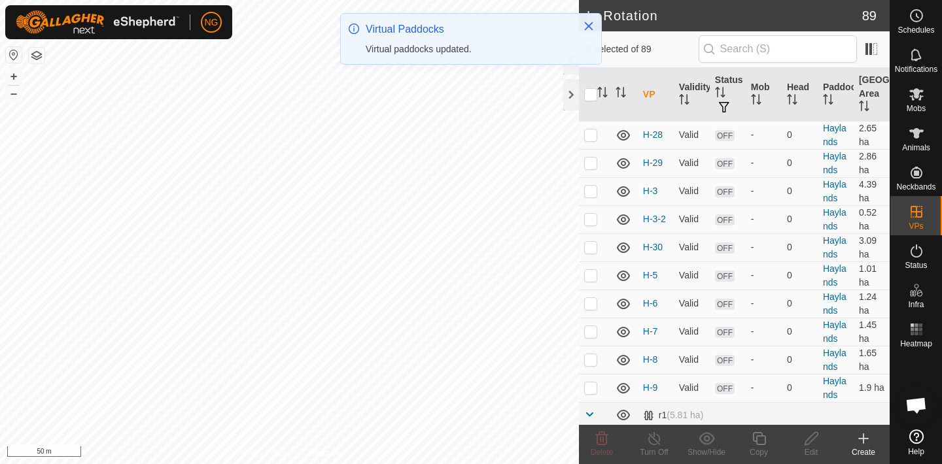
click at [591, 387] on p-checkbox at bounding box center [590, 388] width 13 height 10
checkbox input "true"
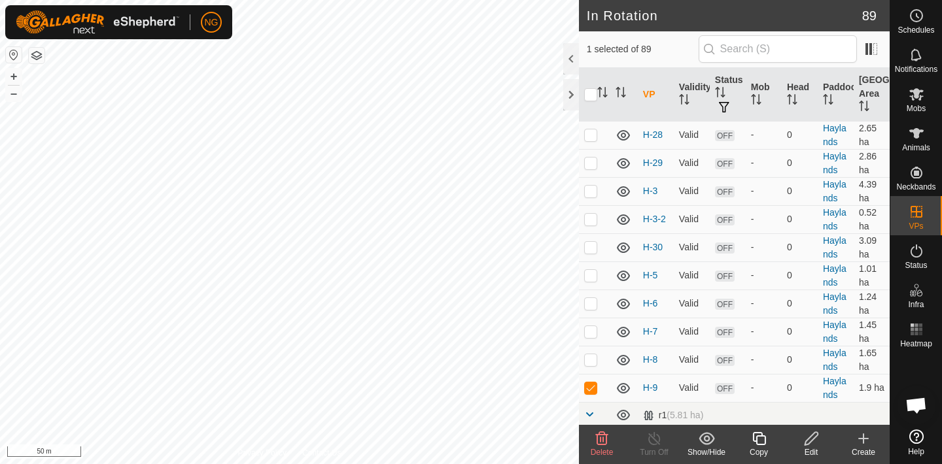
click at [759, 439] on icon at bounding box center [759, 439] width 16 height 16
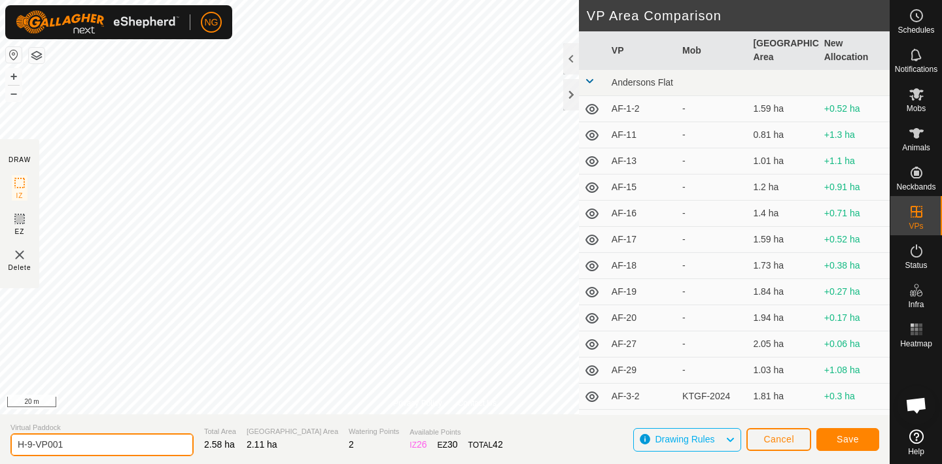
click at [82, 446] on input "H-9-VP001" at bounding box center [101, 445] width 183 height 23
type input "H-10"
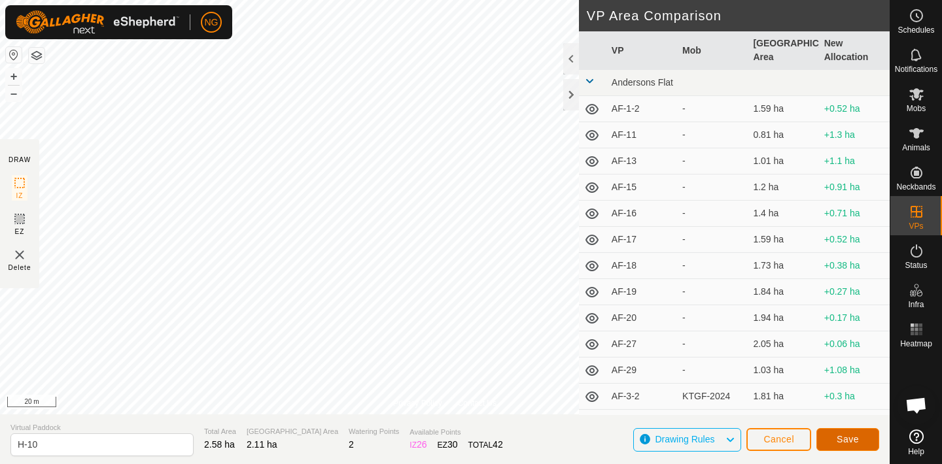
click at [832, 436] on button "Save" at bounding box center [847, 439] width 63 height 23
